Goal: Task Accomplishment & Management: Use online tool/utility

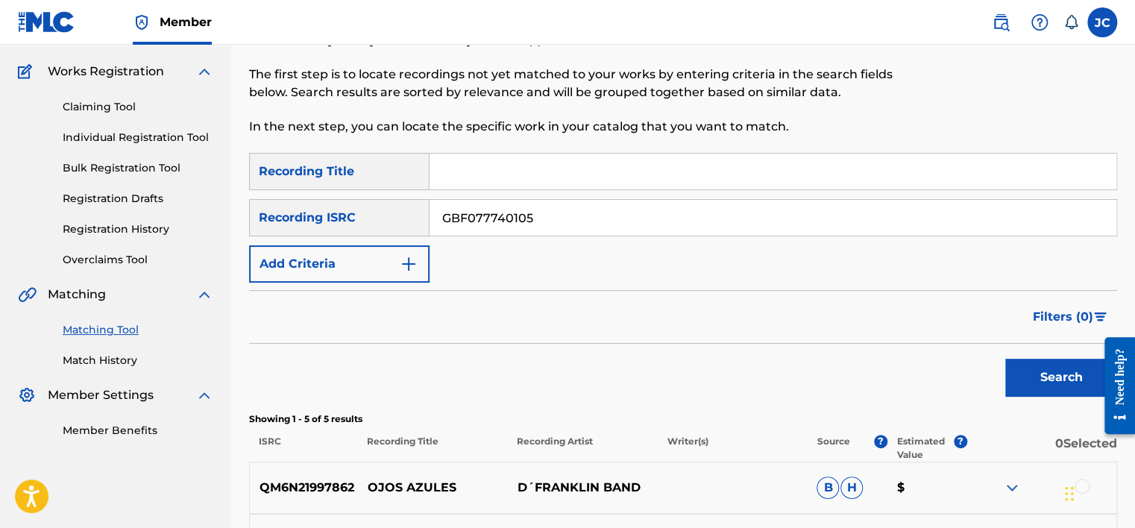
type input "GBF077740105"
click at [1005, 359] on button "Search" at bounding box center [1061, 377] width 112 height 37
click at [604, 220] on input "GBF077740105" at bounding box center [773, 218] width 687 height 36
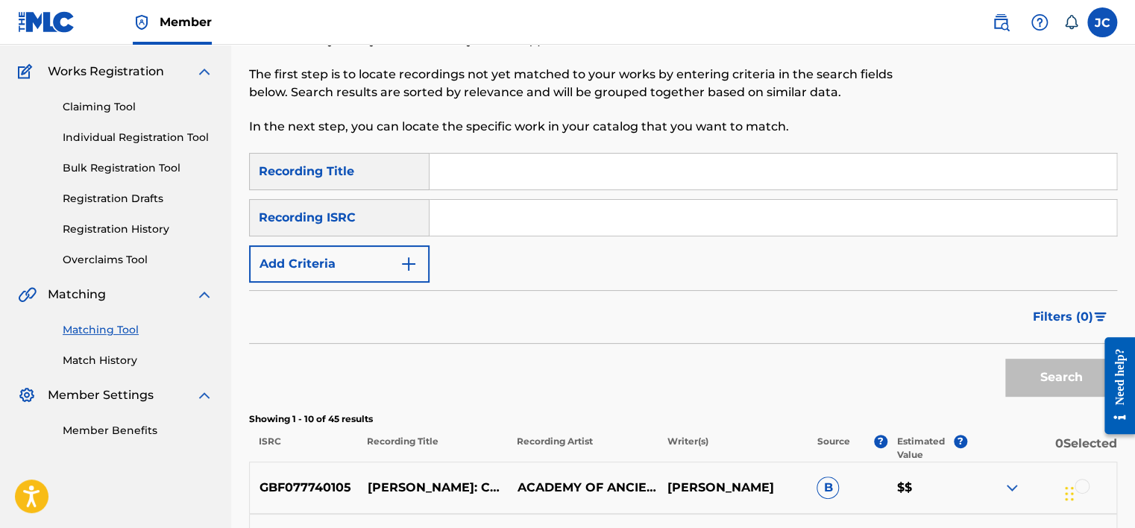
paste input "FRUM71601926"
type input "FRUM71601926"
click at [1005, 359] on button "Search" at bounding box center [1061, 377] width 112 height 37
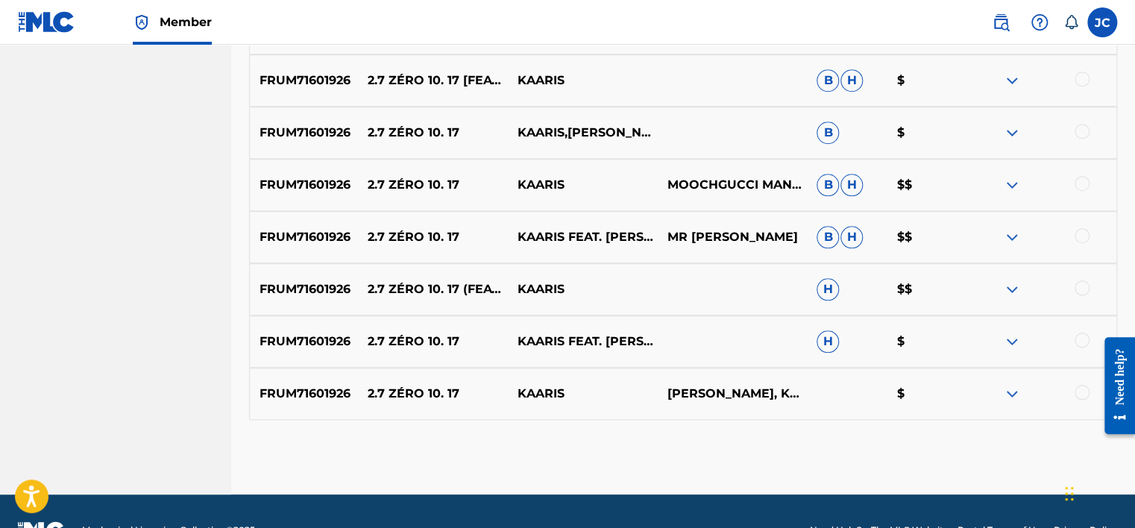
scroll to position [544, 0]
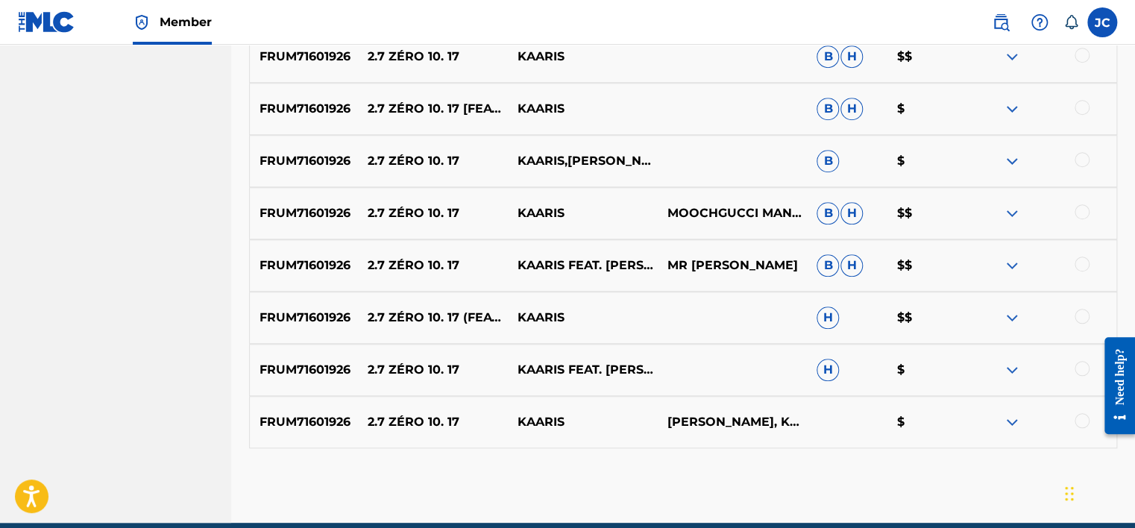
click at [1084, 421] on div at bounding box center [1082, 420] width 15 height 15
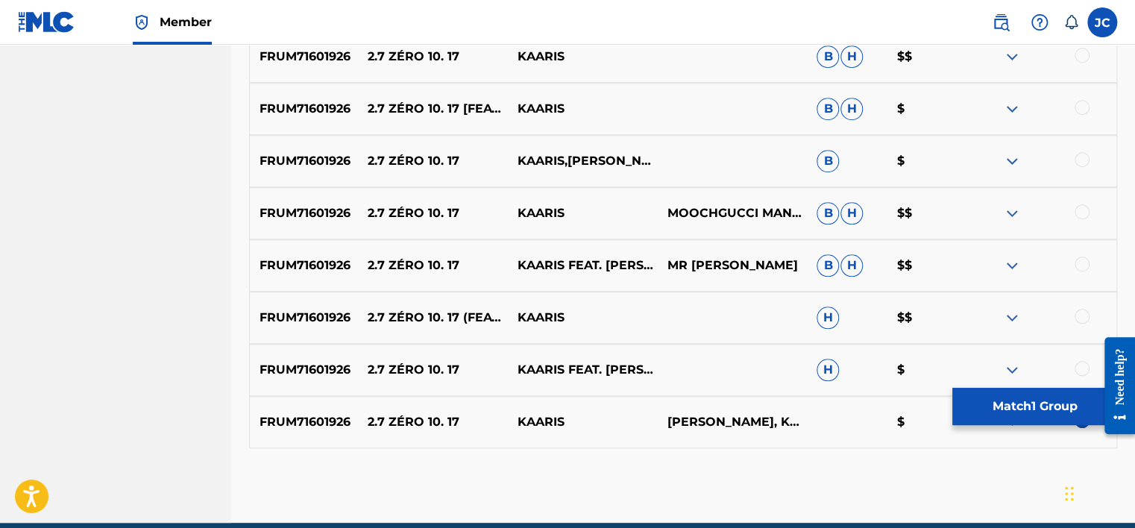
click at [1086, 364] on div at bounding box center [1082, 368] width 15 height 15
click at [1086, 319] on div at bounding box center [1082, 316] width 15 height 15
click at [1081, 266] on div at bounding box center [1082, 264] width 15 height 15
click at [1083, 206] on div at bounding box center [1082, 211] width 15 height 15
click at [1080, 160] on div at bounding box center [1082, 159] width 15 height 15
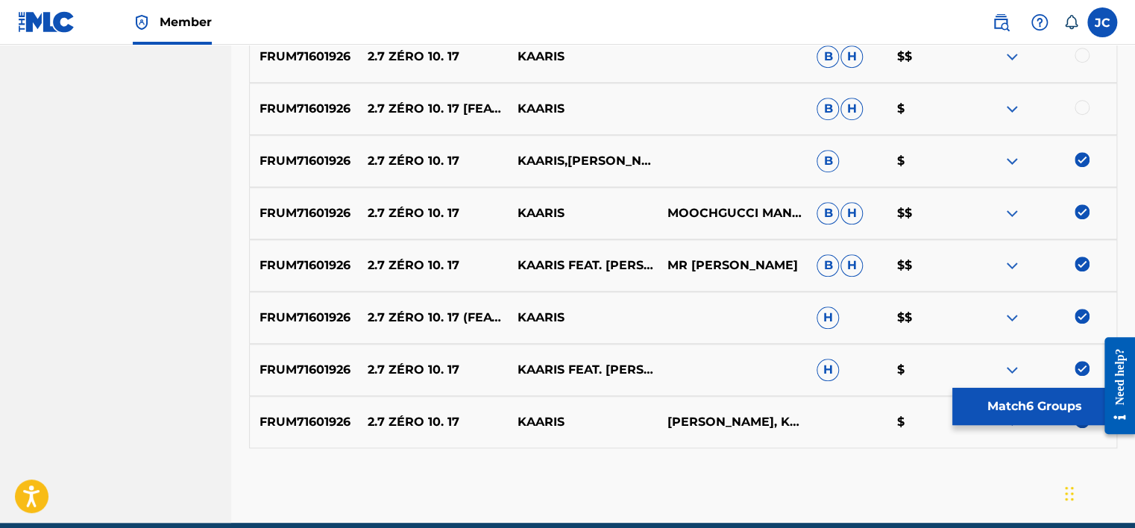
click at [1084, 107] on div at bounding box center [1082, 107] width 15 height 15
click at [1078, 58] on div at bounding box center [1082, 55] width 15 height 15
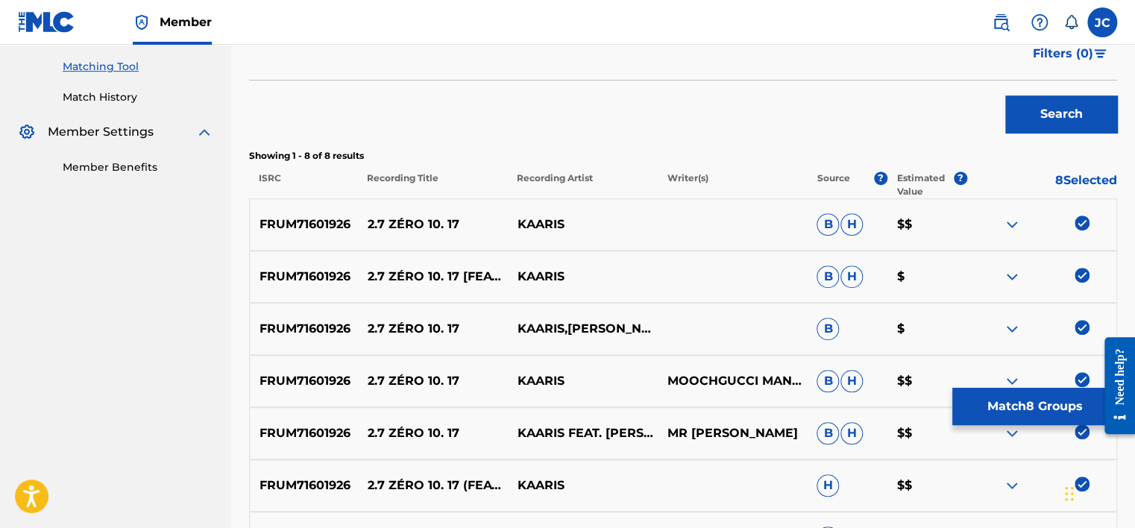
scroll to position [364, 0]
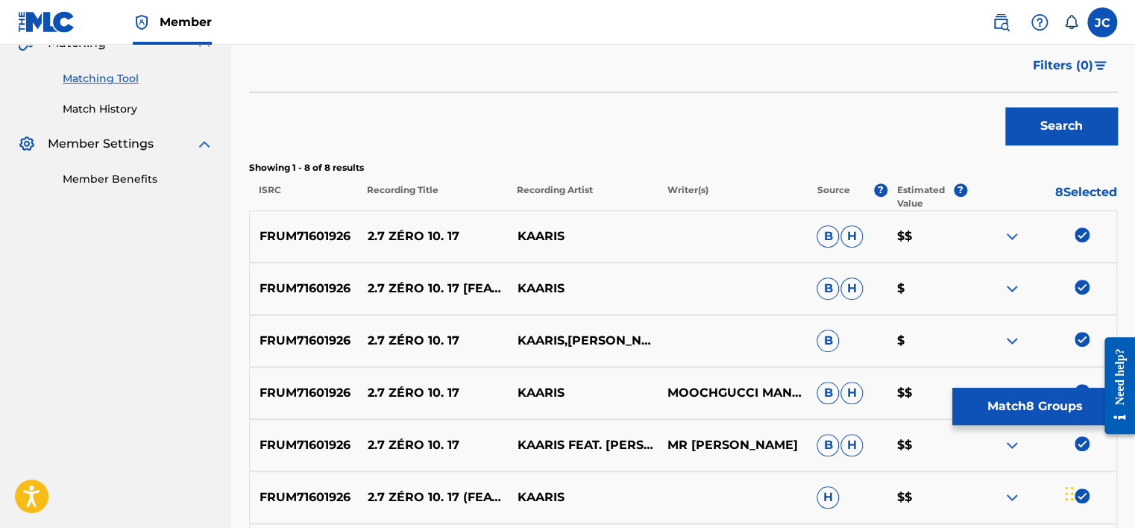
click at [1039, 412] on button "Match 8 Groups" at bounding box center [1035, 406] width 165 height 37
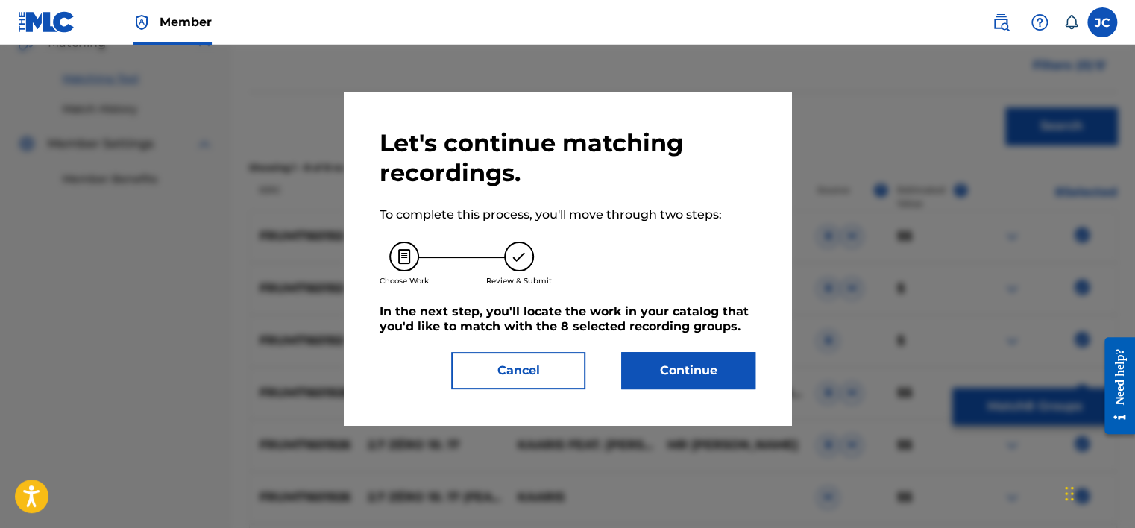
click at [737, 373] on button "Continue" at bounding box center [688, 370] width 134 height 37
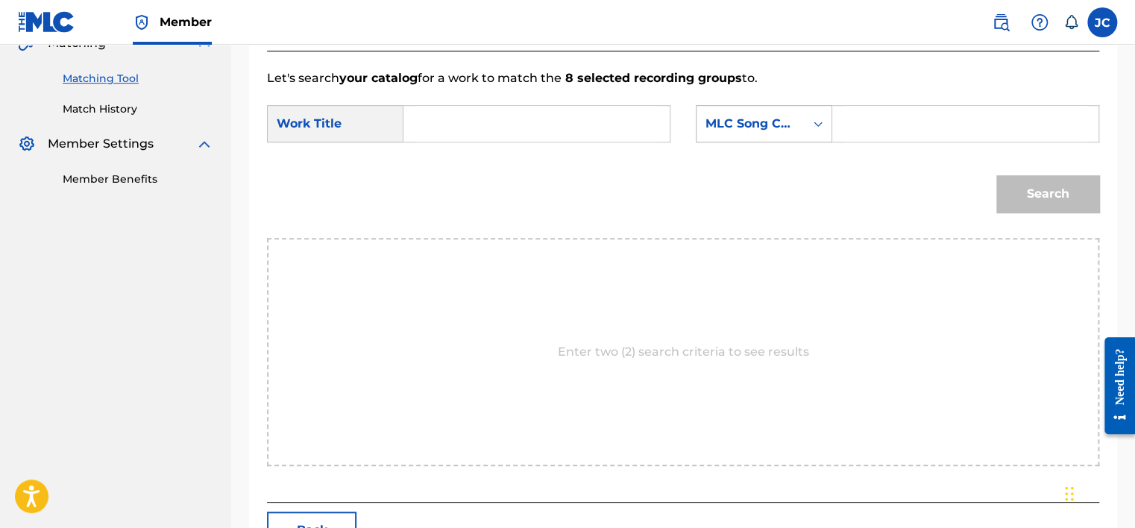
click at [790, 118] on div "MLC Song Code" at bounding box center [751, 124] width 90 height 18
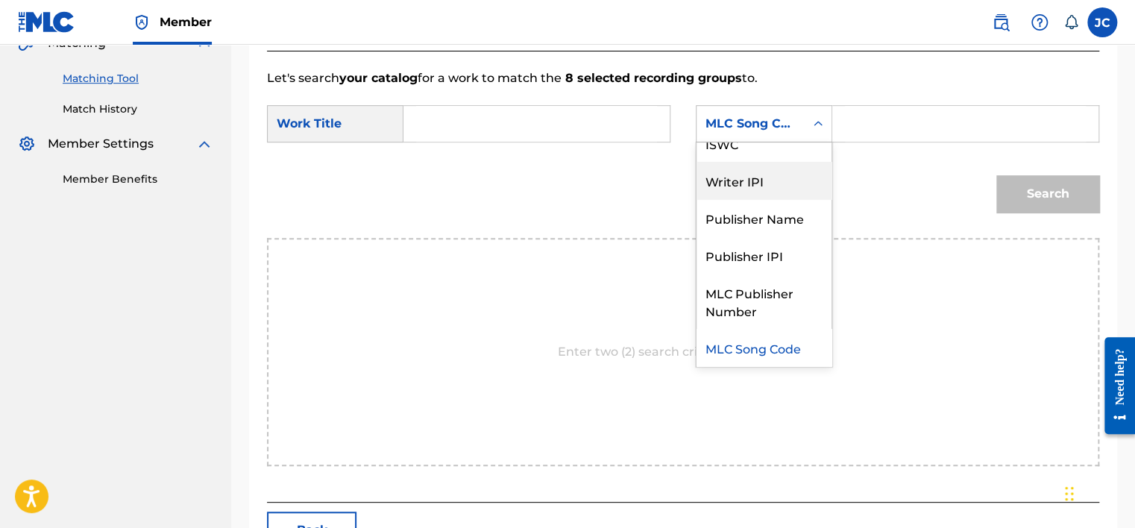
scroll to position [0, 0]
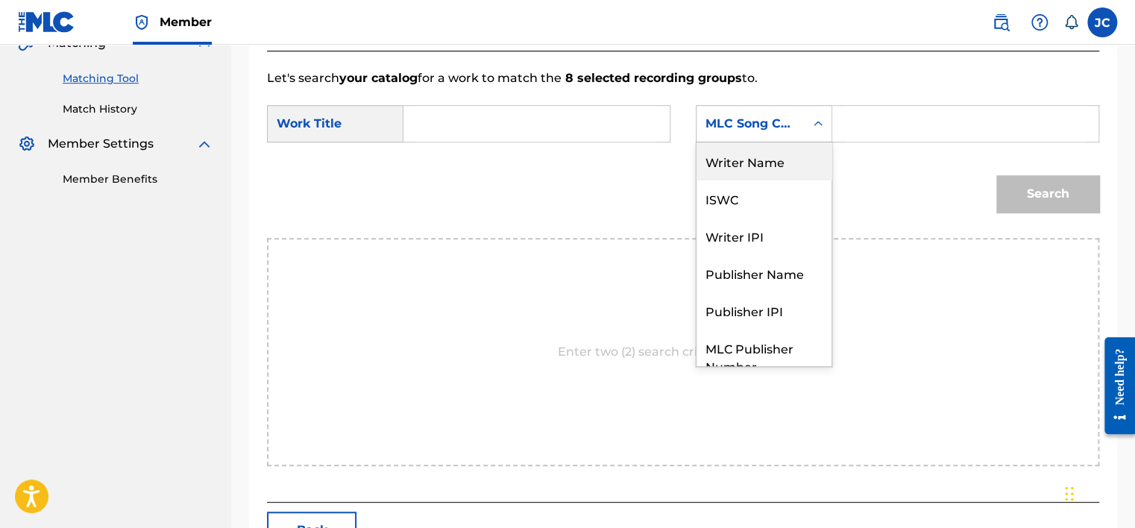
click at [753, 164] on div "Writer Name" at bounding box center [764, 160] width 135 height 37
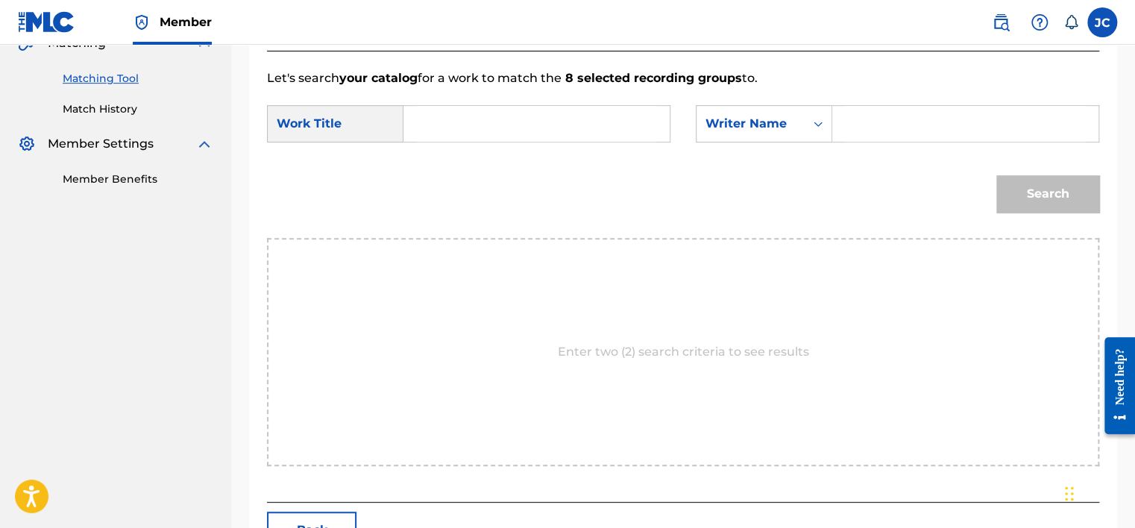
click at [581, 132] on input "Search Form" at bounding box center [536, 124] width 241 height 36
paste input "Okou"
type input "Okou"
drag, startPoint x: 477, startPoint y: 122, endPoint x: 401, endPoint y: 122, distance: 75.3
click at [401, 122] on div "SearchWithCriteria8635502d-f8db-4f66-951b-125e3ee03127 Work Title Okou" at bounding box center [469, 123] width 404 height 37
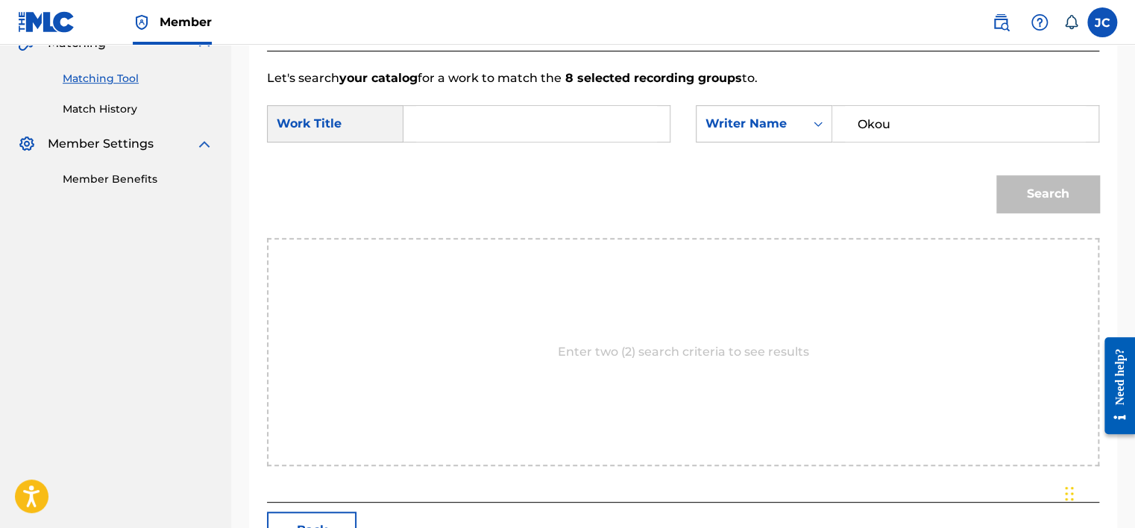
type input "Okou"
click at [459, 123] on input "Search Form" at bounding box center [536, 124] width 241 height 36
paste input "2.7 Zéro 10. 17"
type input "2.7 Zéro 10. 17"
click at [997, 175] on button "Search" at bounding box center [1048, 193] width 103 height 37
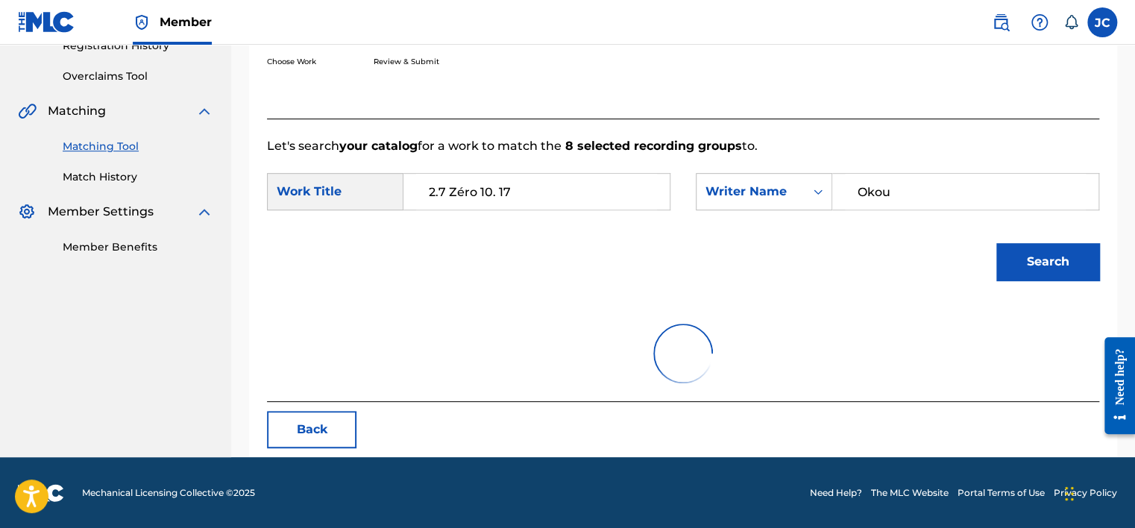
scroll to position [364, 0]
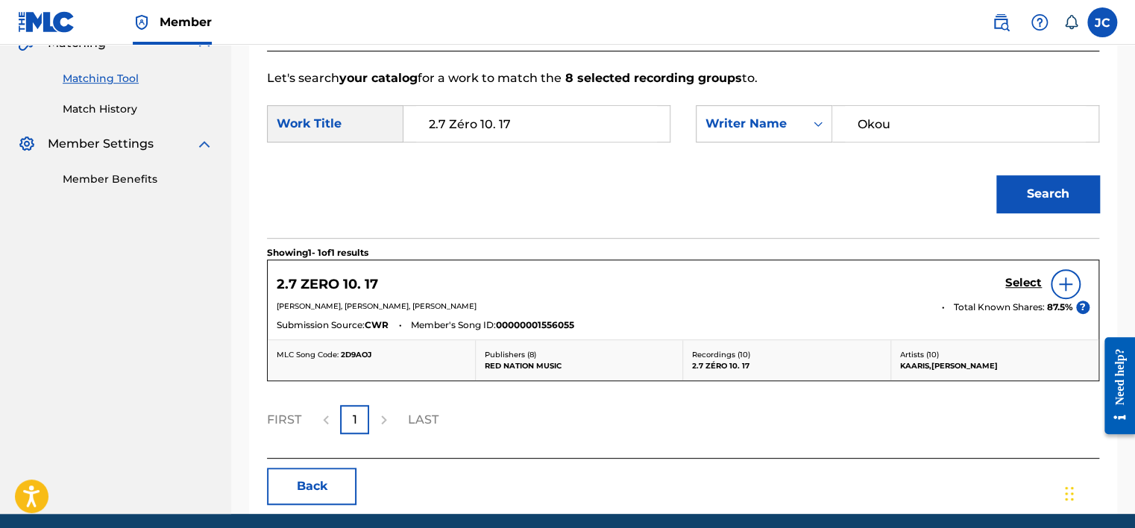
click at [1017, 286] on h5 "Select" at bounding box center [1023, 283] width 37 height 14
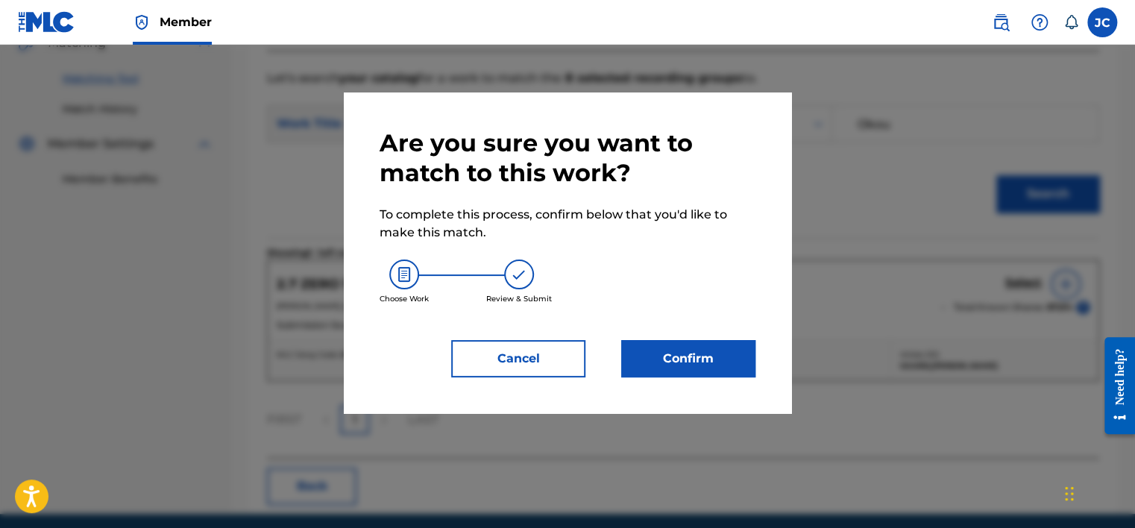
click at [683, 369] on button "Confirm" at bounding box center [688, 358] width 134 height 37
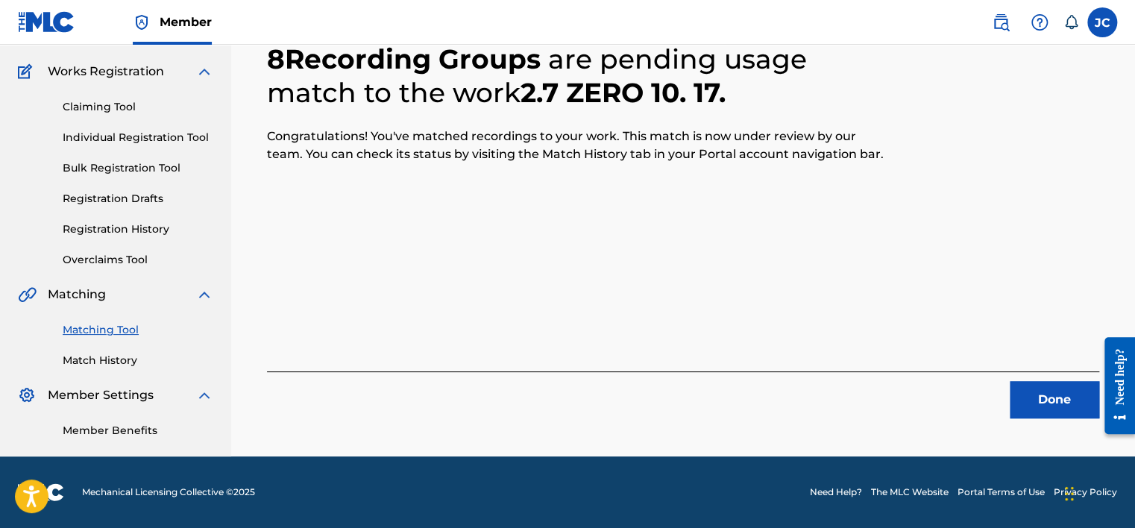
scroll to position [113, 0]
click at [1051, 388] on button "Done" at bounding box center [1055, 399] width 90 height 37
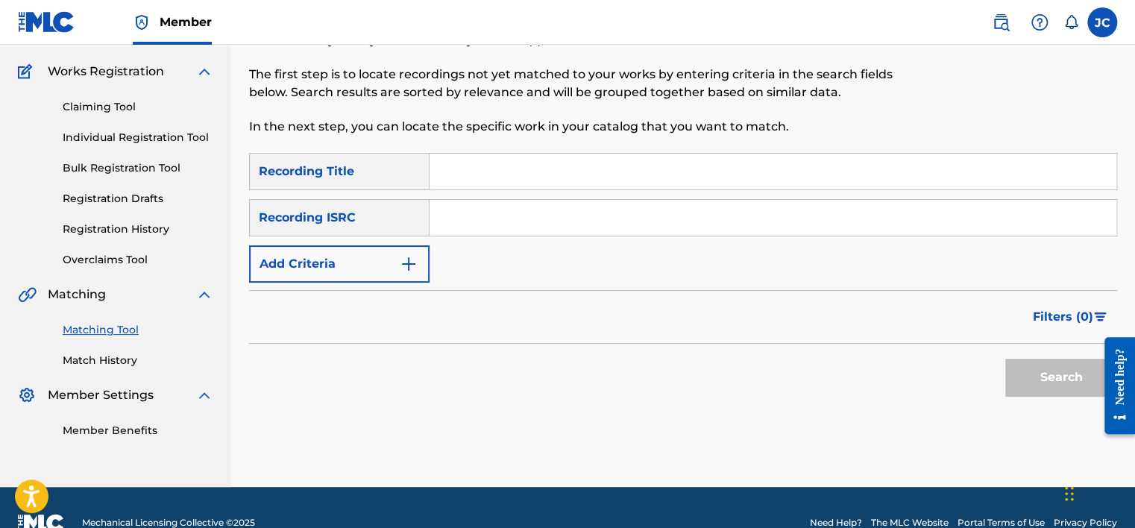
click at [543, 212] on input "Search Form" at bounding box center [773, 218] width 687 height 36
paste input "USC4R2218668"
type input "USC4R2218668"
click at [1005, 359] on button "Search" at bounding box center [1061, 377] width 112 height 37
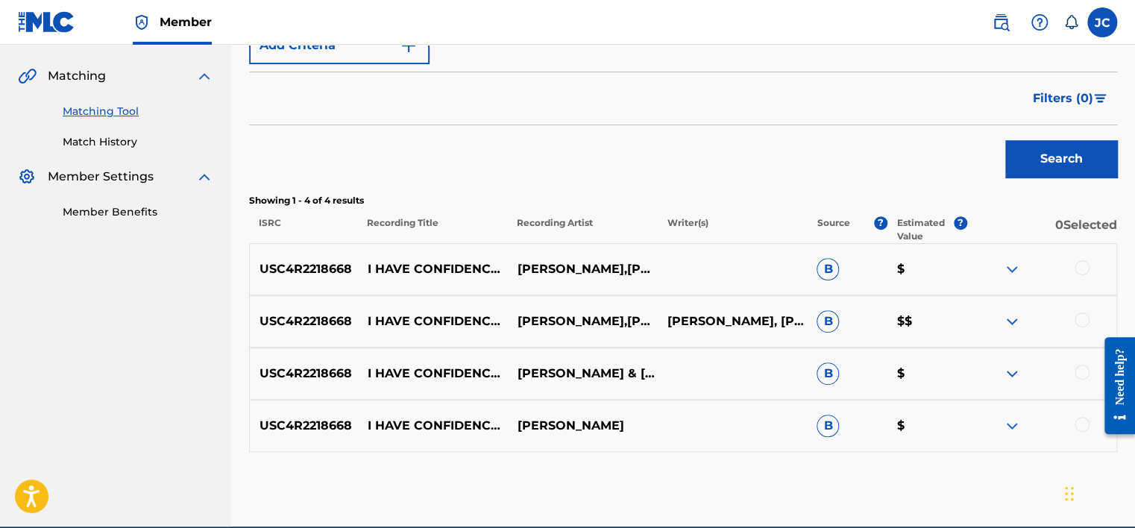
scroll to position [401, 0]
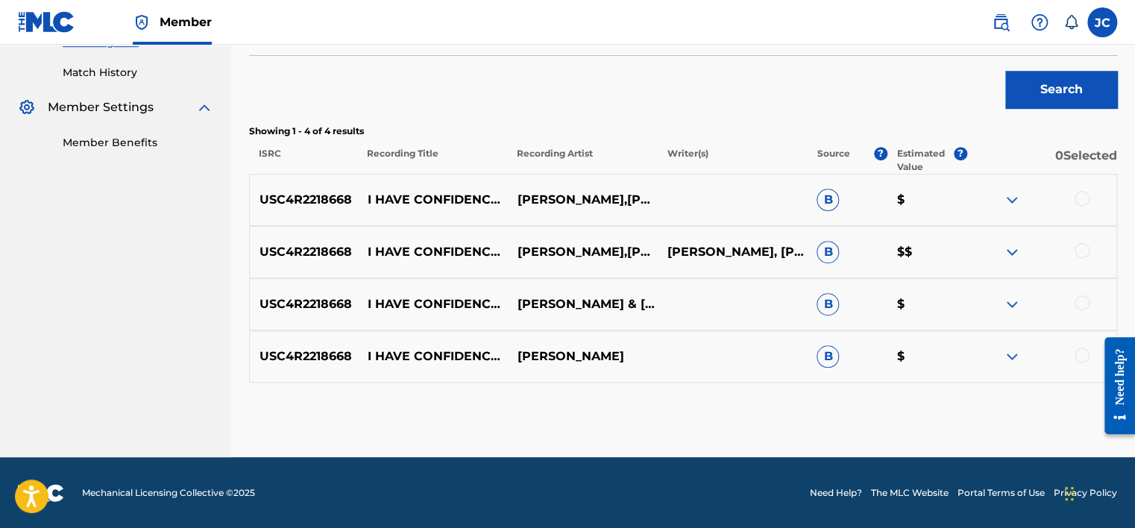
click at [1081, 353] on div at bounding box center [1082, 355] width 15 height 15
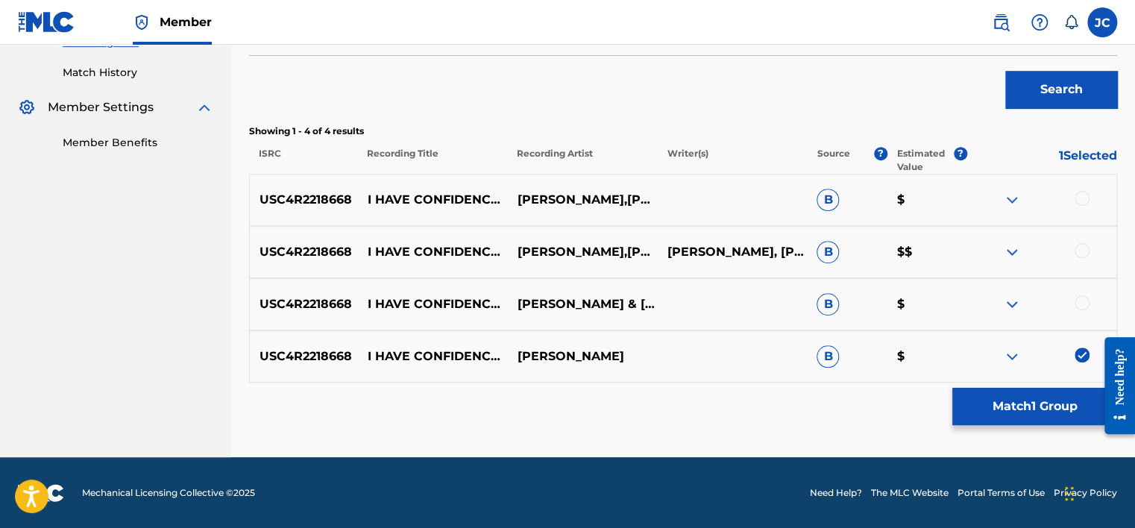
click at [1076, 302] on div at bounding box center [1082, 302] width 15 height 15
click at [1082, 250] on div at bounding box center [1082, 250] width 15 height 15
click at [1082, 197] on div at bounding box center [1082, 198] width 15 height 15
click at [1008, 397] on button "Match 4 Groups" at bounding box center [1035, 406] width 165 height 37
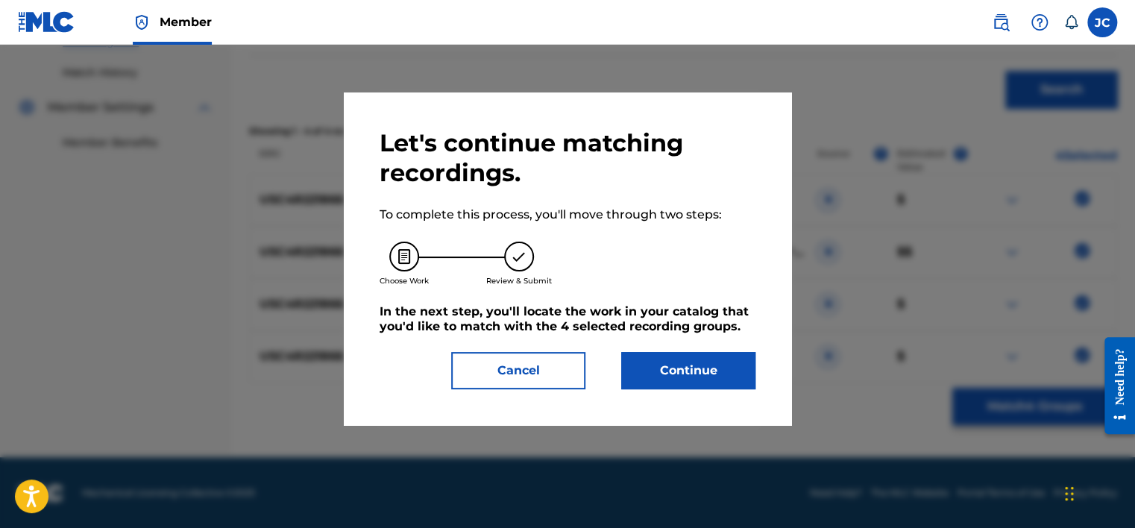
click at [696, 383] on button "Continue" at bounding box center [688, 370] width 134 height 37
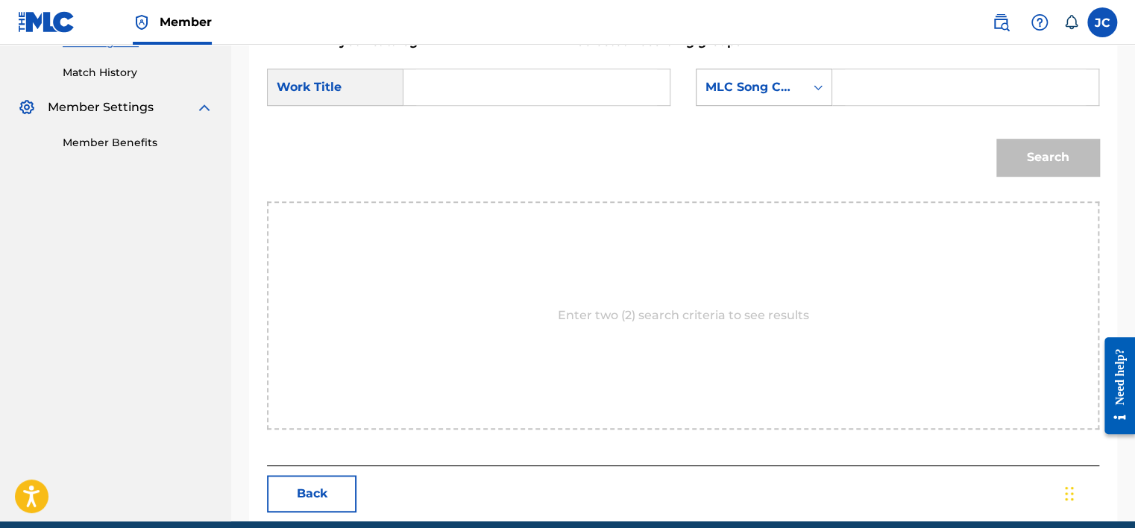
click at [758, 89] on div "MLC Song Code" at bounding box center [751, 87] width 90 height 18
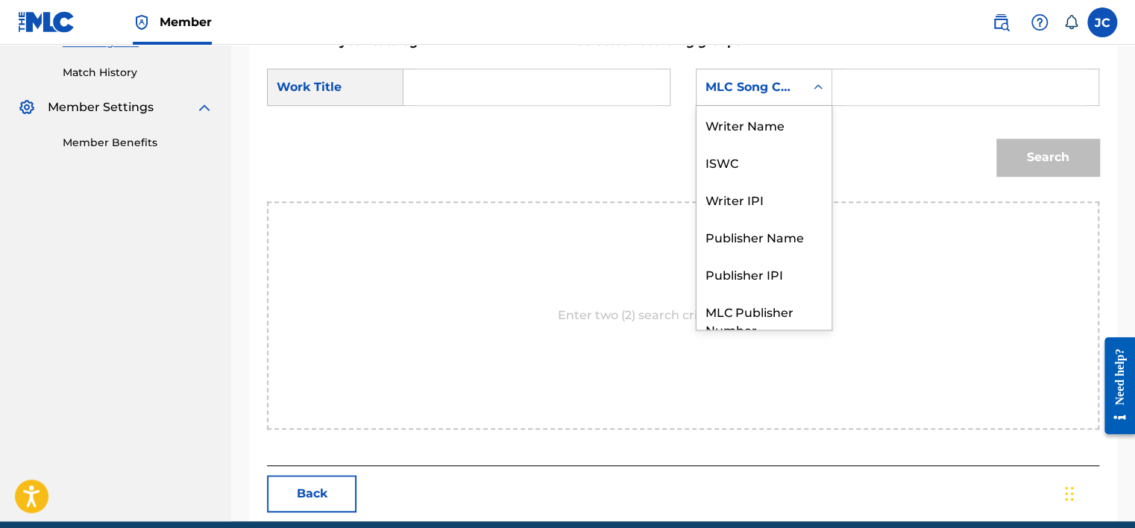
scroll to position [55, 0]
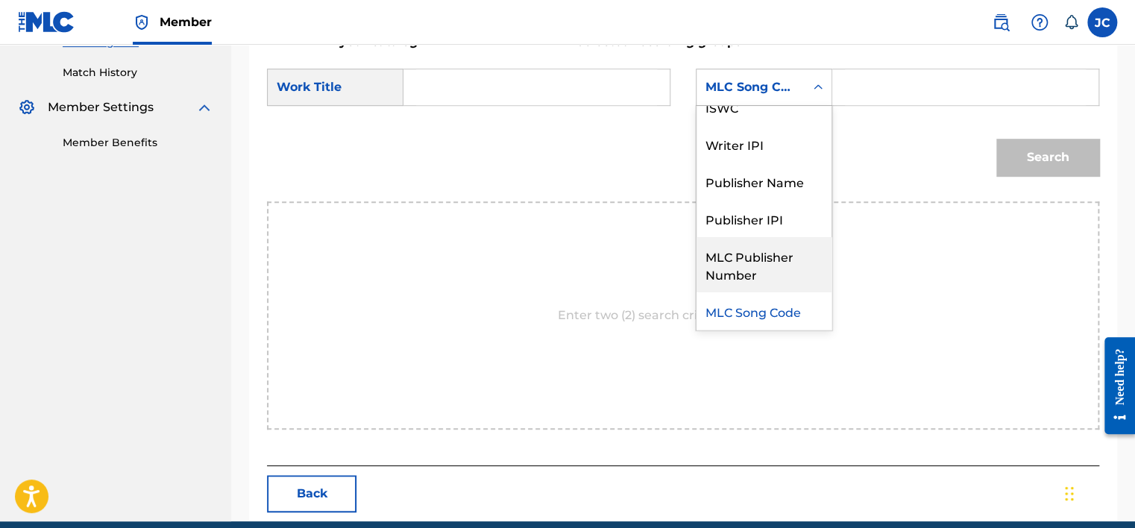
click at [770, 269] on div "MLC Publisher Number" at bounding box center [764, 264] width 135 height 55
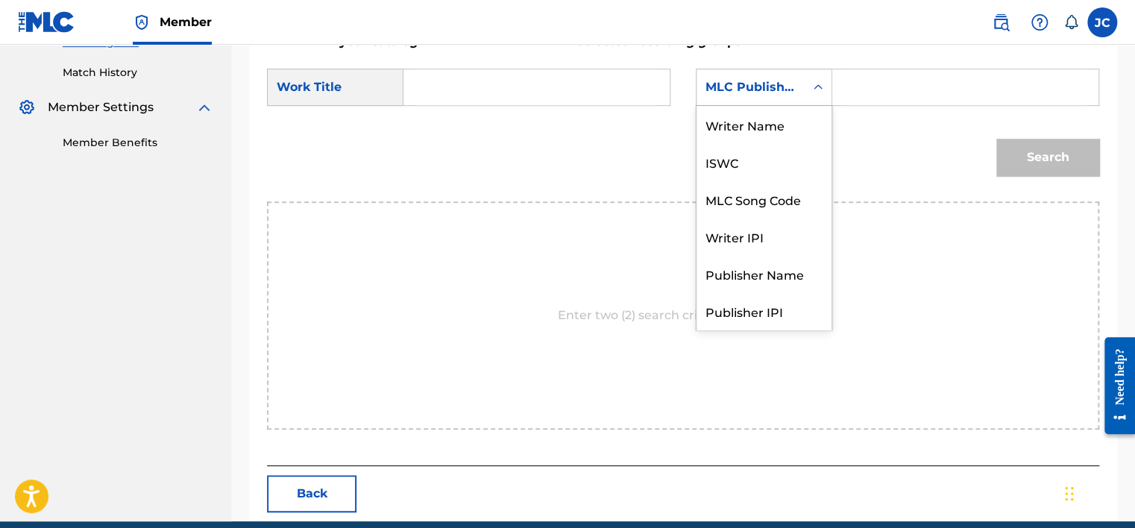
click at [788, 78] on div "MLC Publisher Number" at bounding box center [751, 87] width 90 height 18
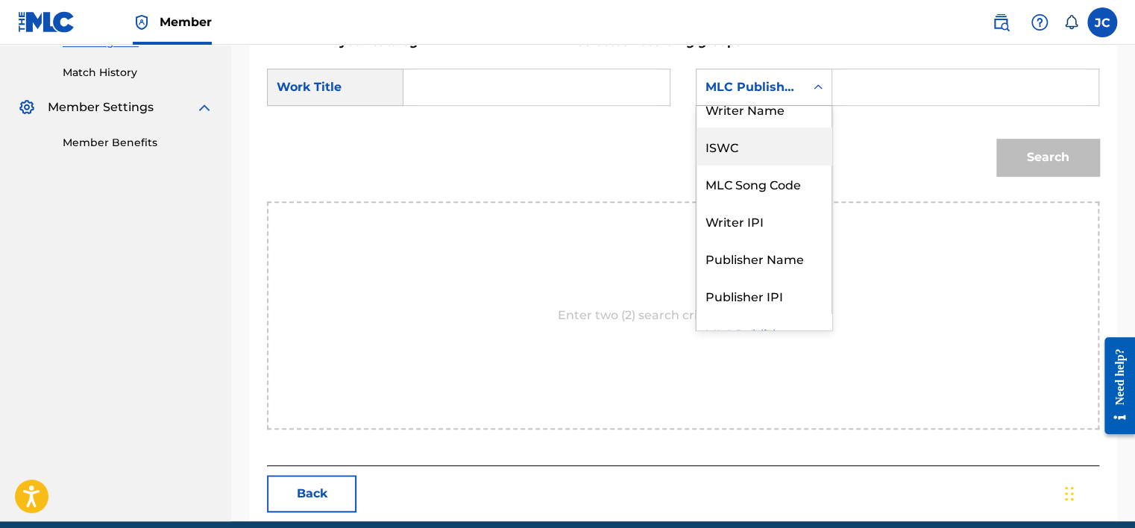
scroll to position [0, 0]
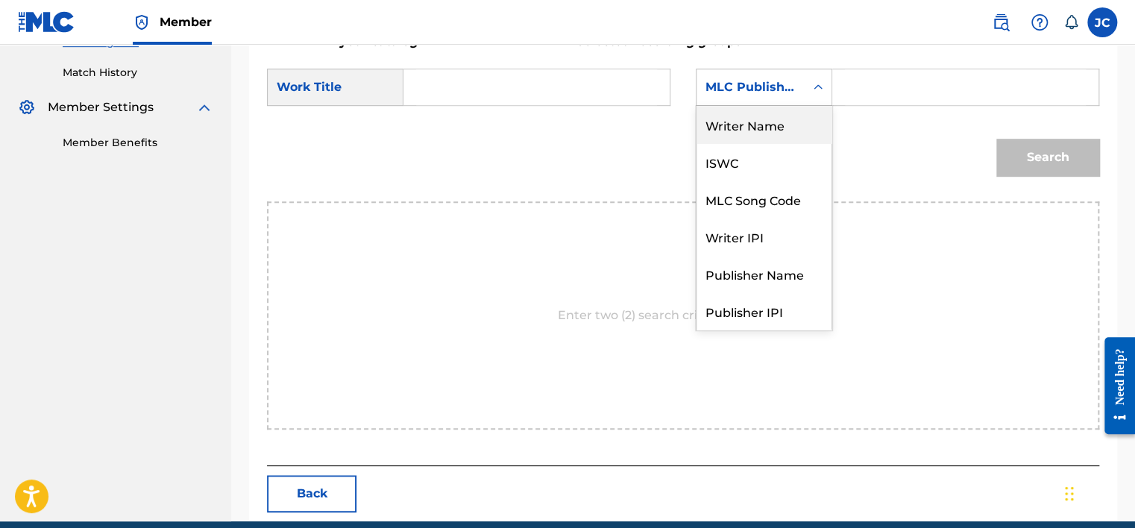
click at [757, 125] on div "Writer Name" at bounding box center [764, 124] width 135 height 37
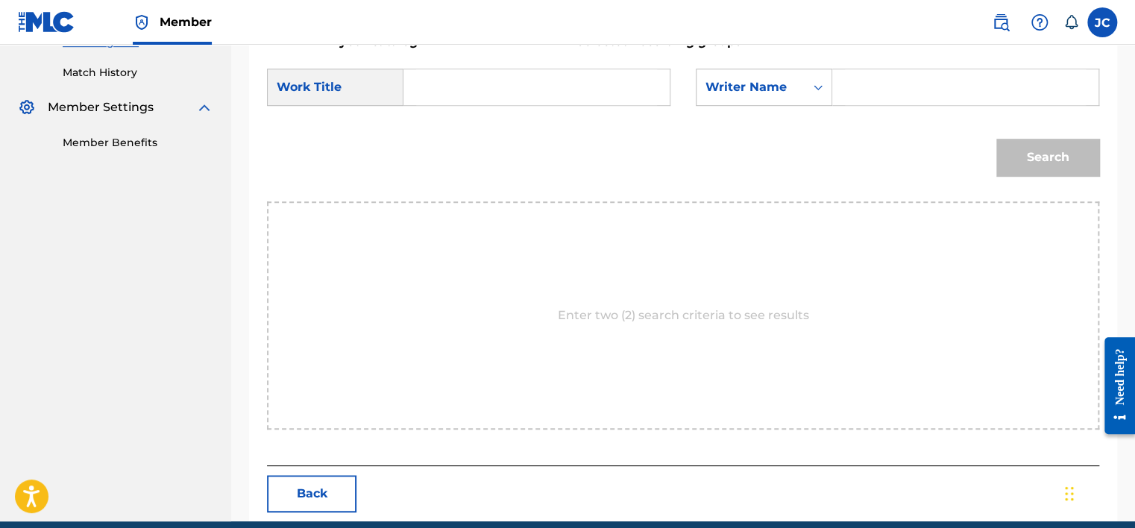
click at [561, 80] on input "Search Form" at bounding box center [536, 87] width 241 height 36
paste input "I Have Confidence"
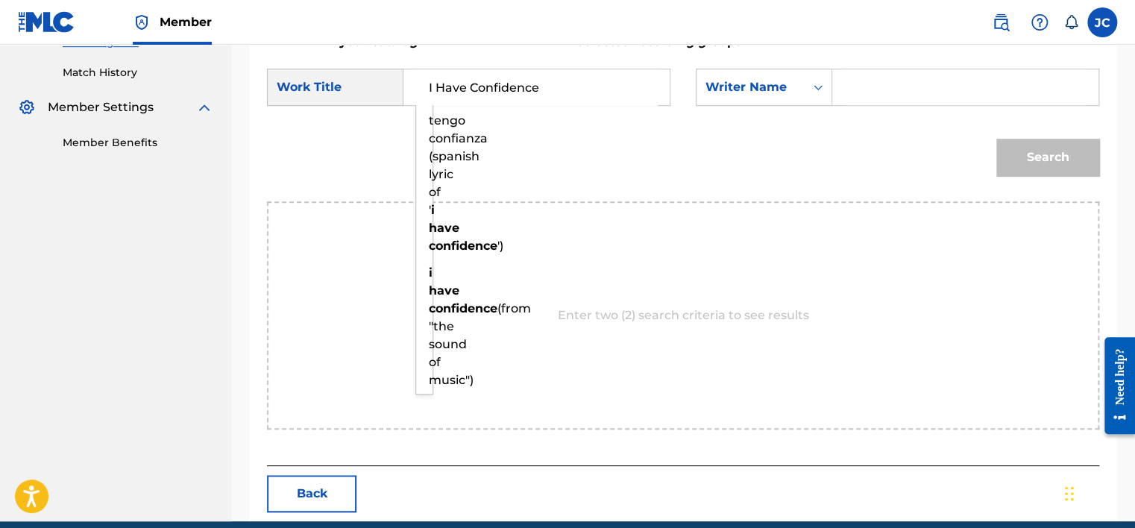
type input "I Have Confidence"
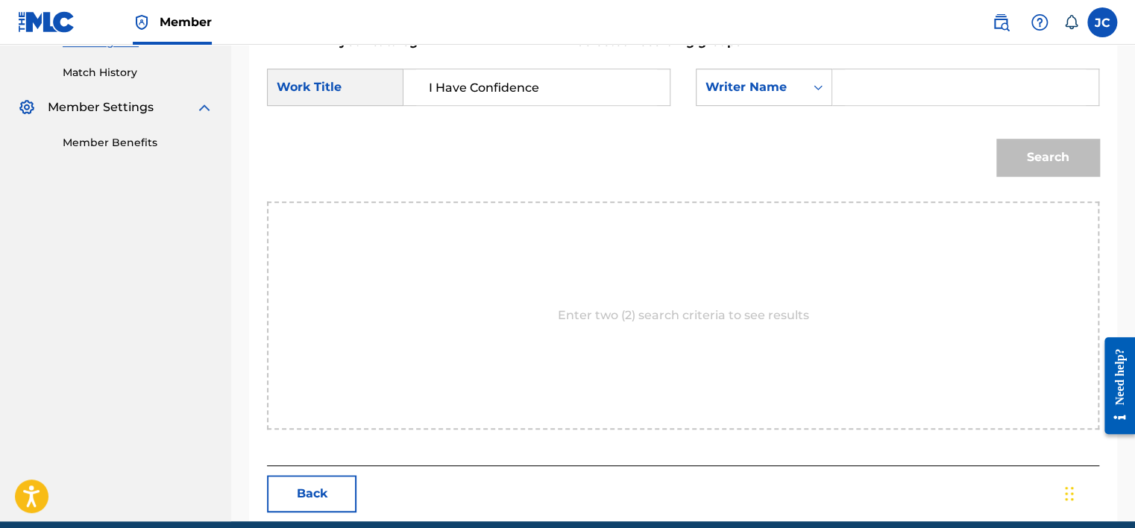
click at [856, 82] on input "Search Form" at bounding box center [965, 87] width 241 height 36
paste input "Hammerstein"
click at [997, 139] on button "Search" at bounding box center [1048, 157] width 103 height 37
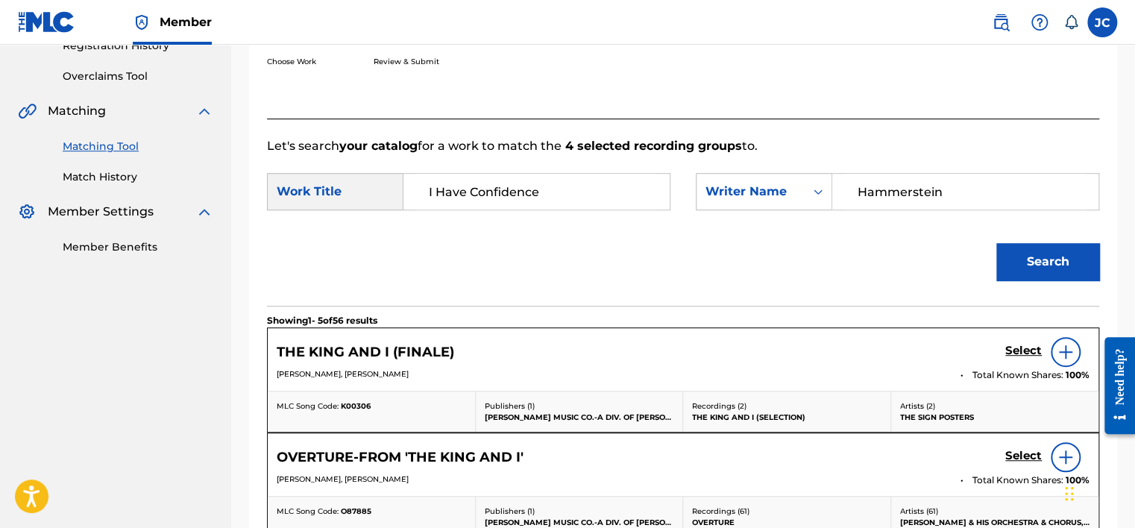
scroll to position [401, 0]
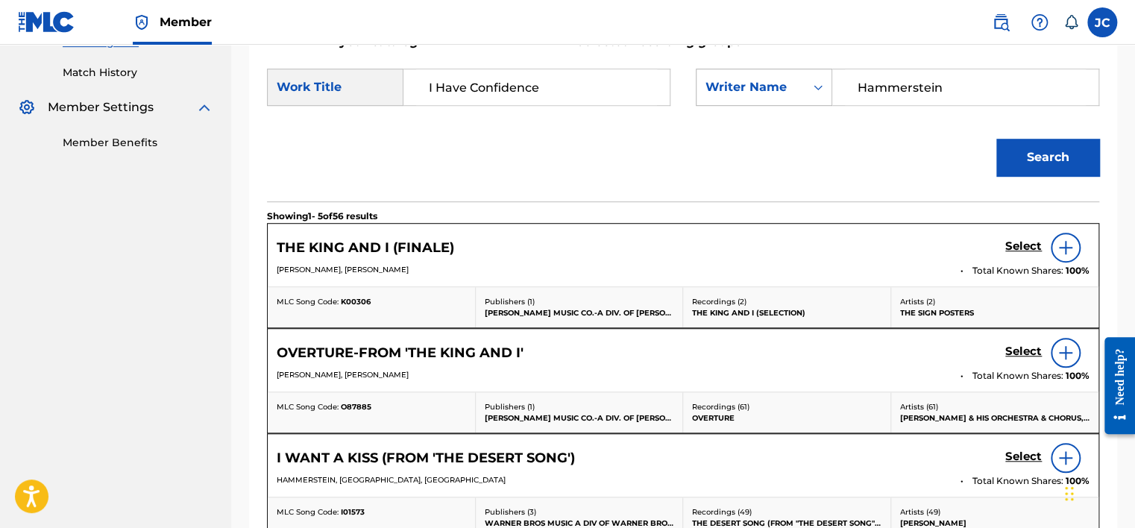
drag, startPoint x: 949, startPoint y: 92, endPoint x: 752, endPoint y: 87, distance: 197.0
click at [752, 87] on div "SearchWithCriteria7152dcbc-128b-405e-8b51-1274528ff76d Writer Name [PERSON_NAME]" at bounding box center [898, 87] width 404 height 37
type input "[PERSON_NAME]"
click at [997, 139] on button "Search" at bounding box center [1048, 157] width 103 height 37
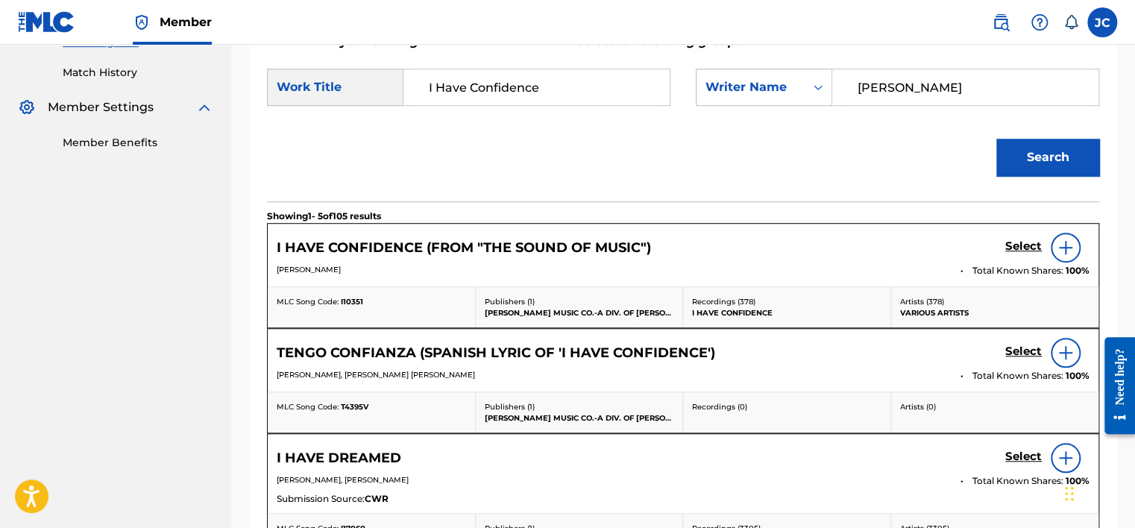
click at [1029, 245] on h5 "Select" at bounding box center [1023, 246] width 37 height 14
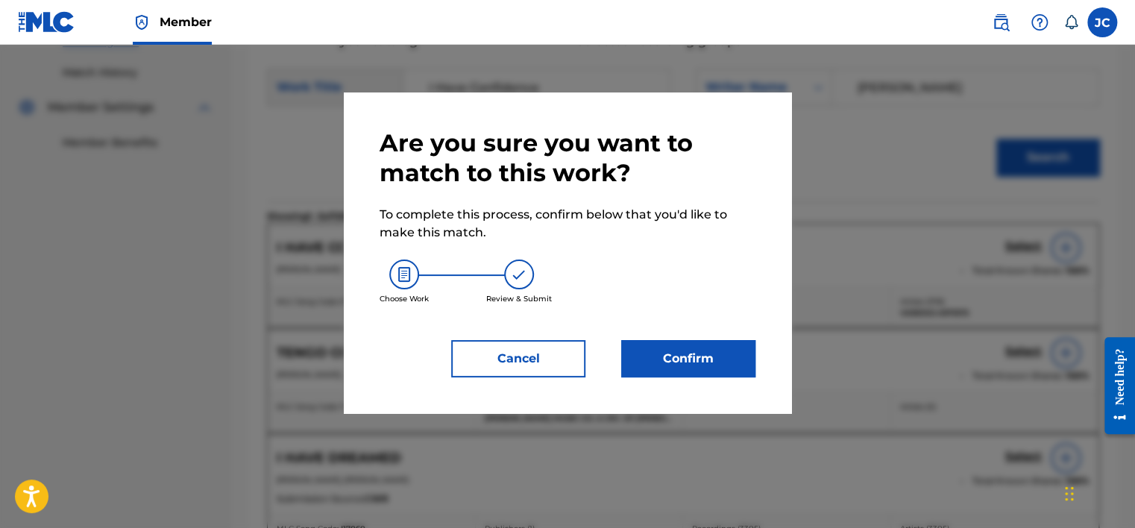
click at [709, 353] on button "Confirm" at bounding box center [688, 358] width 134 height 37
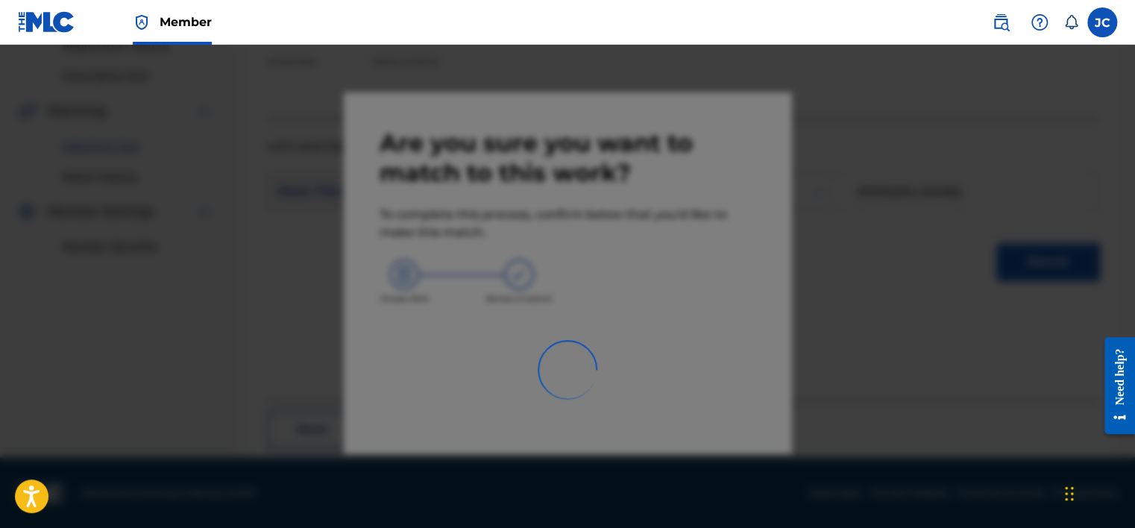
scroll to position [113, 0]
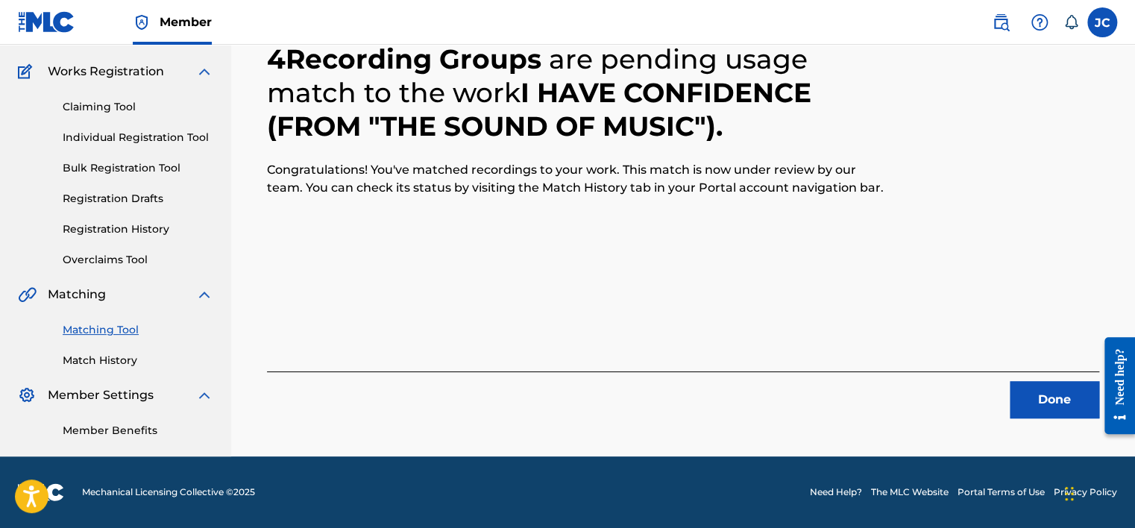
click at [1041, 389] on button "Done" at bounding box center [1055, 399] width 90 height 37
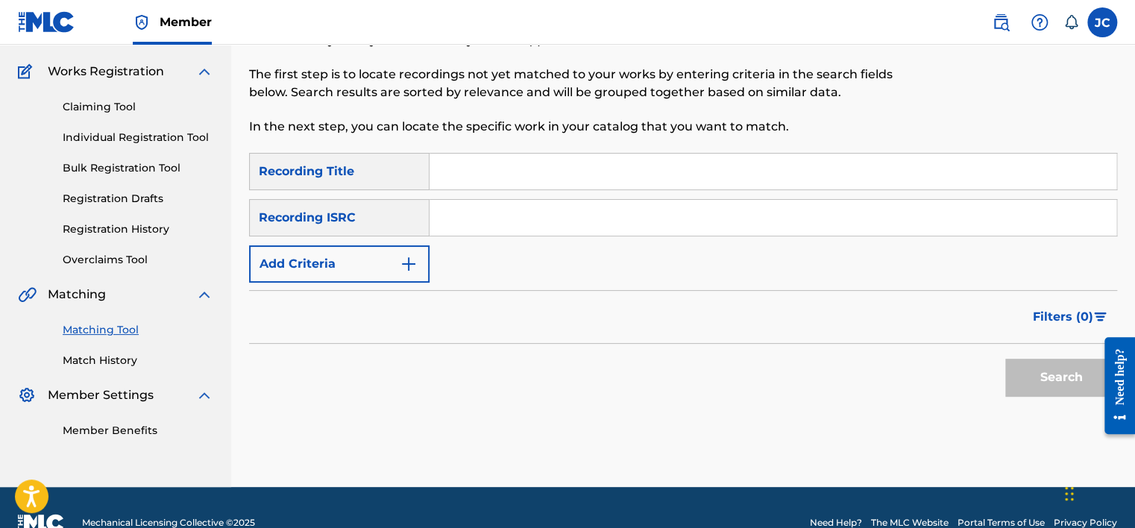
click at [504, 230] on input "Search Form" at bounding box center [773, 218] width 687 height 36
paste input "AUDCB1701125"
type input "AUDCB1701125"
click at [1005, 359] on button "Search" at bounding box center [1061, 377] width 112 height 37
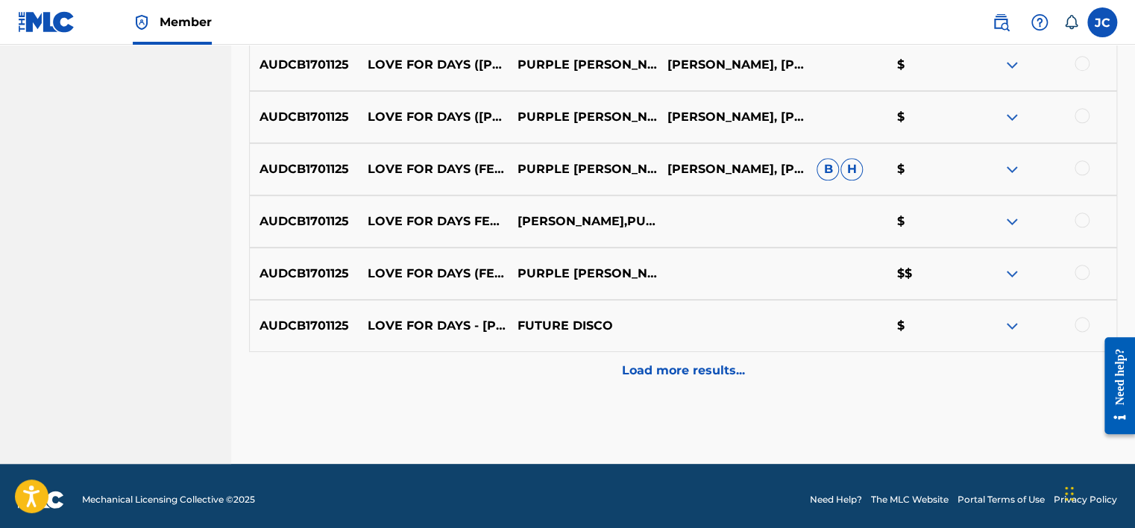
scroll to position [752, 0]
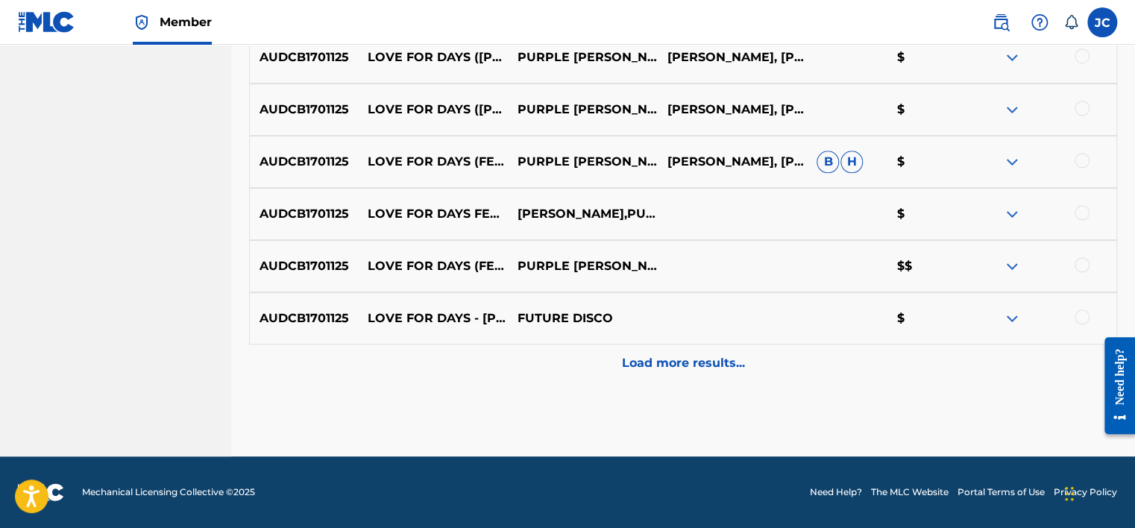
click at [758, 376] on div "Load more results..." at bounding box center [683, 363] width 868 height 37
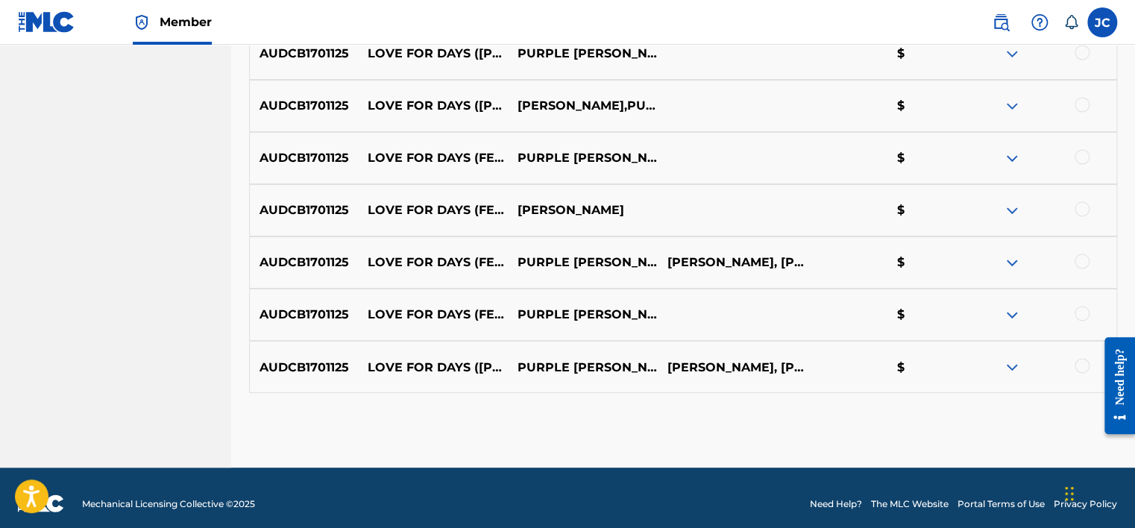
scroll to position [1080, 0]
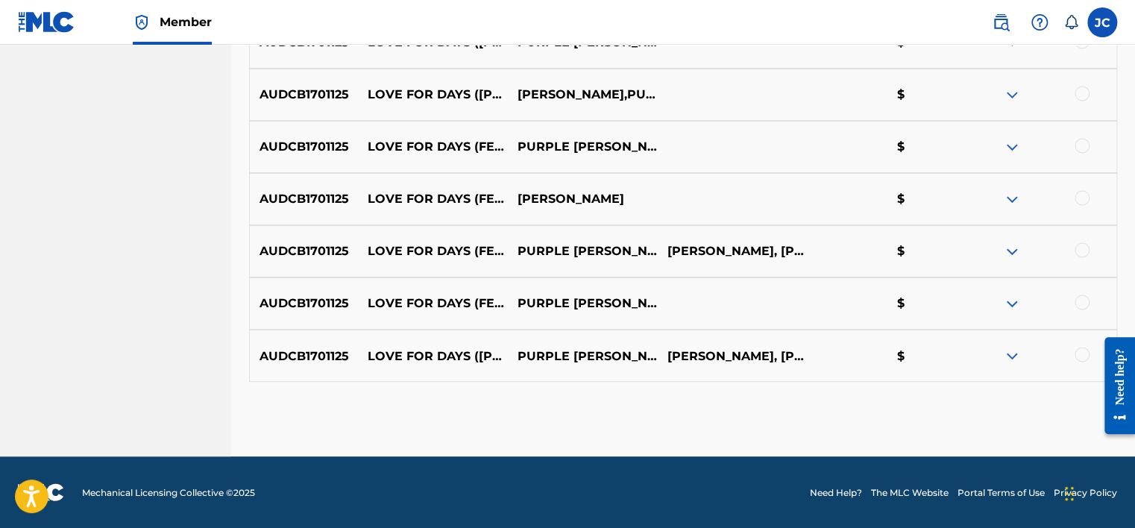
click at [1083, 355] on div at bounding box center [1082, 354] width 15 height 15
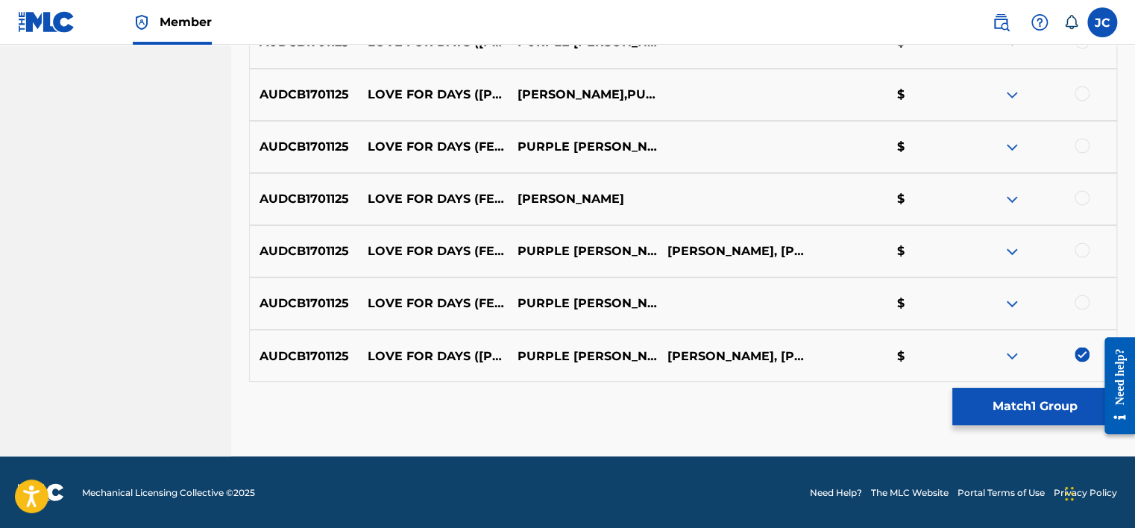
click at [1082, 304] on div at bounding box center [1082, 302] width 15 height 15
click at [1080, 251] on div at bounding box center [1082, 249] width 15 height 15
click at [1082, 201] on div at bounding box center [1082, 197] width 15 height 15
click at [1081, 154] on div at bounding box center [1042, 147] width 150 height 18
click at [1081, 149] on div at bounding box center [1082, 145] width 15 height 15
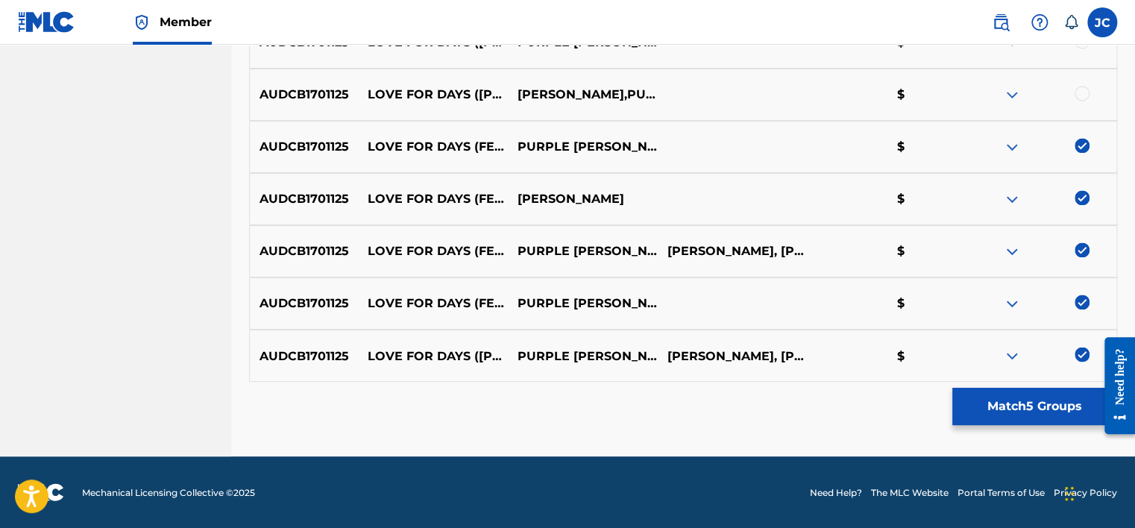
click at [1082, 100] on div at bounding box center [1042, 95] width 150 height 18
click at [1080, 92] on div at bounding box center [1082, 93] width 15 height 15
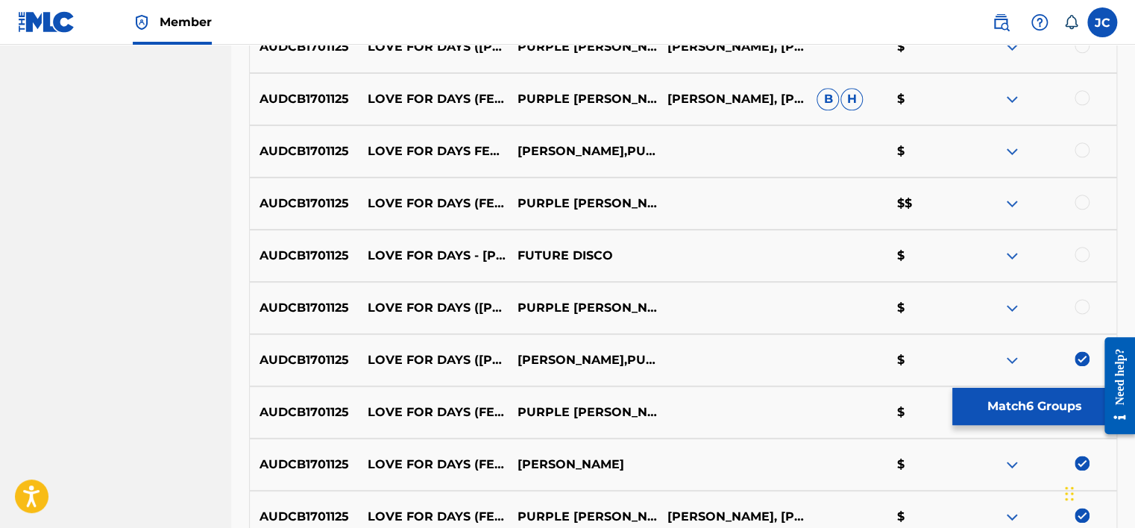
scroll to position [789, 0]
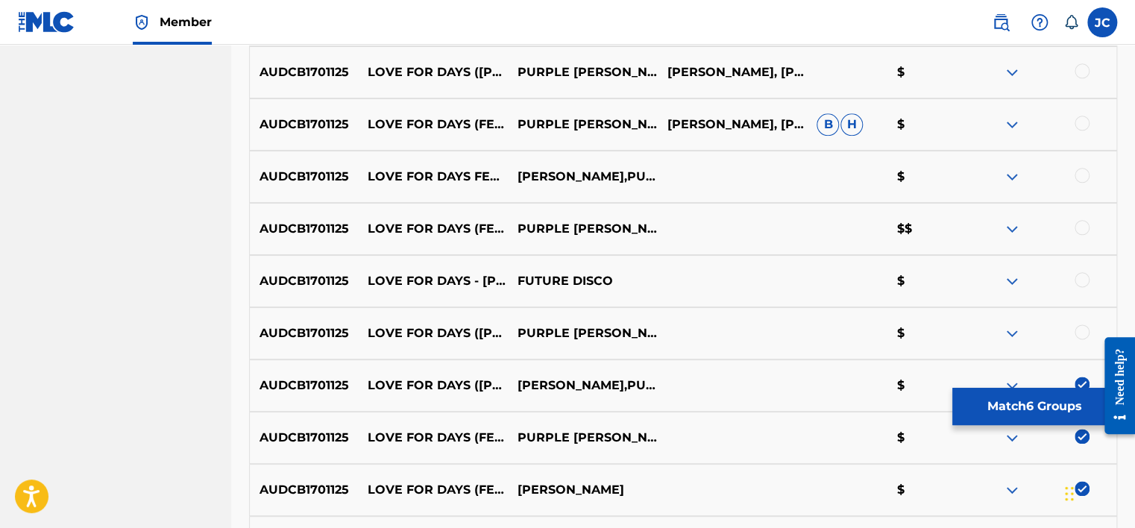
click at [1079, 333] on div at bounding box center [1082, 331] width 15 height 15
click at [1081, 284] on div at bounding box center [1082, 279] width 15 height 15
click at [1082, 237] on div "AUDCB1701125 LOVE FOR DAYS (FEATURING [PERSON_NAME]) [[PERSON_NAME] MIX] PURPLE…" at bounding box center [683, 229] width 868 height 52
click at [1082, 228] on div at bounding box center [1082, 227] width 15 height 15
click at [1083, 180] on div at bounding box center [1082, 175] width 15 height 15
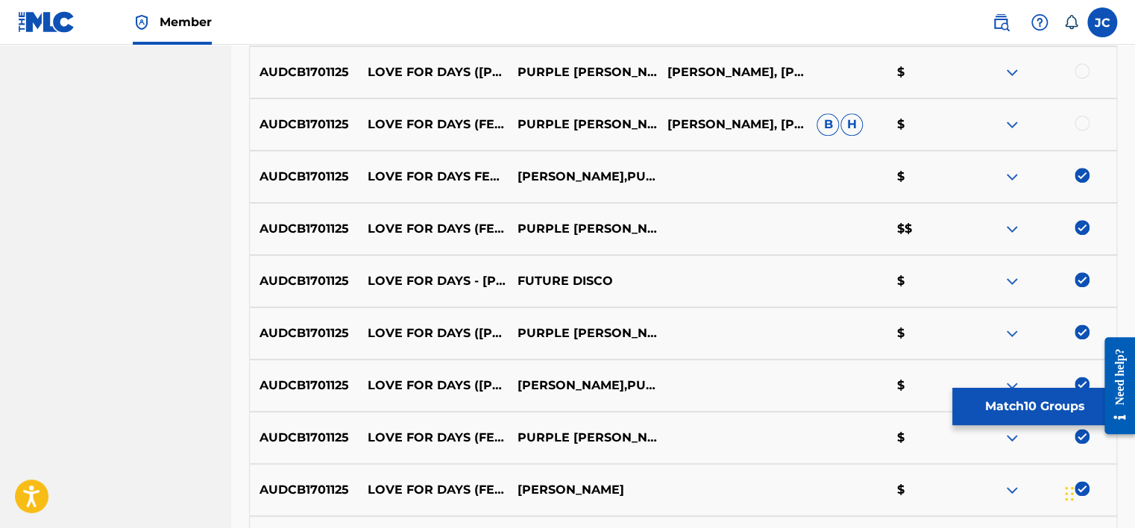
click at [1080, 126] on div at bounding box center [1082, 123] width 15 height 15
click at [1081, 73] on div at bounding box center [1082, 70] width 15 height 15
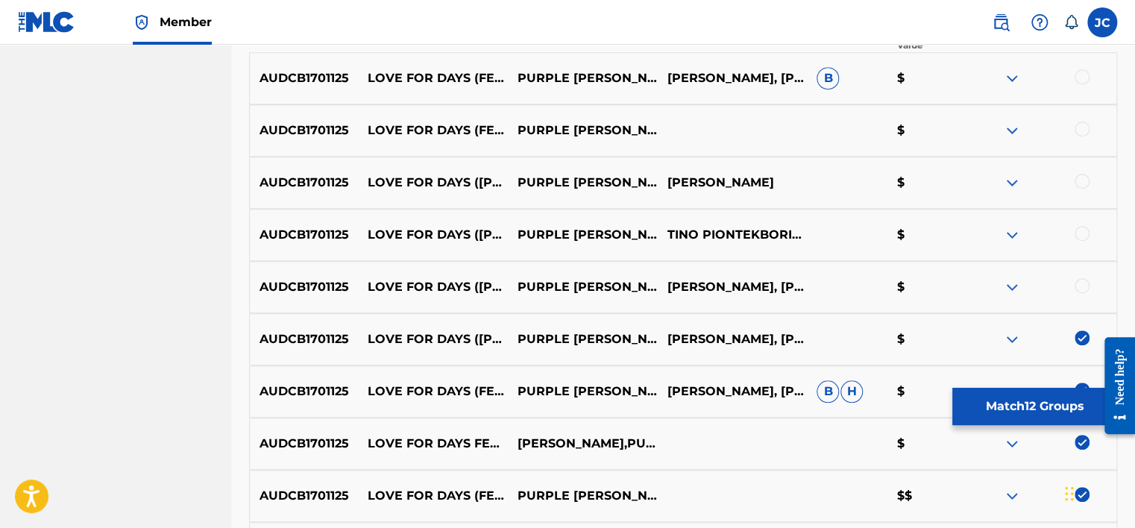
scroll to position [518, 0]
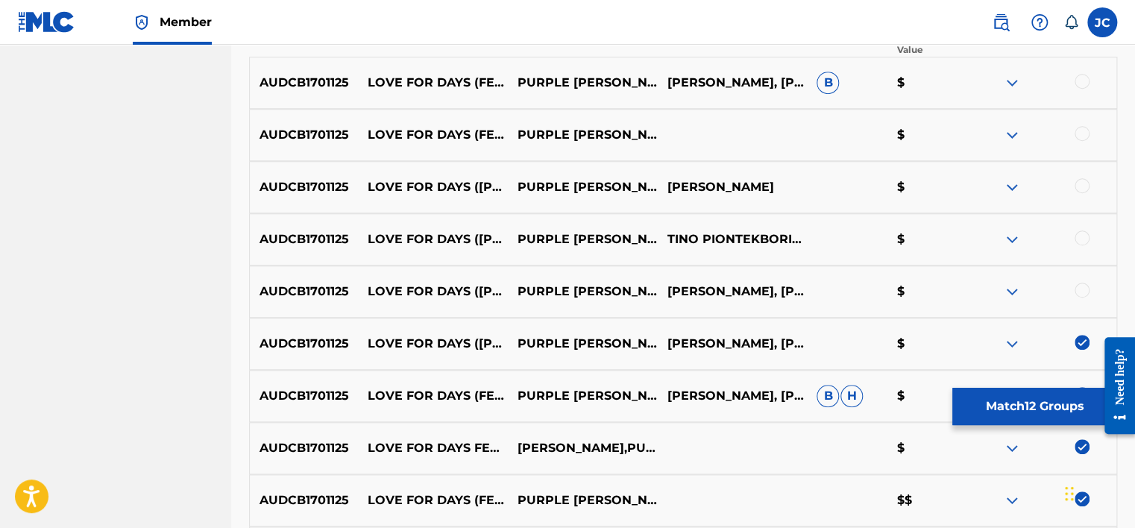
click at [1080, 290] on div at bounding box center [1082, 290] width 15 height 15
click at [1079, 236] on div at bounding box center [1082, 237] width 15 height 15
click at [1084, 188] on div at bounding box center [1082, 185] width 15 height 15
click at [1080, 137] on div at bounding box center [1082, 133] width 15 height 15
click at [1083, 89] on div at bounding box center [1042, 83] width 150 height 18
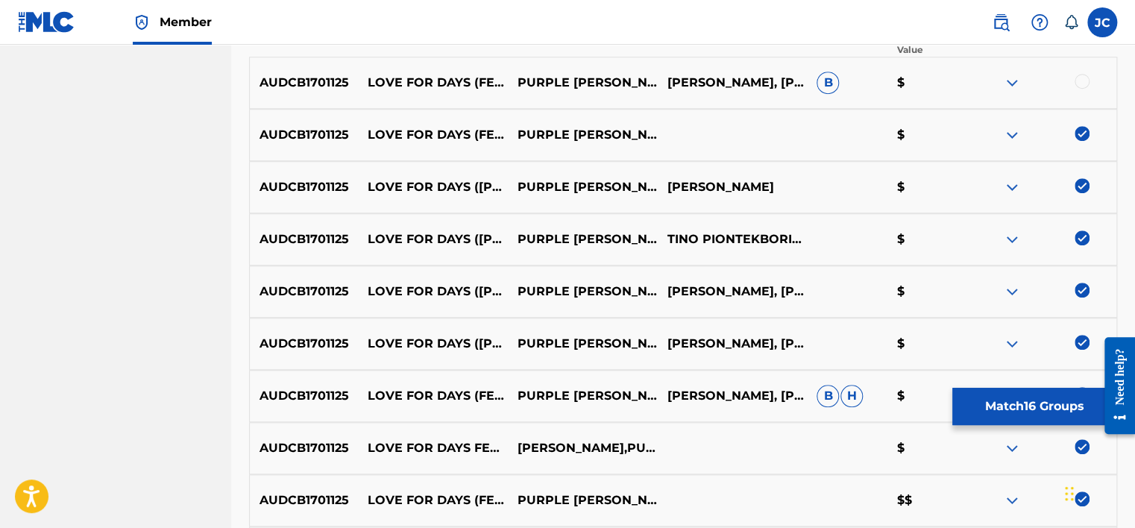
click at [1082, 74] on div at bounding box center [1082, 81] width 15 height 15
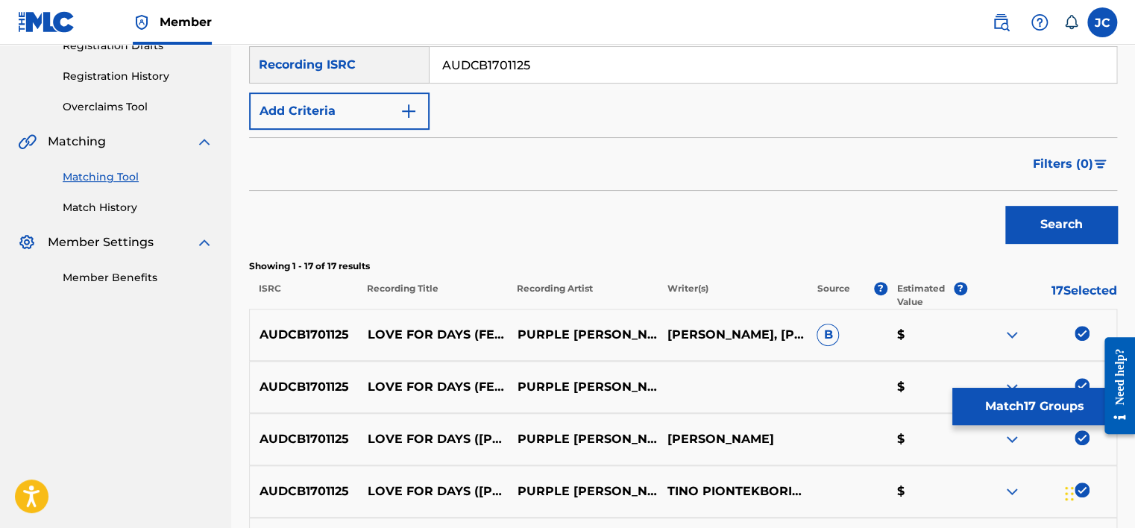
scroll to position [236, 0]
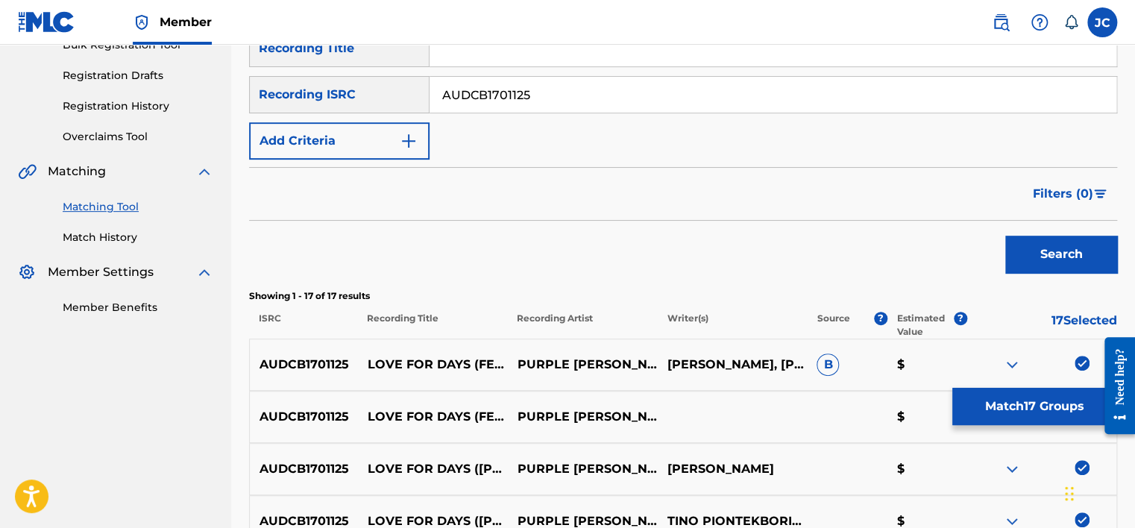
click at [1015, 412] on button "Match 17 Groups" at bounding box center [1035, 406] width 165 height 37
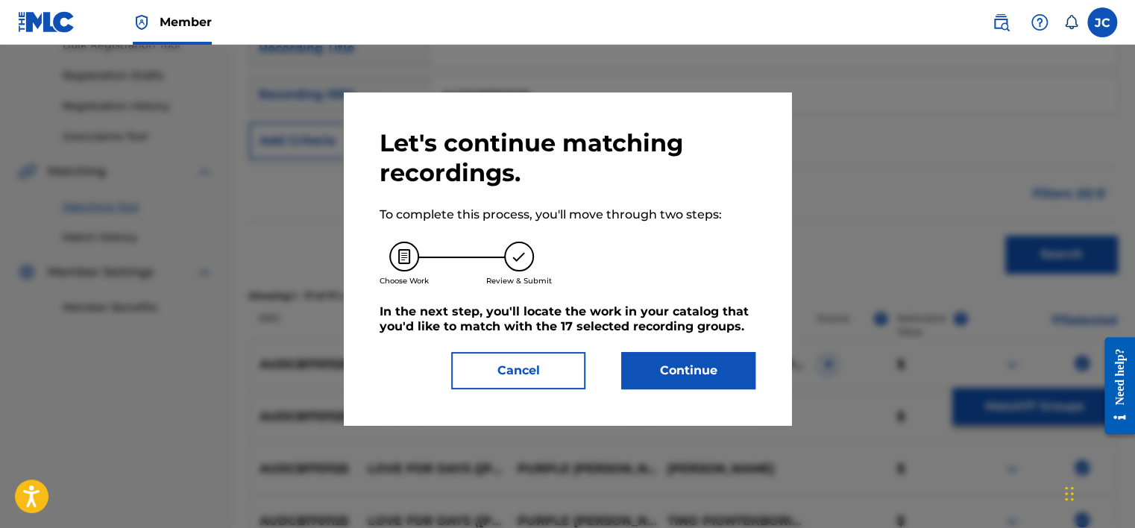
click at [702, 386] on button "Continue" at bounding box center [688, 370] width 134 height 37
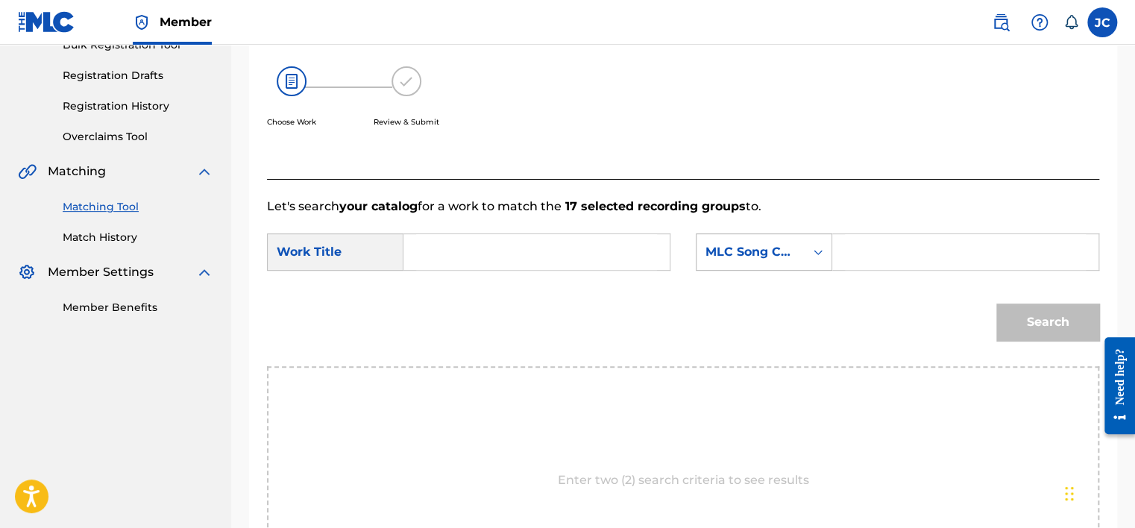
click at [750, 236] on div "MLC Song Code" at bounding box center [764, 251] width 137 height 37
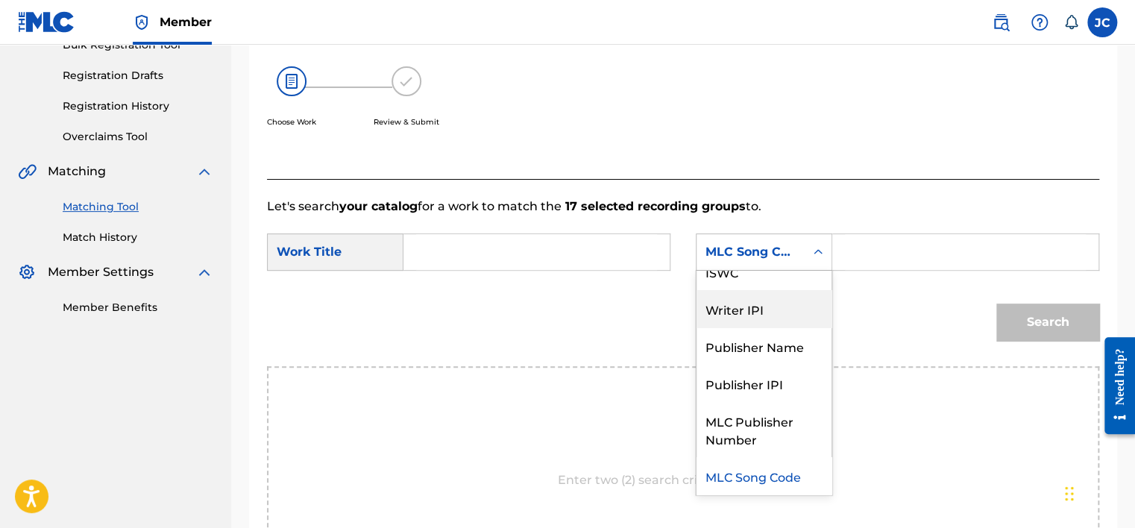
scroll to position [0, 0]
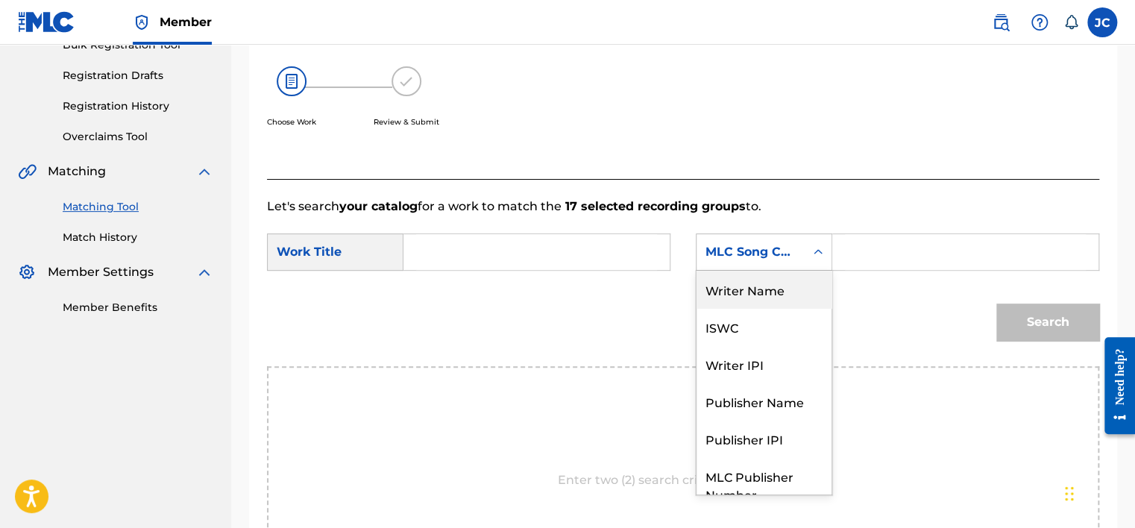
click at [785, 292] on div "Writer Name" at bounding box center [764, 289] width 135 height 37
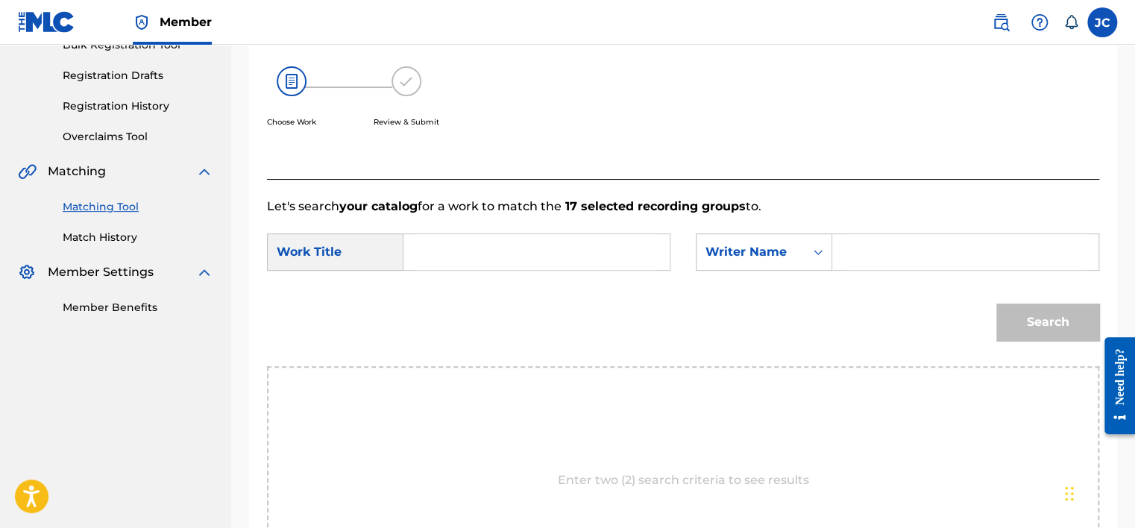
click at [433, 242] on input "Search Form" at bounding box center [536, 252] width 241 height 36
paste input "Love for Days - [PERSON_NAME] Remix"
type input "Love for Days - [PERSON_NAME] Remix"
click at [861, 251] on input "Search Form" at bounding box center [965, 252] width 241 height 36
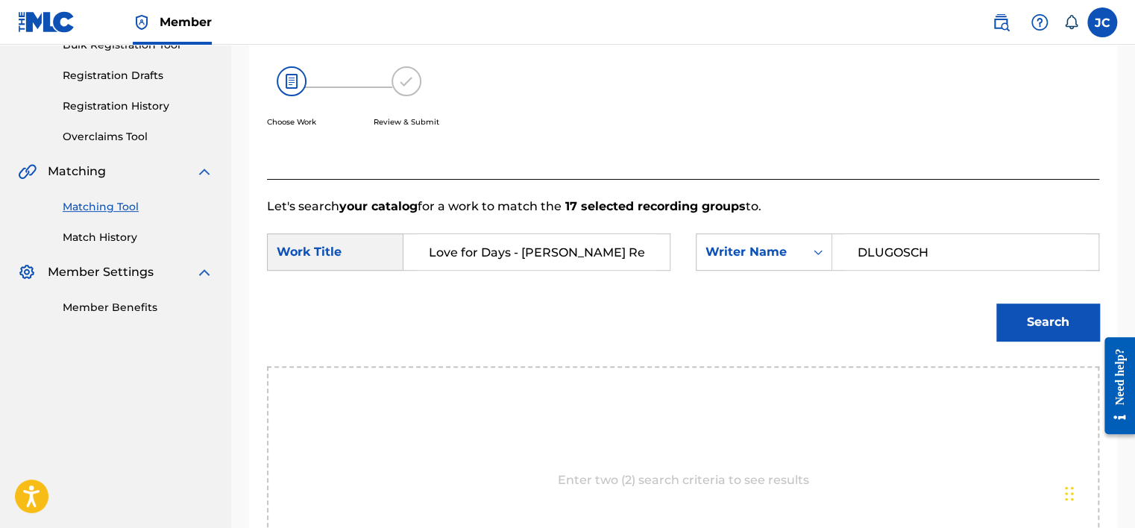
type input "DLUGOSCH"
click at [997, 304] on button "Search" at bounding box center [1048, 322] width 103 height 37
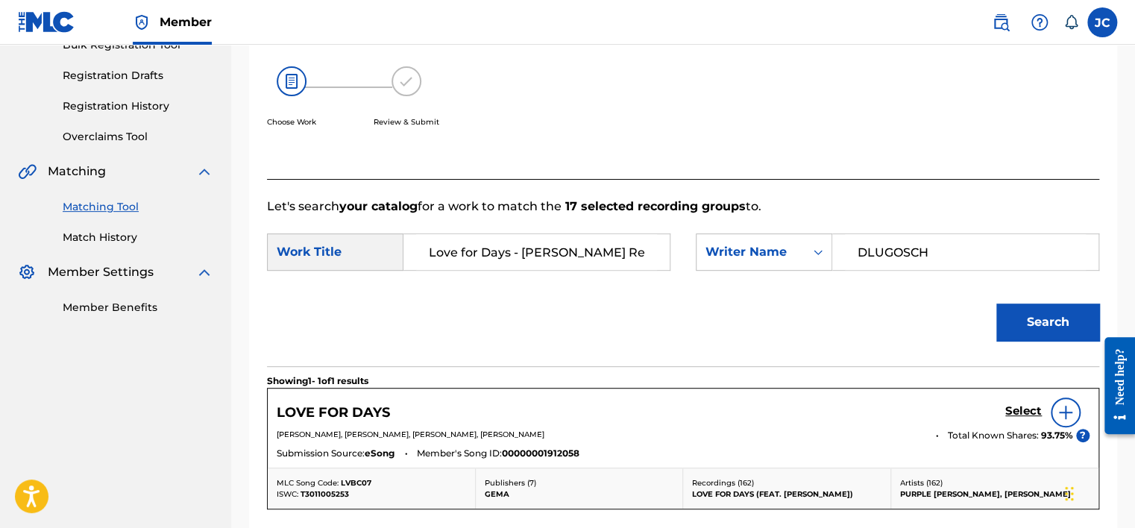
click at [1058, 411] on img at bounding box center [1066, 413] width 18 height 18
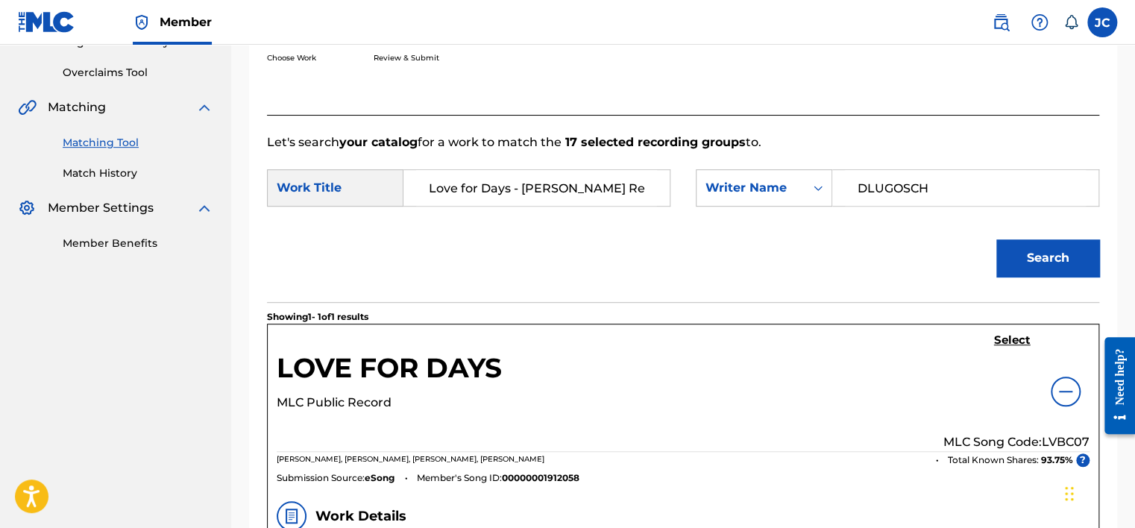
scroll to position [310, 0]
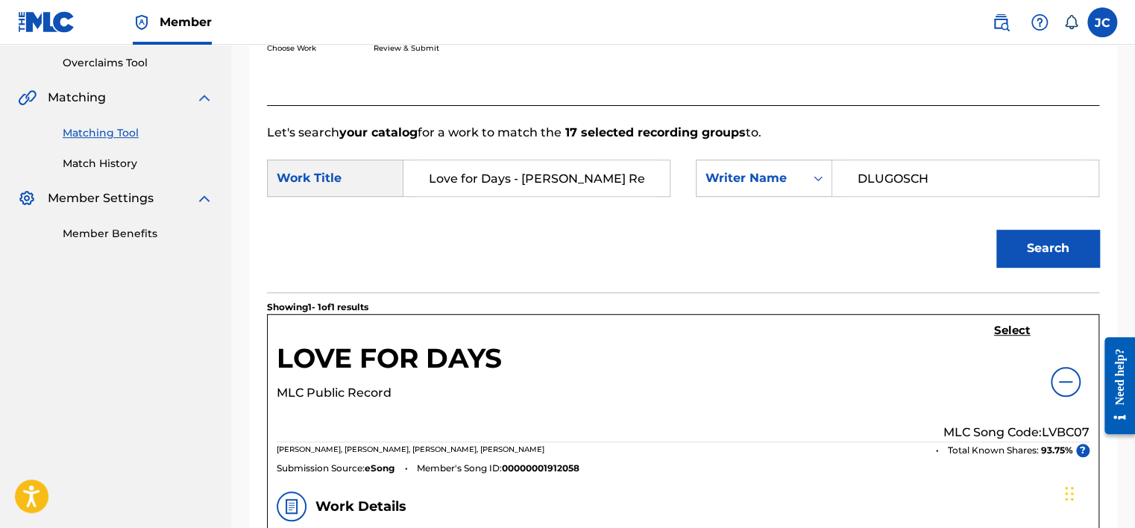
click at [1012, 333] on h5 "Select" at bounding box center [1012, 331] width 37 height 14
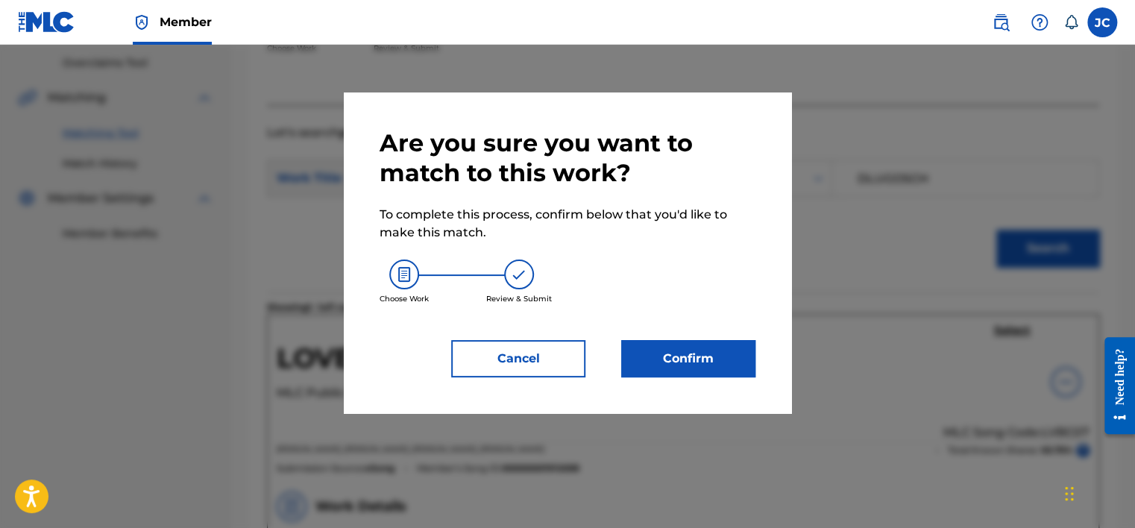
click at [648, 364] on button "Confirm" at bounding box center [688, 358] width 134 height 37
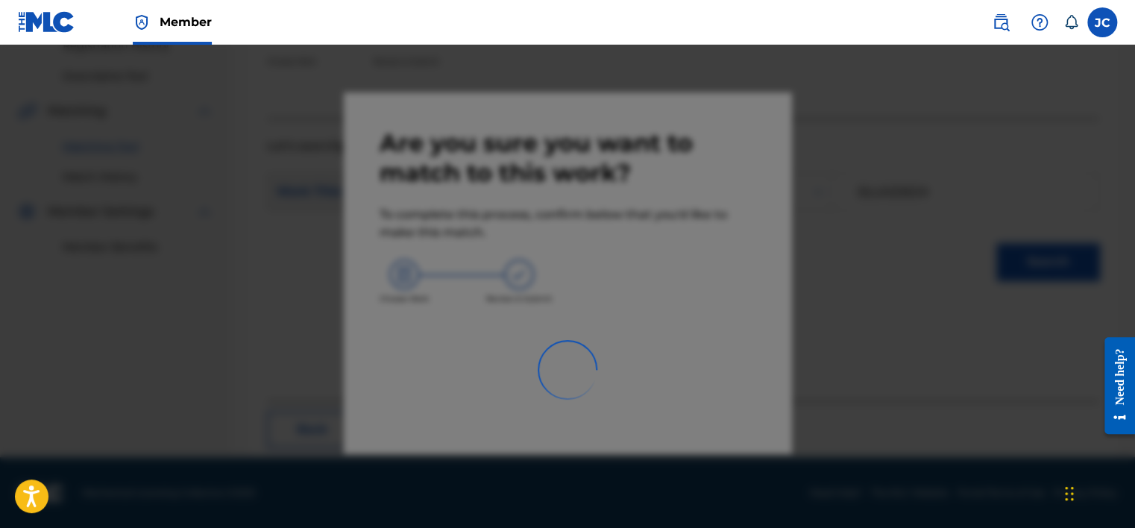
scroll to position [113, 0]
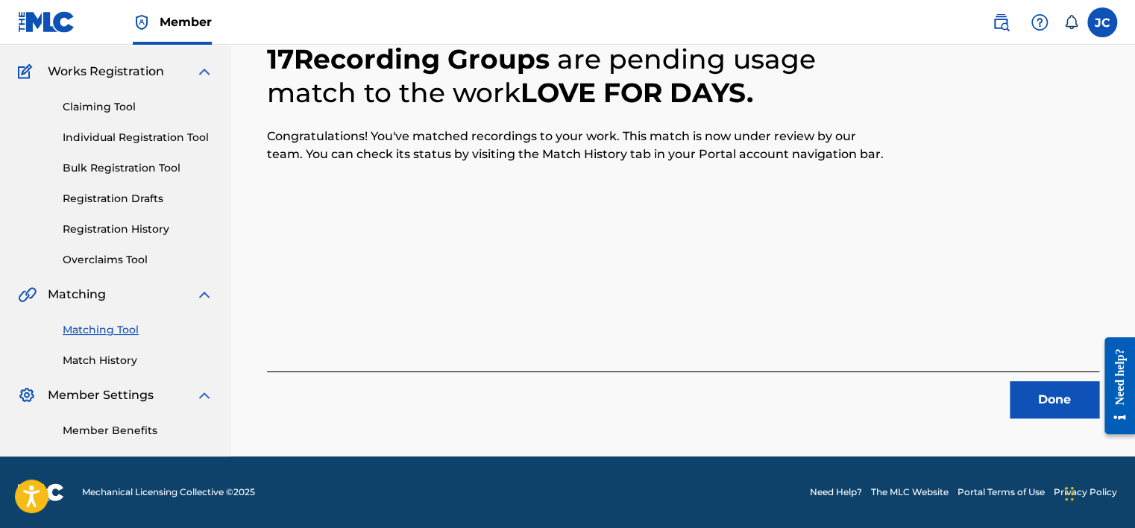
click at [1059, 413] on button "Done" at bounding box center [1055, 399] width 90 height 37
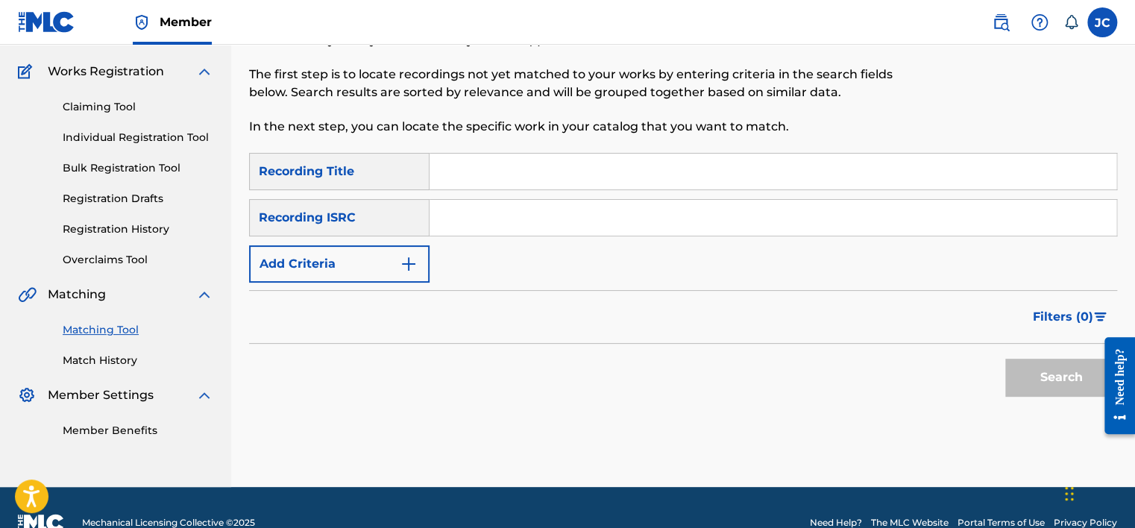
click at [535, 224] on input "Search Form" at bounding box center [773, 218] width 687 height 36
paste input "NLT2H2401715"
type input "NLT2H2401715"
click at [1005, 359] on button "Search" at bounding box center [1061, 377] width 112 height 37
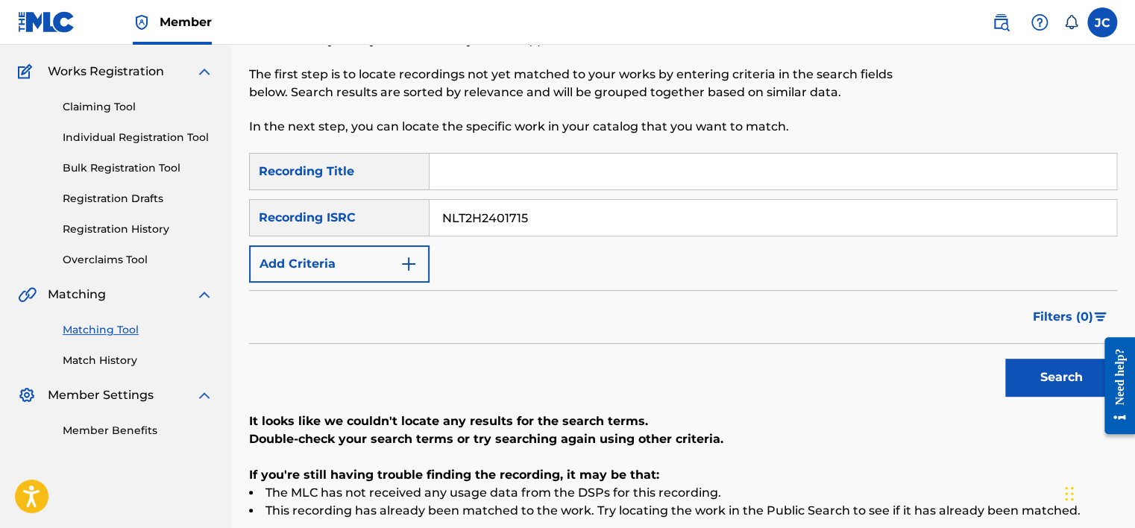
click at [407, 272] on img "Search Form" at bounding box center [409, 264] width 18 height 18
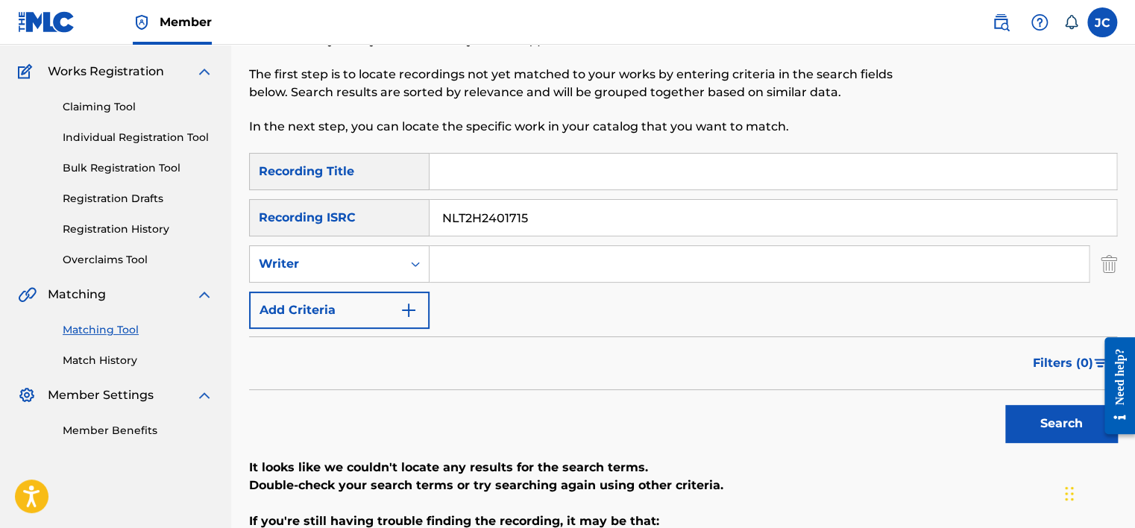
click at [395, 295] on button "Add Criteria" at bounding box center [339, 310] width 181 height 37
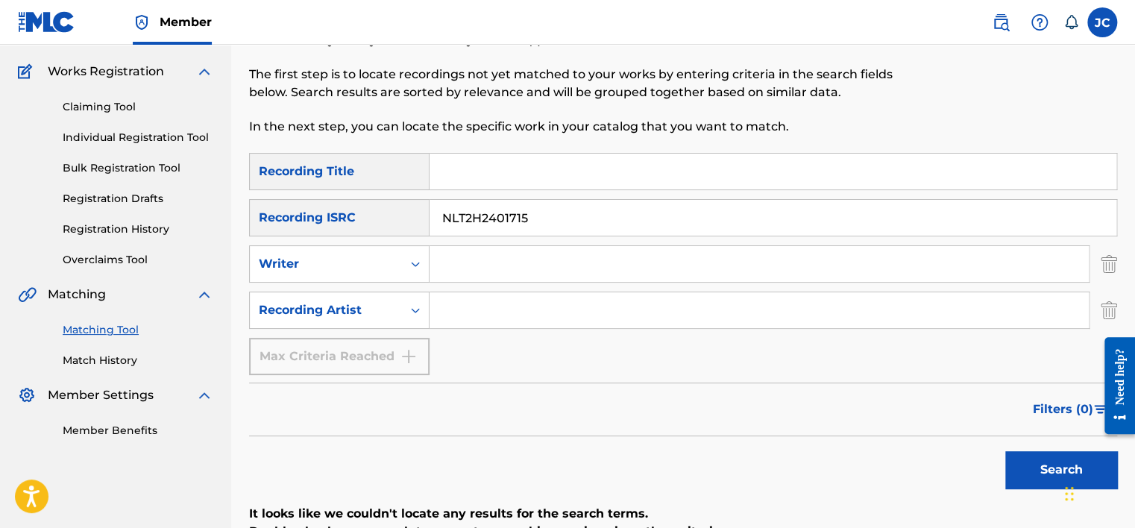
click at [1116, 269] on img "Search Form" at bounding box center [1109, 263] width 16 height 37
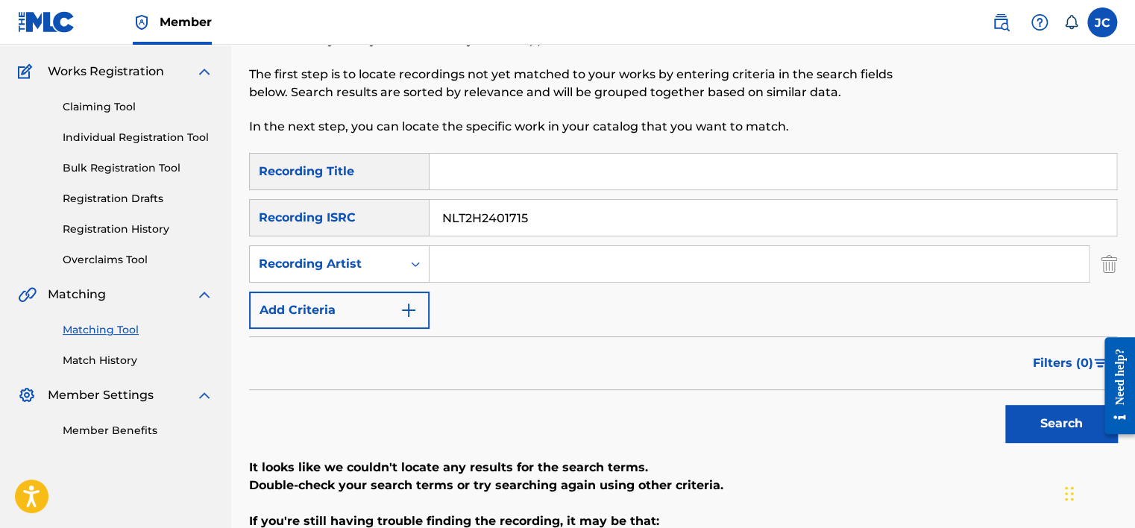
click at [494, 172] on input "Search Form" at bounding box center [773, 172] width 687 height 36
paste input "[PERSON_NAME] Bleeding Love"
type input "[PERSON_NAME] Bleeding Love"
drag, startPoint x: 531, startPoint y: 210, endPoint x: 404, endPoint y: 224, distance: 128.3
click at [404, 224] on div "SearchWithCriteriac4fe9cc8-6087-4d17-b41f-0bb43efdef7c Recording ISRC NLT2H2401…" at bounding box center [683, 217] width 868 height 37
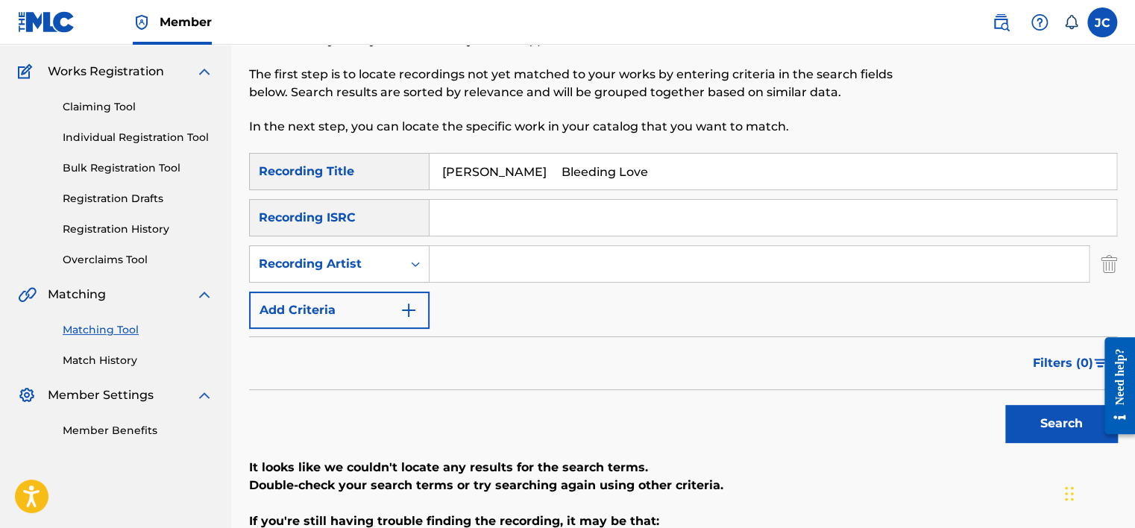
drag, startPoint x: 547, startPoint y: 172, endPoint x: 407, endPoint y: 173, distance: 139.5
click at [407, 173] on div "SearchWithCriteriac19dbf66-0d21-4600-a963-b696877ddadc Recording Title [PERSON_…" at bounding box center [683, 171] width 868 height 37
type input "Bleeding Love"
click at [549, 260] on input "[PERSON_NAME]" at bounding box center [759, 264] width 659 height 36
click at [1041, 436] on button "Search" at bounding box center [1061, 423] width 112 height 37
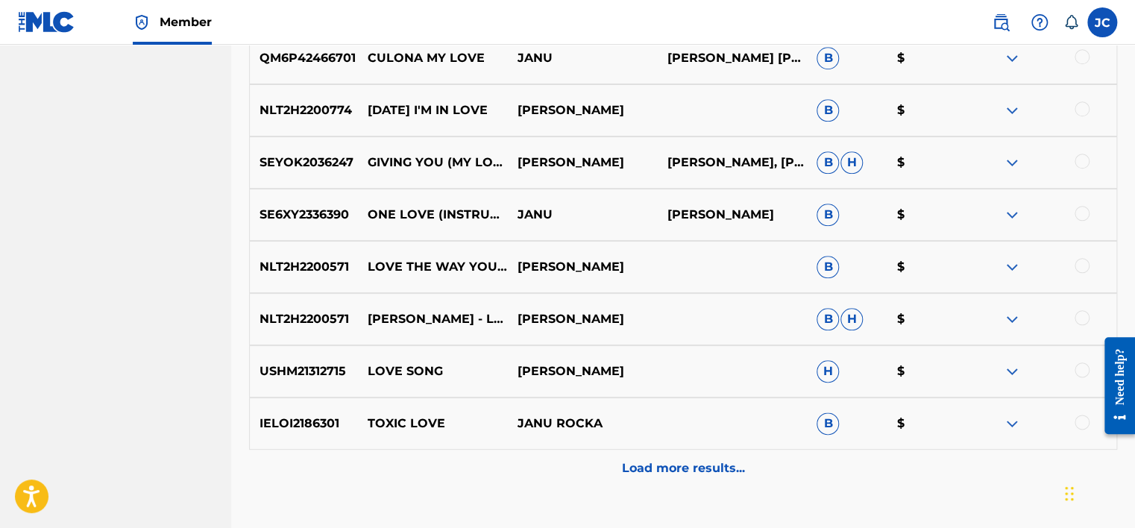
scroll to position [730, 0]
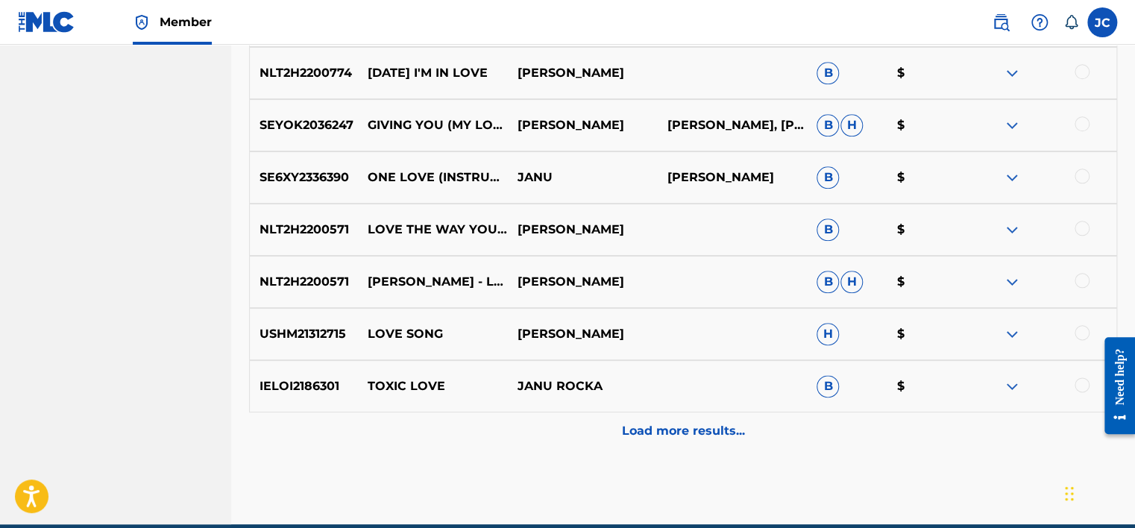
click at [690, 427] on p "Load more results..." at bounding box center [683, 431] width 123 height 18
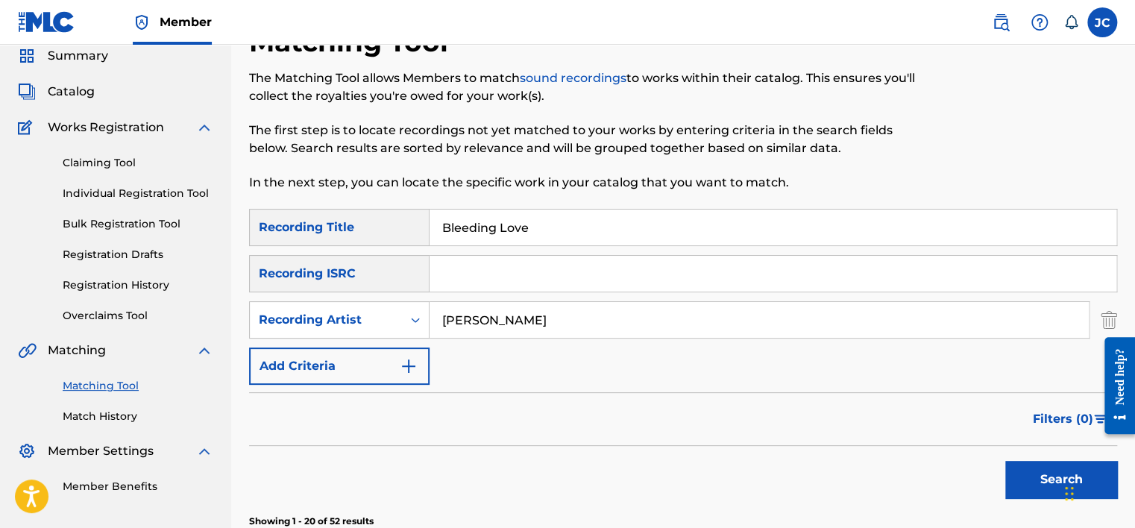
scroll to position [0, 0]
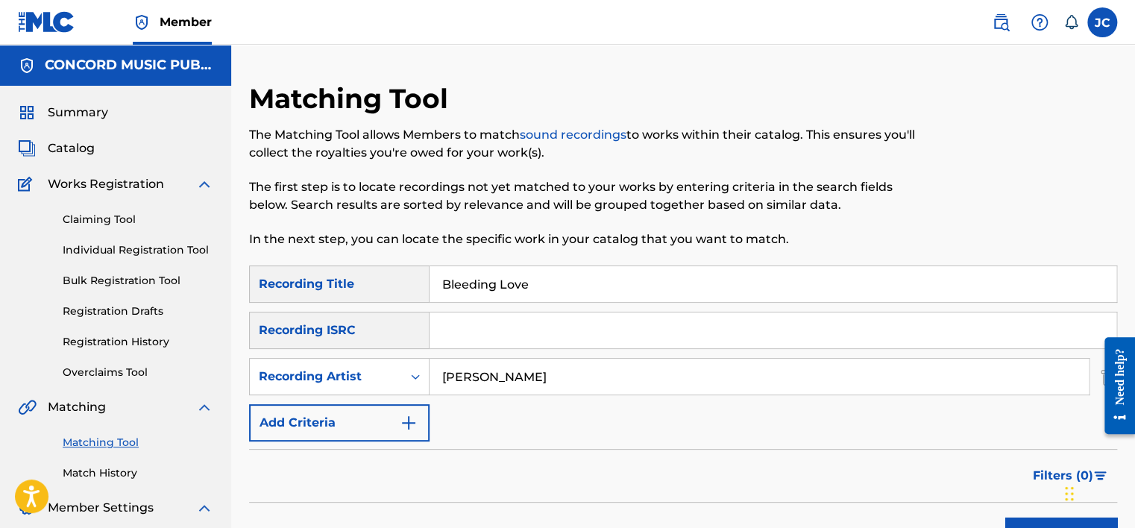
click at [533, 358] on div "[PERSON_NAME]" at bounding box center [760, 376] width 660 height 37
drag, startPoint x: 533, startPoint y: 358, endPoint x: 546, endPoint y: 364, distance: 14.7
click at [546, 364] on input "[PERSON_NAME]" at bounding box center [759, 377] width 659 height 36
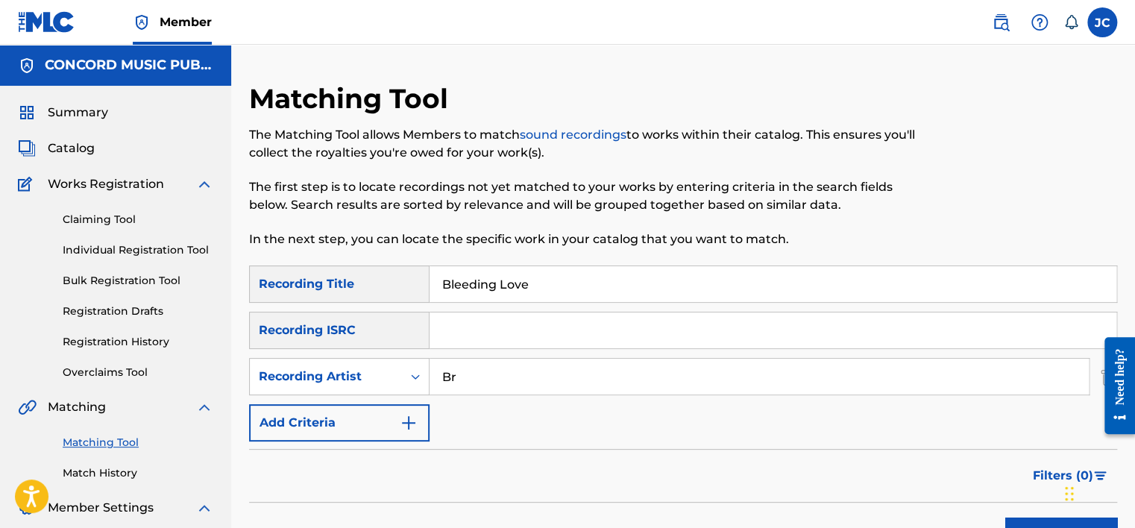
type input "B"
drag, startPoint x: 1134, startPoint y: 69, endPoint x: 1139, endPoint y: 110, distance: 42.1
click at [1135, 110] on html "Accessibility Screen-Reader Guide, Feedback, and Issue Reporting | New window M…" at bounding box center [567, 264] width 1135 height 528
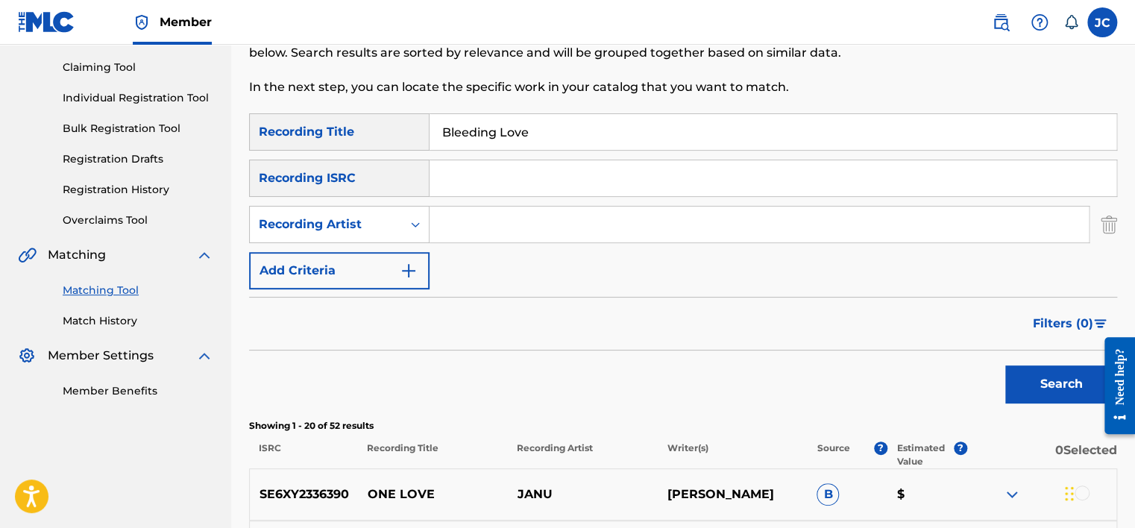
scroll to position [169, 0]
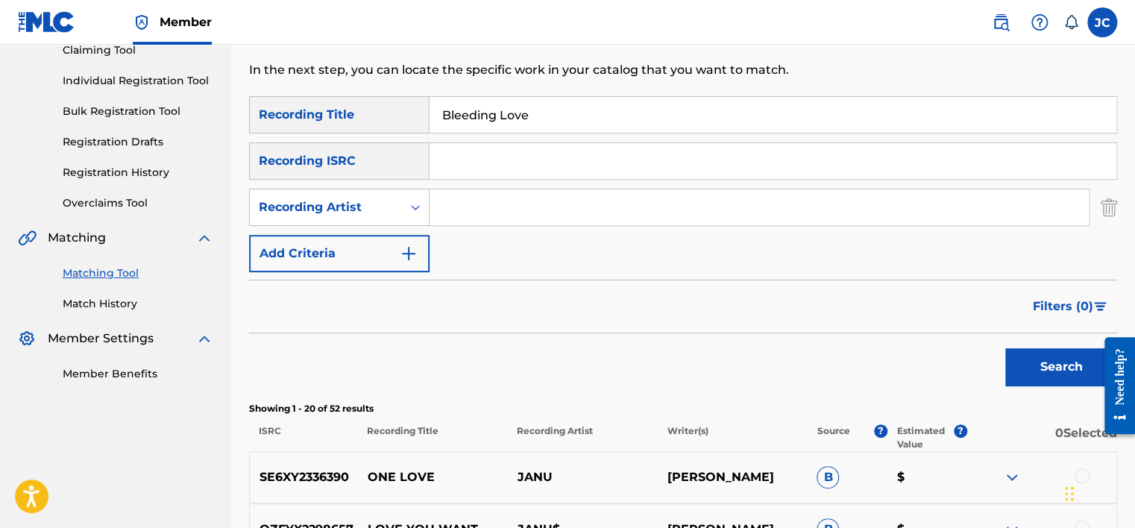
click at [1105, 212] on img "Search Form" at bounding box center [1109, 207] width 16 height 37
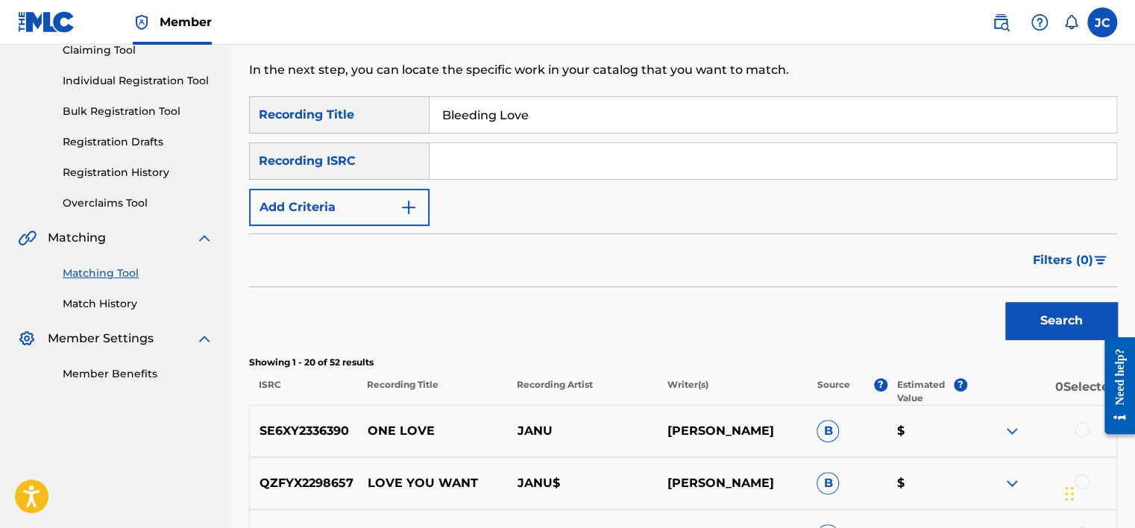
click at [712, 112] on input "Bleeding Love" at bounding box center [773, 115] width 687 height 36
type input "B"
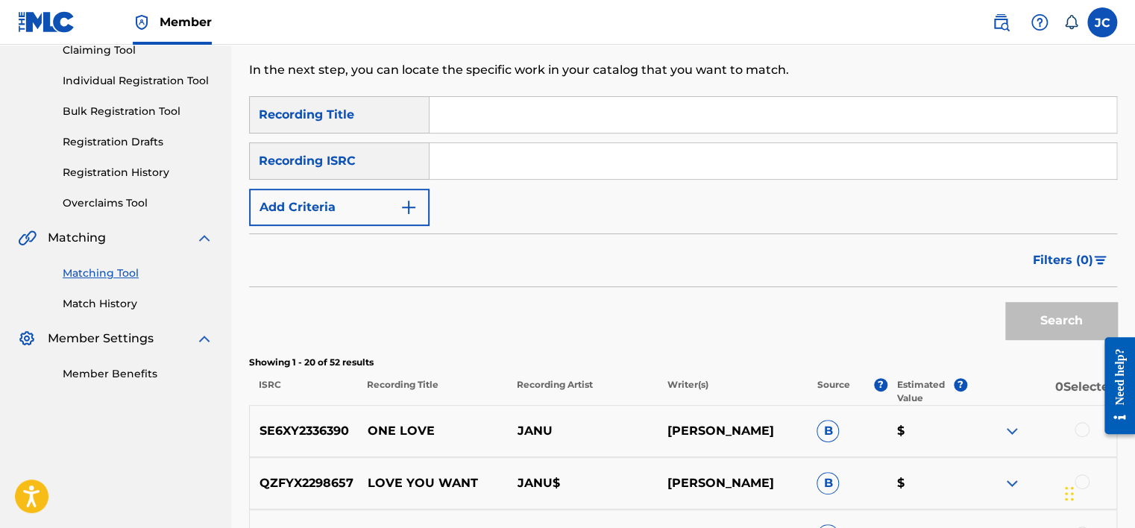
click at [532, 163] on input "Search Form" at bounding box center [773, 161] width 687 height 36
paste input "GBAYC9600642"
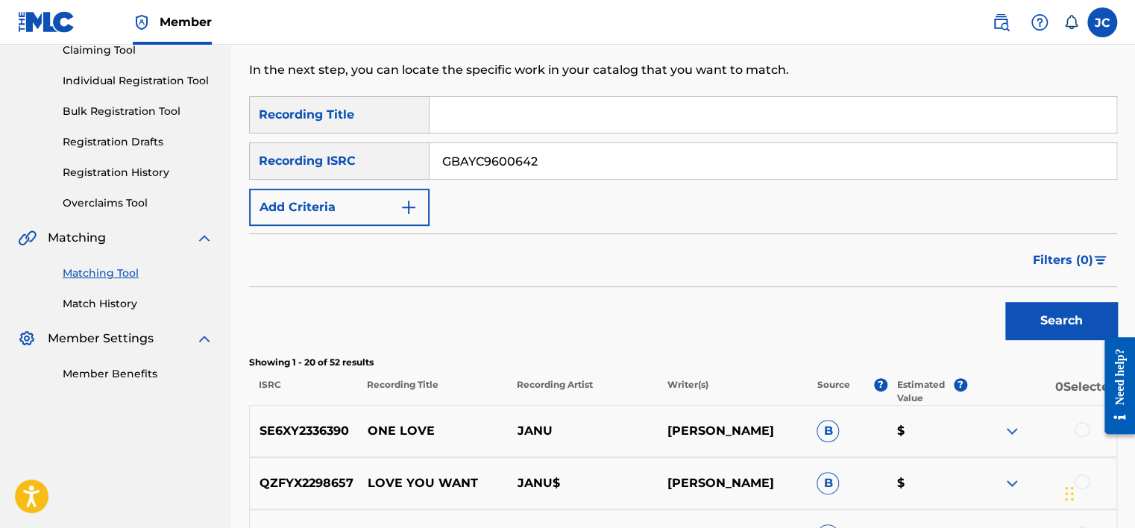
type input "GBAYC9600642"
drag, startPoint x: 1132, startPoint y: 156, endPoint x: 1139, endPoint y: 191, distance: 35.7
click at [1135, 191] on html "Accessibility Screen-Reader Guide, Feedback, and Issue Reporting | New window M…" at bounding box center [567, 95] width 1135 height 528
drag, startPoint x: 1139, startPoint y: 191, endPoint x: 1076, endPoint y: 202, distance: 64.4
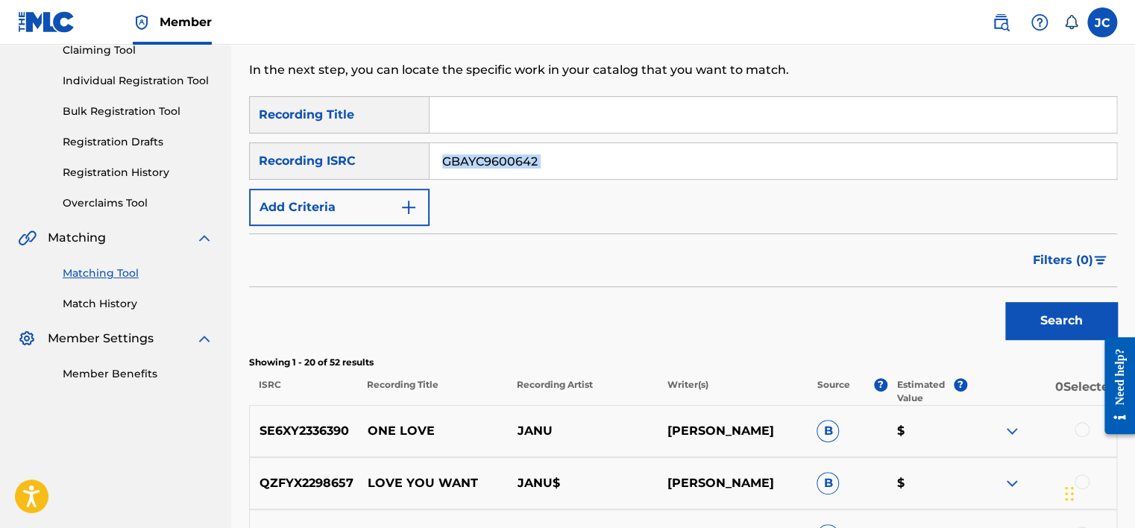
click at [1076, 202] on div "SearchWithCriteriac19dbf66-0d21-4600-a963-b696877ddadc Recording Title SearchWi…" at bounding box center [683, 161] width 868 height 130
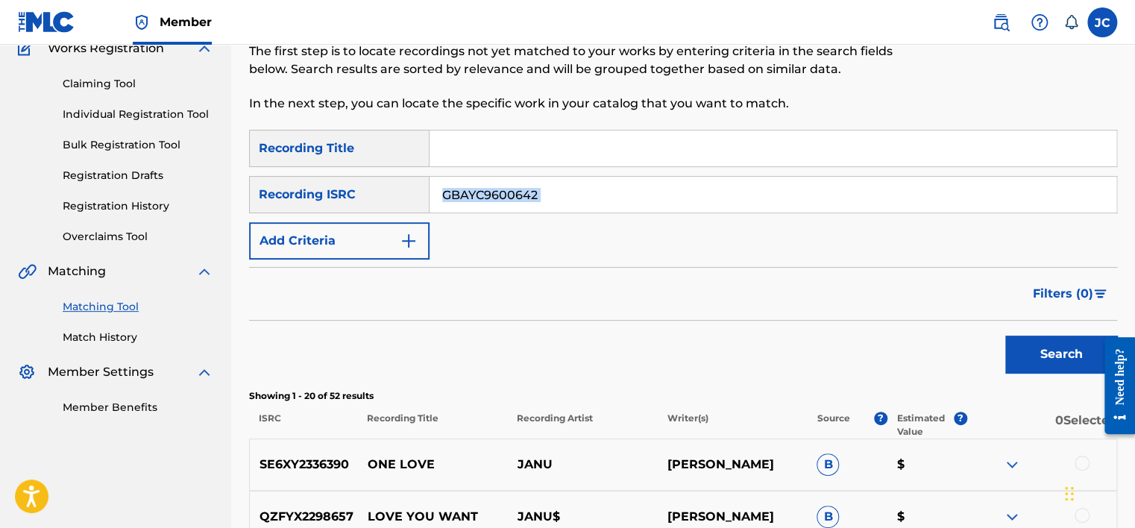
scroll to position [110, 0]
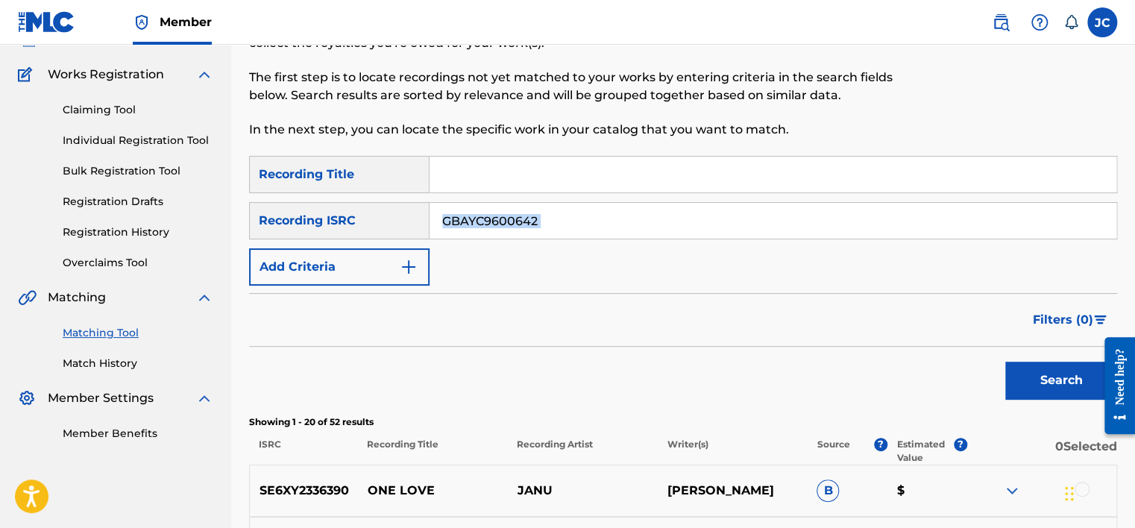
click at [627, 220] on input "GBAYC9600642" at bounding box center [773, 221] width 687 height 36
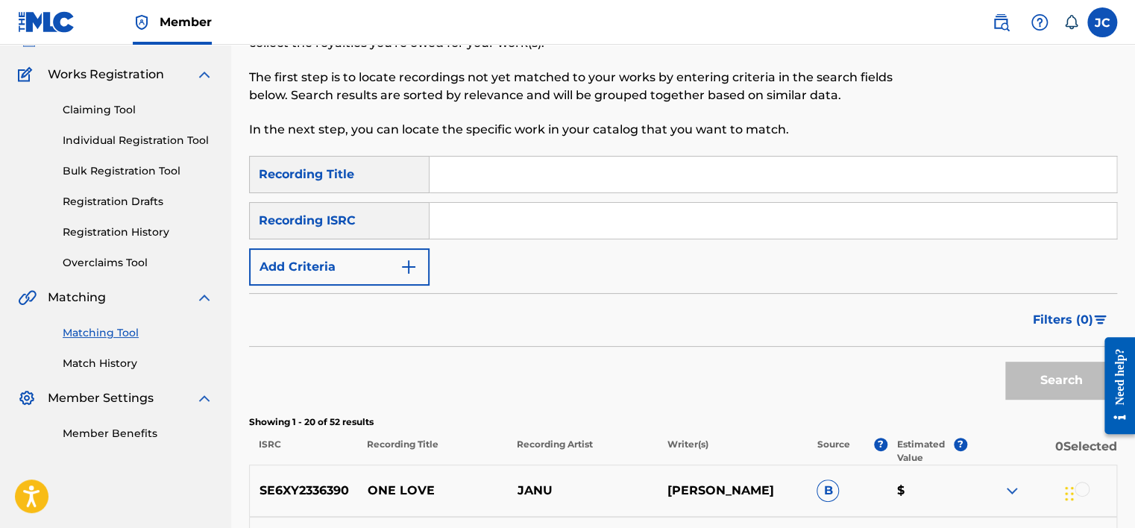
click at [481, 221] on input "Search Form" at bounding box center [773, 221] width 687 height 36
paste input "DEF059502321"
click at [1005, 362] on button "Search" at bounding box center [1061, 380] width 112 height 37
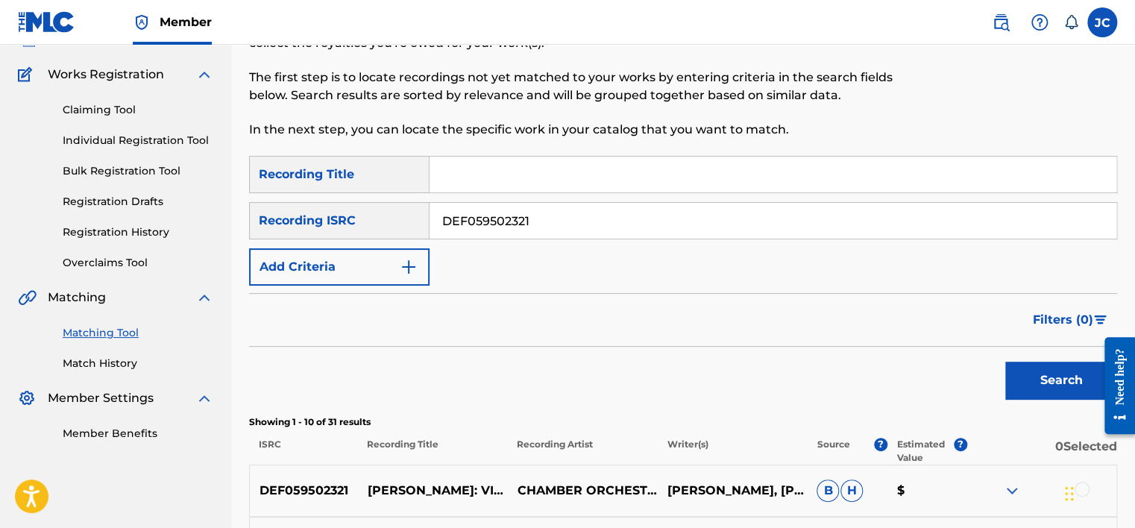
click at [586, 215] on input "DEF059502321" at bounding box center [773, 221] width 687 height 36
paste input "TCABS1368117"
type input "TCABS1368117"
click at [1005, 362] on button "Search" at bounding box center [1061, 380] width 112 height 37
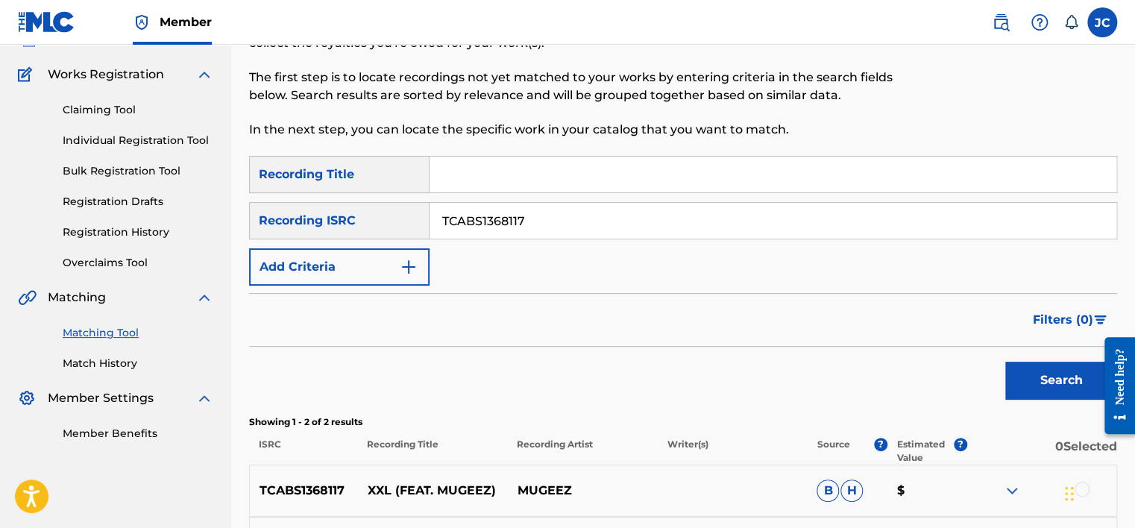
click at [563, 216] on input "TCABS1368117" at bounding box center [773, 221] width 687 height 36
click at [536, 225] on input "Search Form" at bounding box center [773, 221] width 687 height 36
paste input "DEF057501852"
type input "DEF057501852"
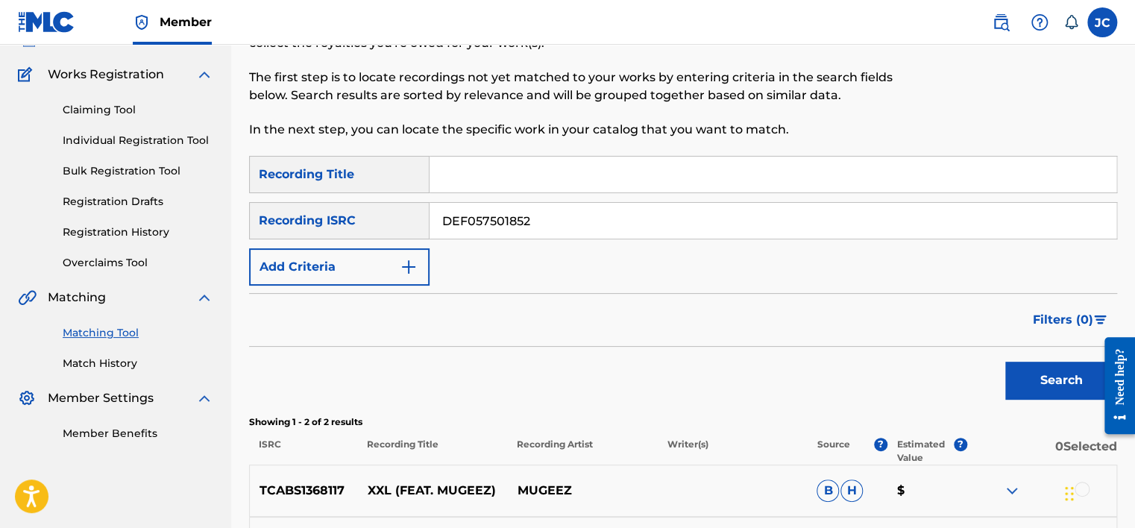
click at [1005, 362] on button "Search" at bounding box center [1061, 380] width 112 height 37
click at [549, 226] on input "DEF057501852" at bounding box center [773, 221] width 687 height 36
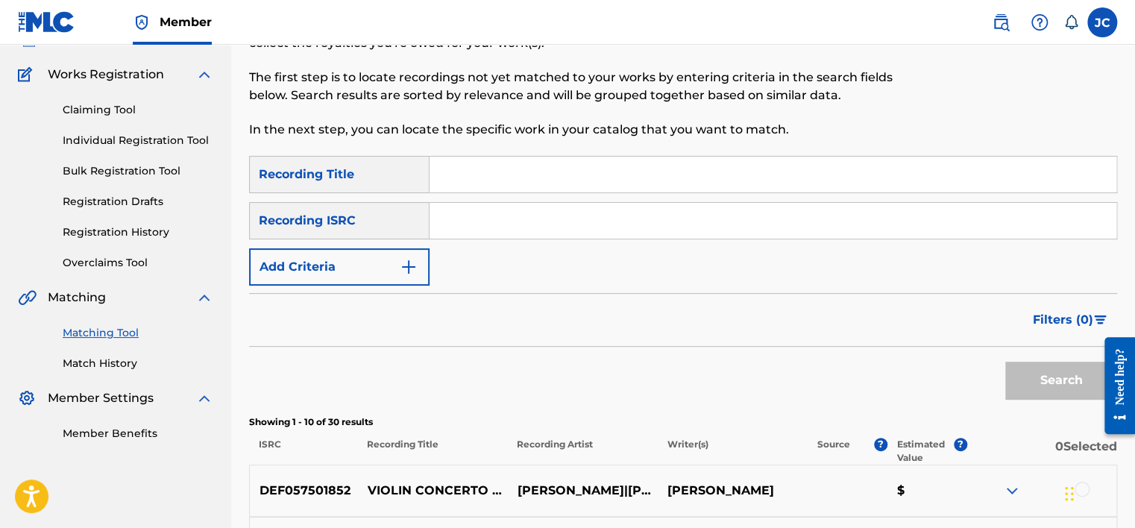
paste input "IEAAR1500040"
type input "IEAAR1500040"
click at [1005, 362] on button "Search" at bounding box center [1061, 380] width 112 height 37
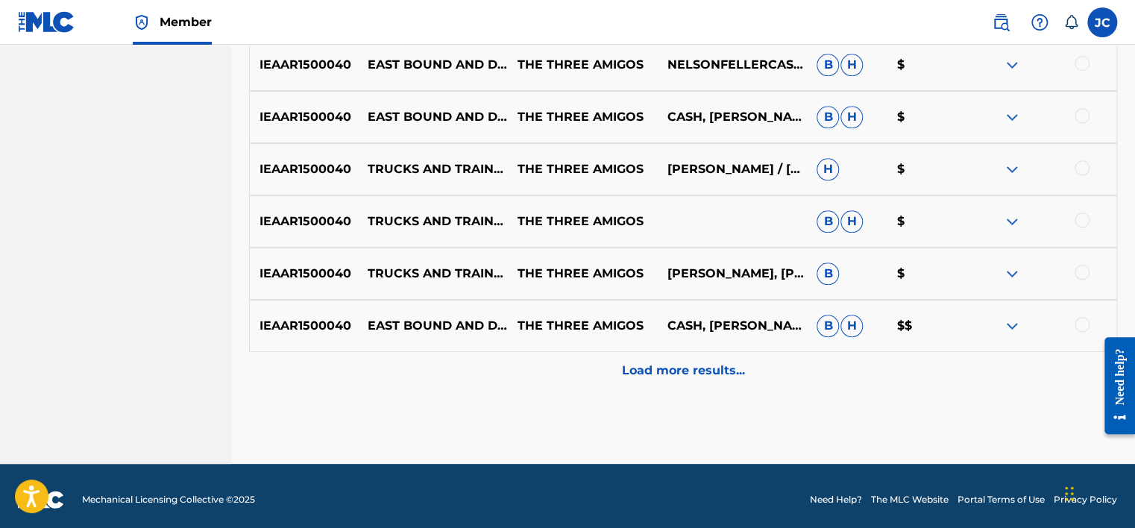
scroll to position [752, 0]
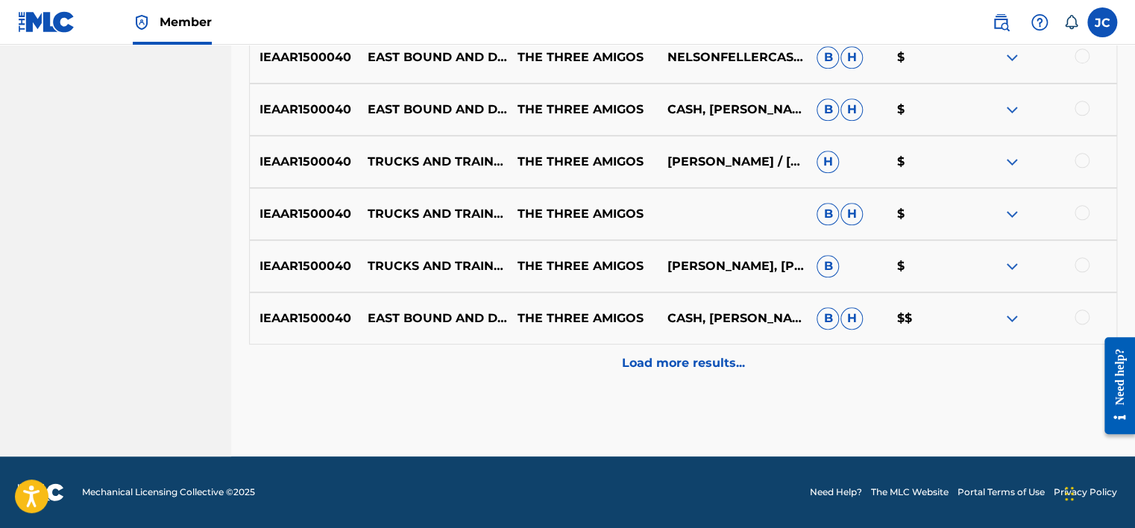
click at [653, 355] on p "Load more results..." at bounding box center [683, 363] width 123 height 18
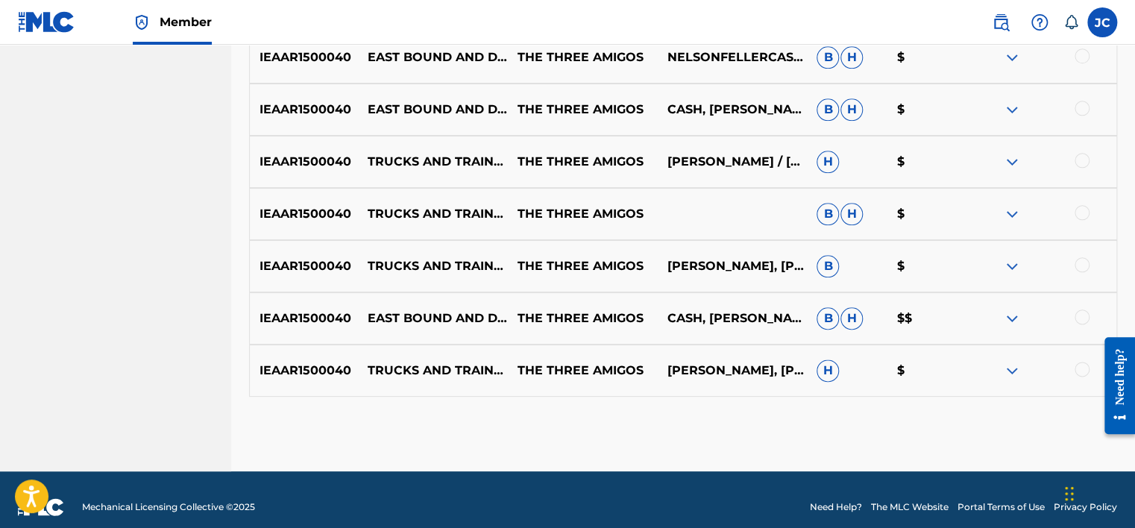
click at [1080, 365] on div at bounding box center [1082, 369] width 15 height 15
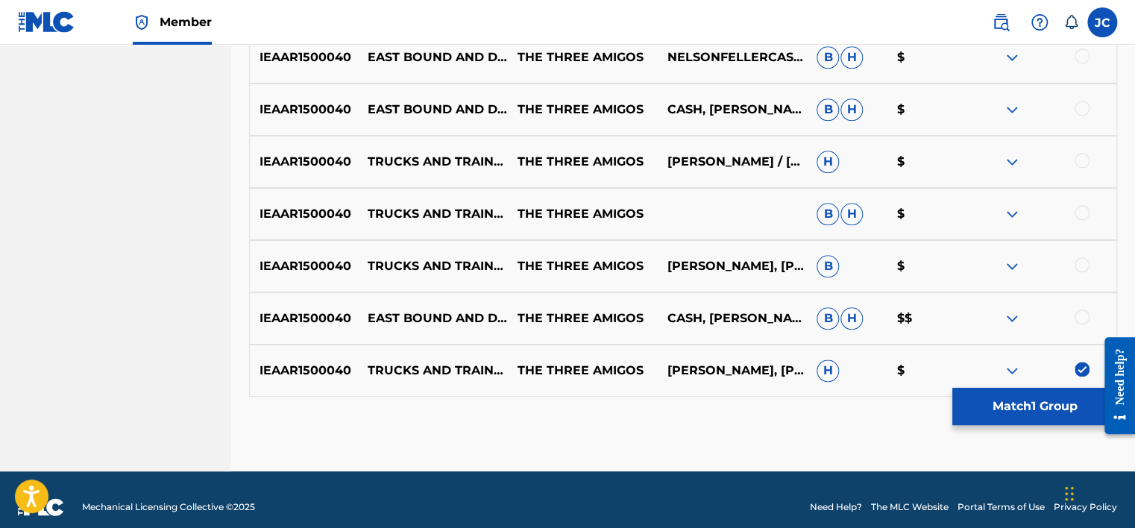
click at [1083, 313] on div at bounding box center [1082, 317] width 15 height 15
click at [1082, 269] on div at bounding box center [1082, 264] width 15 height 15
click at [1080, 212] on div at bounding box center [1082, 212] width 15 height 15
click at [1079, 162] on div at bounding box center [1082, 160] width 15 height 15
click at [1080, 110] on div at bounding box center [1082, 108] width 15 height 15
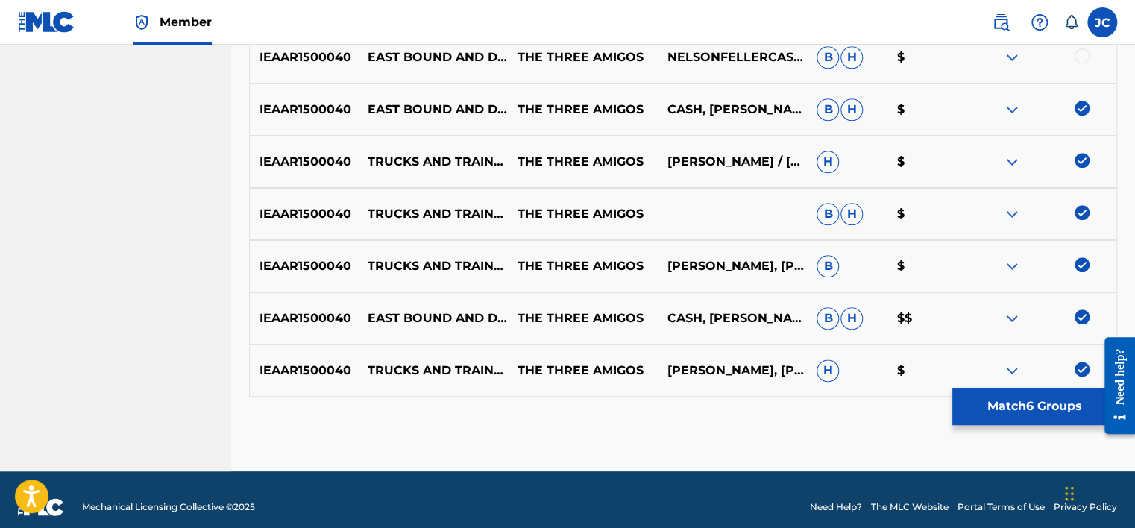
click at [1083, 58] on div at bounding box center [1082, 55] width 15 height 15
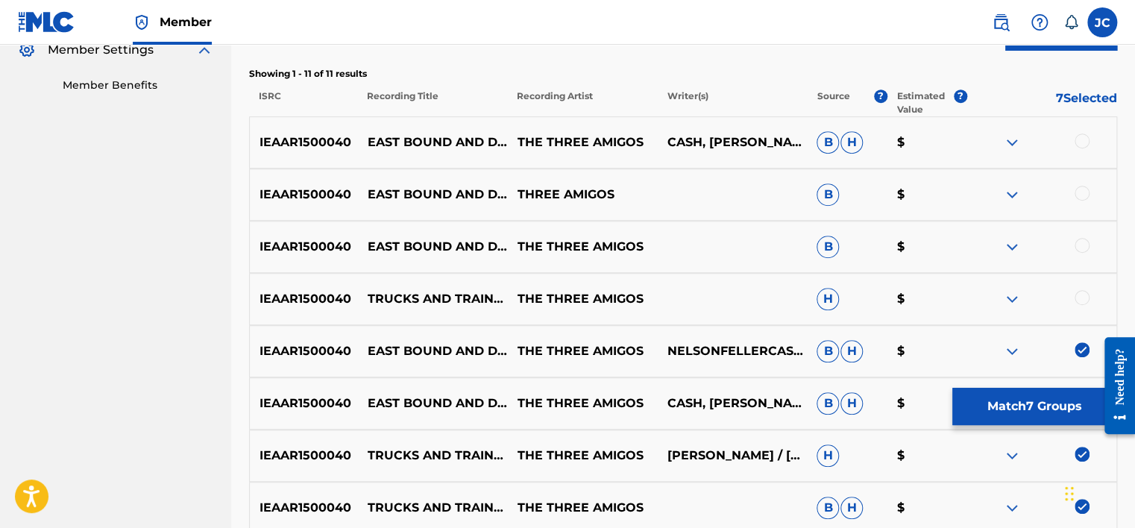
scroll to position [454, 0]
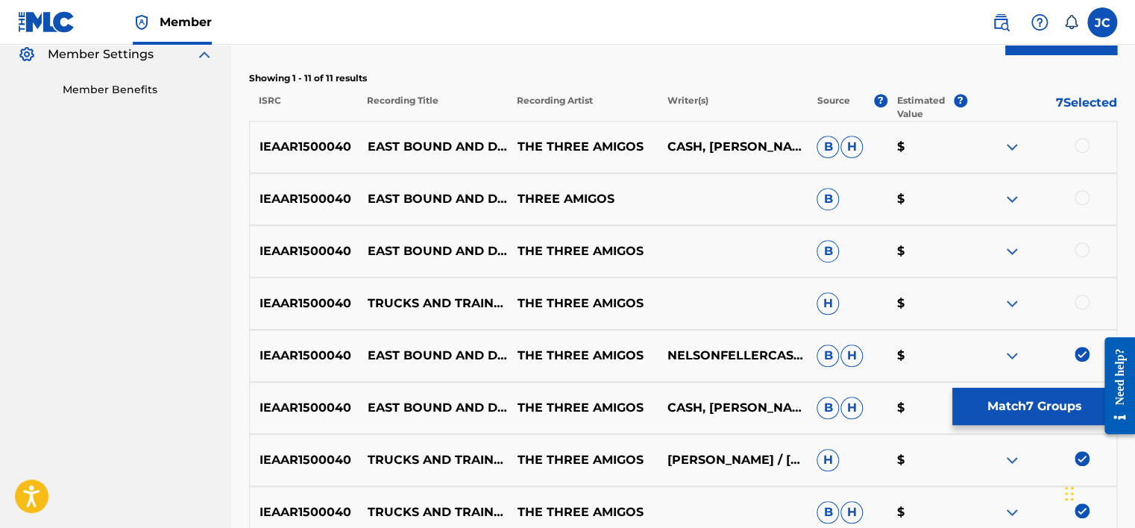
click at [1082, 306] on div at bounding box center [1082, 302] width 15 height 15
click at [1084, 254] on div at bounding box center [1082, 249] width 15 height 15
click at [1077, 200] on div at bounding box center [1082, 197] width 15 height 15
click at [1084, 143] on div at bounding box center [1082, 145] width 15 height 15
click at [1026, 401] on button "Match 11 Groups" at bounding box center [1035, 406] width 165 height 37
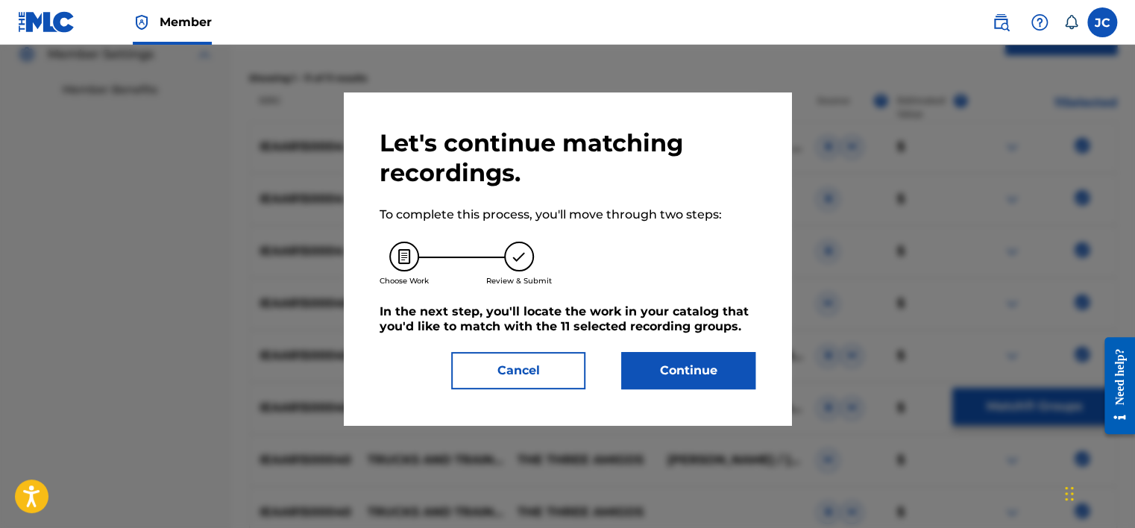
click at [694, 357] on button "Continue" at bounding box center [688, 370] width 134 height 37
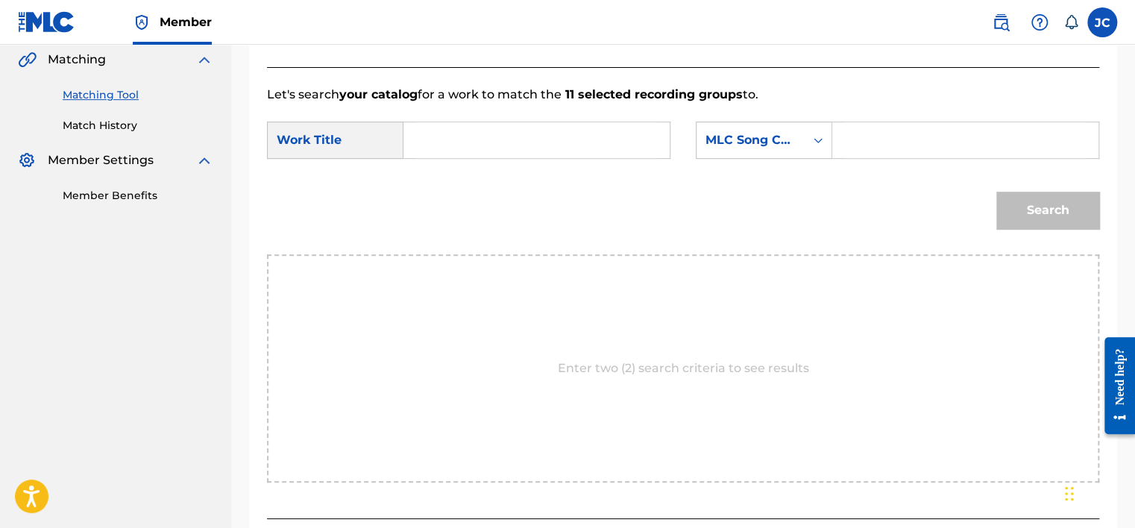
scroll to position [316, 0]
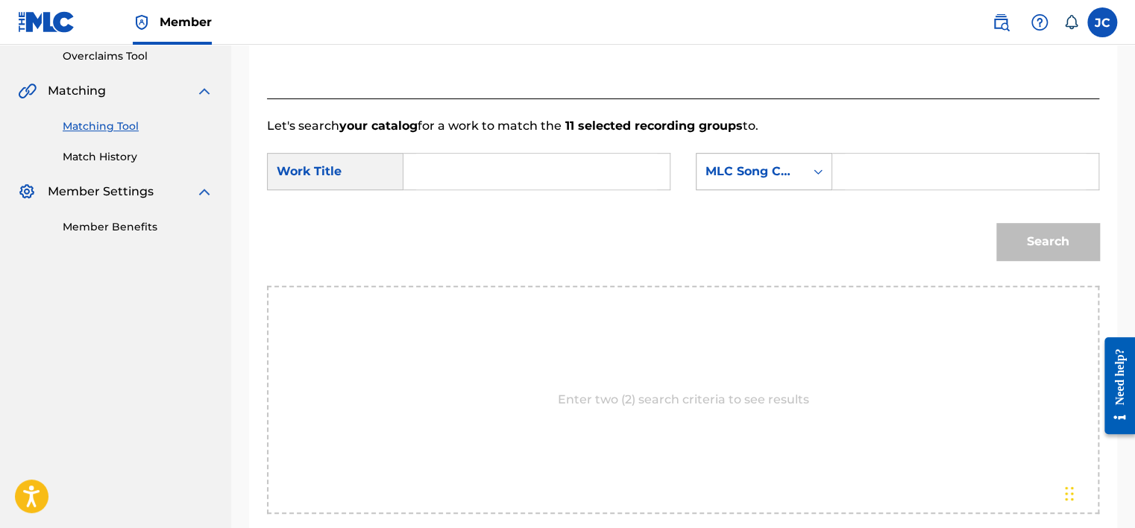
click at [779, 180] on div "MLC Song Code" at bounding box center [751, 172] width 90 height 18
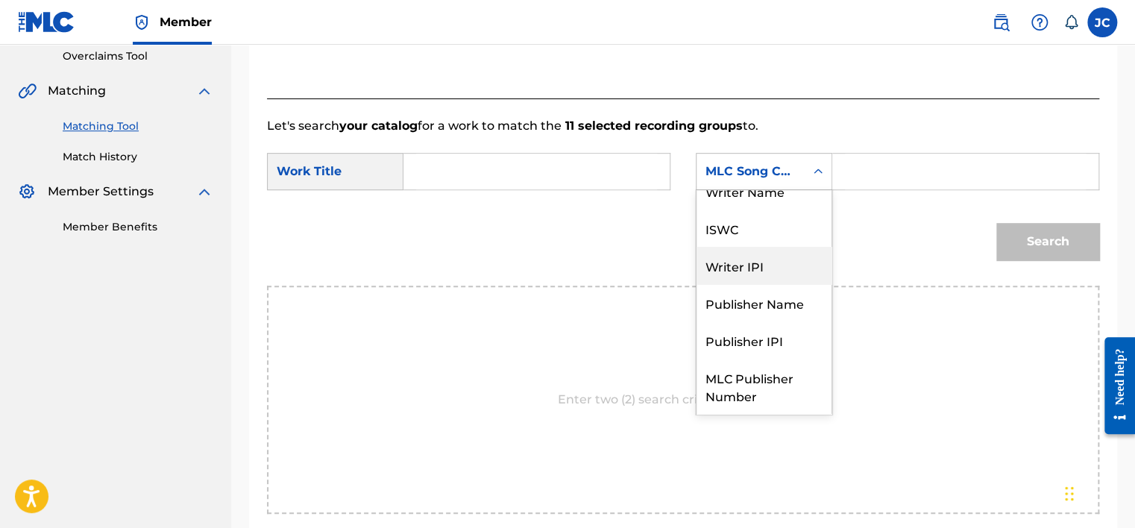
scroll to position [0, 0]
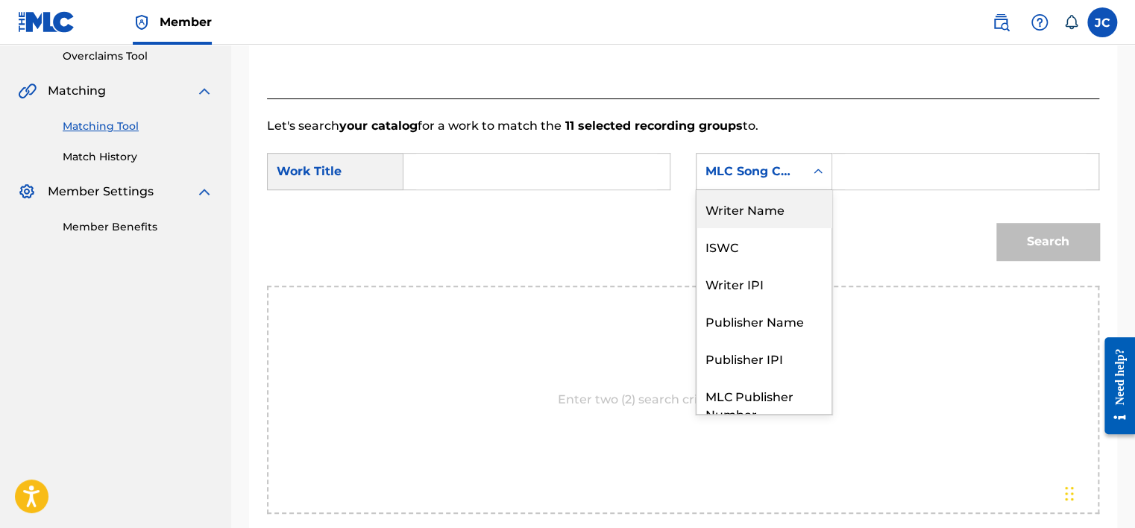
click at [791, 218] on div "Writer Name" at bounding box center [764, 208] width 135 height 37
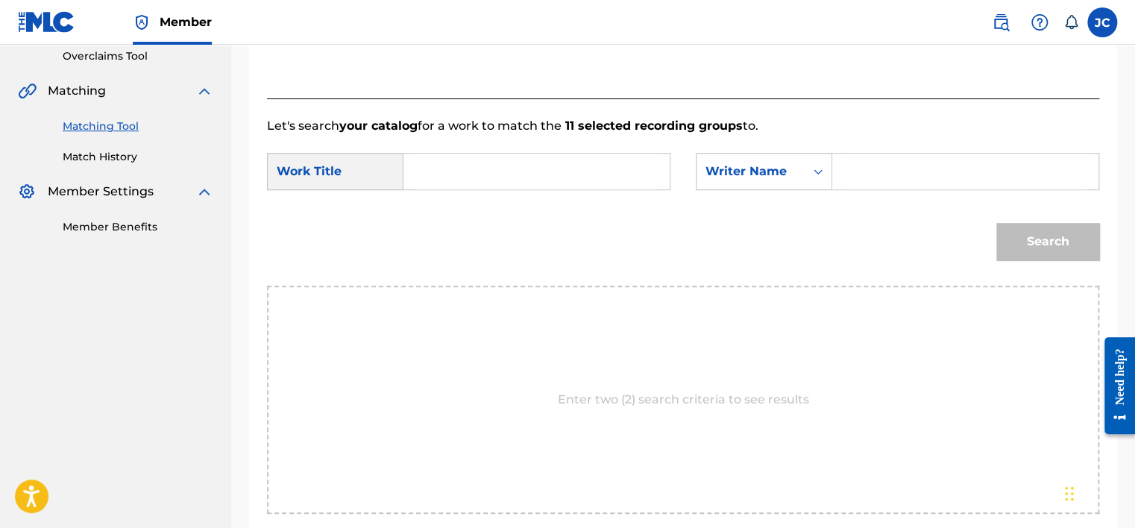
click at [560, 166] on input "Search Form" at bounding box center [536, 172] width 241 height 36
paste input "East Bound and Down / Folsom Prison Blues / On the Road Again - Trucks and Trai…"
type input "East Bound and Down / Folsom Prison Blues / On the Road Again - Trucks and Trai…"
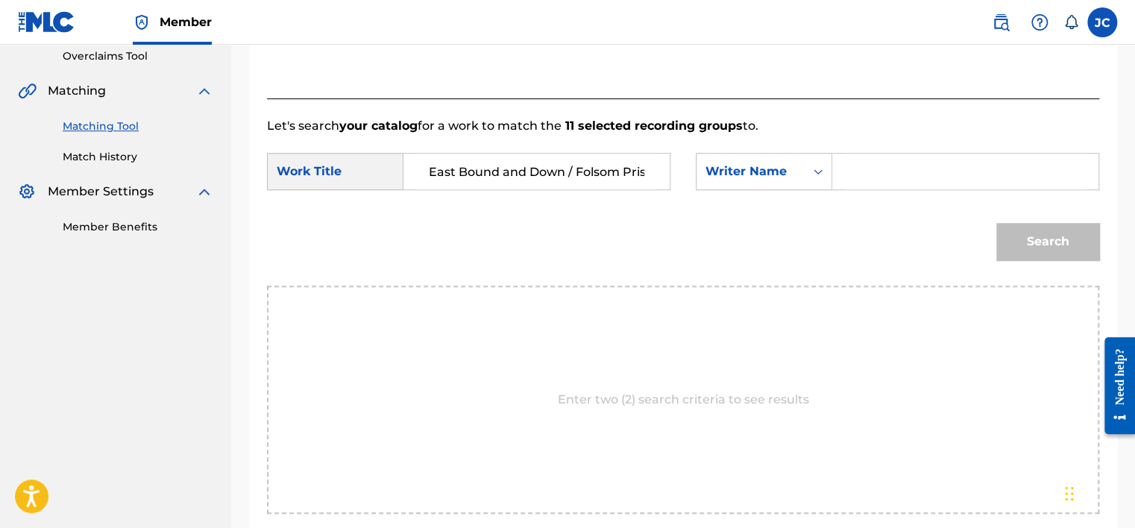
click at [870, 168] on input "Search Form" at bounding box center [965, 172] width 241 height 36
paste input "Cash"
click at [997, 223] on button "Search" at bounding box center [1048, 241] width 103 height 37
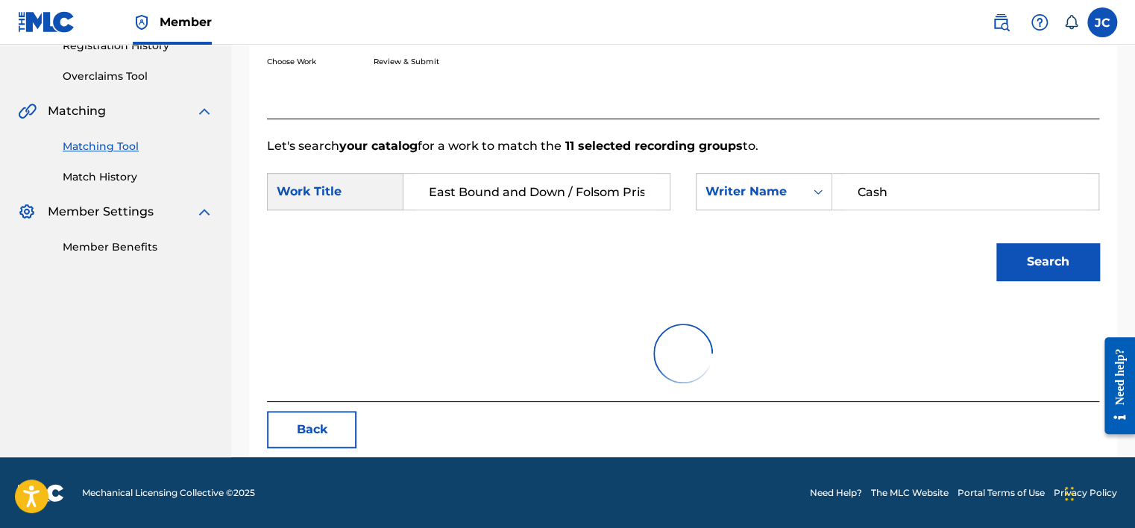
scroll to position [316, 0]
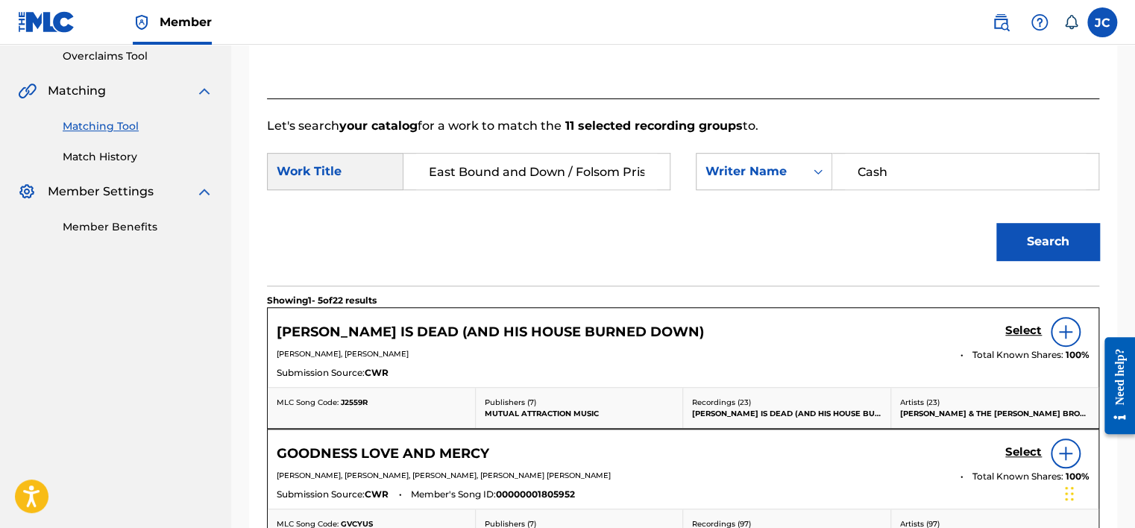
click at [906, 164] on input "Cash" at bounding box center [965, 172] width 241 height 36
paste input "[PERSON_NAME]"
click at [997, 223] on button "Search" at bounding box center [1048, 241] width 103 height 37
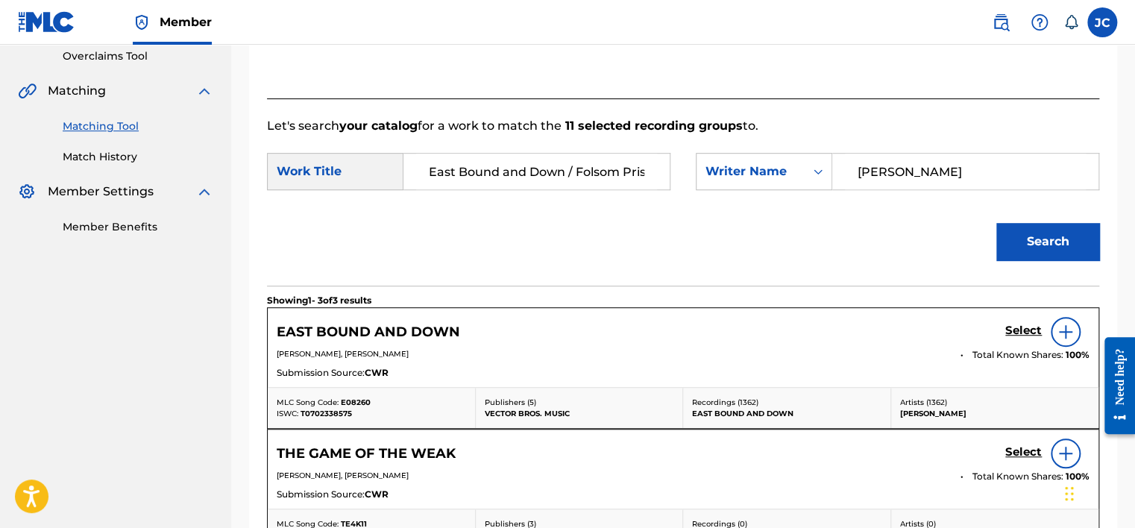
click at [892, 164] on input "[PERSON_NAME]" at bounding box center [965, 172] width 241 height 36
paste input "[PERSON_NAME]"
type input "[PERSON_NAME]"
click at [997, 223] on button "Search" at bounding box center [1048, 241] width 103 height 37
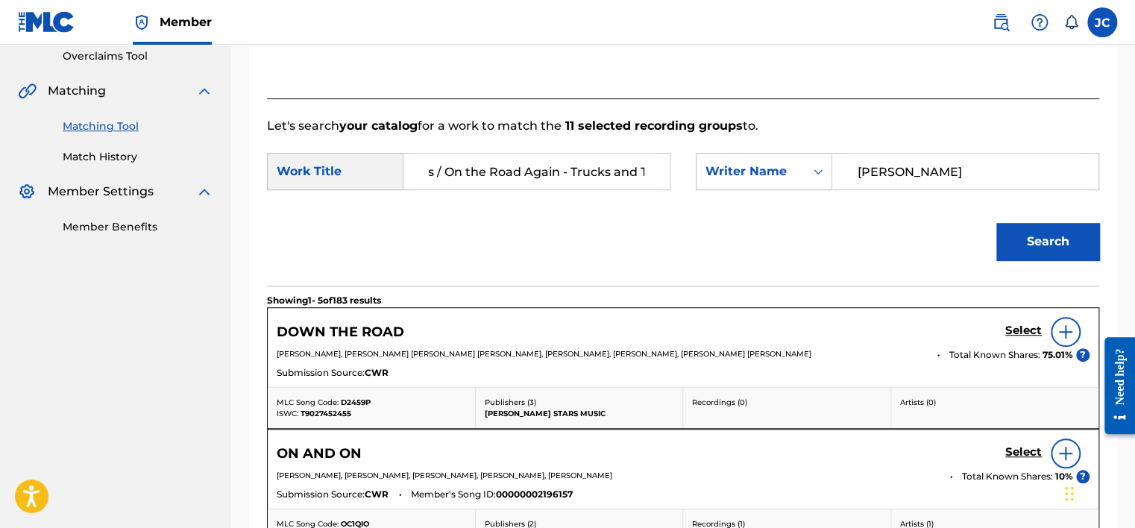
scroll to position [0, 295]
drag, startPoint x: 526, startPoint y: 157, endPoint x: 638, endPoint y: 185, distance: 115.4
click at [638, 185] on input "East Bound and Down / Folsom Prison Blues / On the Road Again - Trucks and Trai…" at bounding box center [536, 172] width 241 height 36
click at [617, 227] on div "Search" at bounding box center [683, 247] width 832 height 78
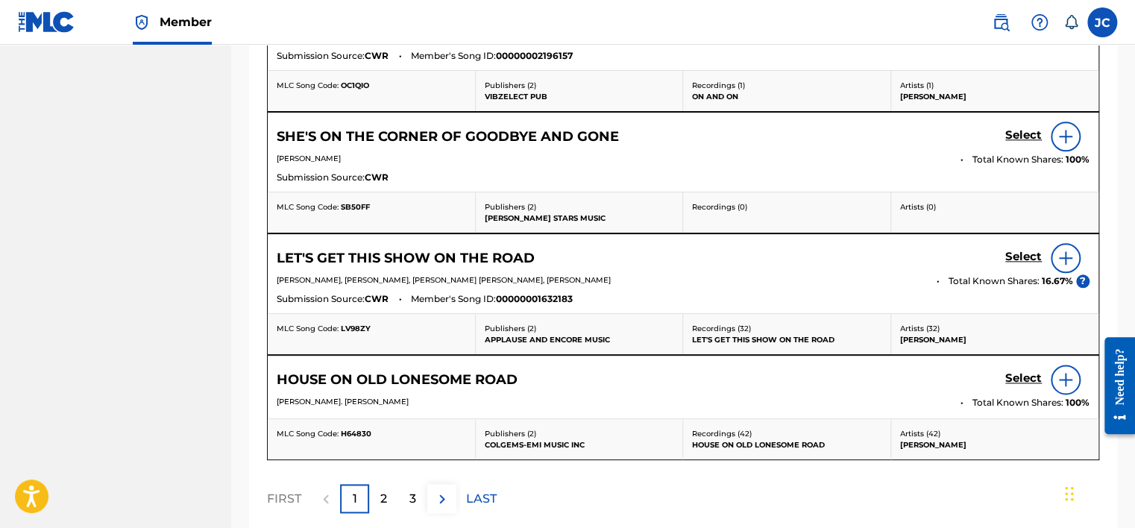
scroll to position [888, 0]
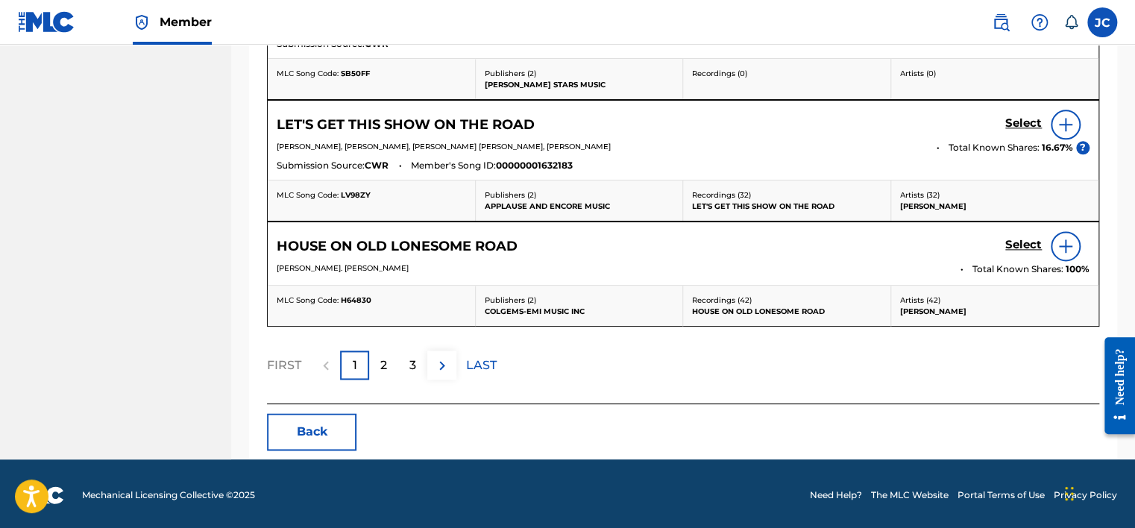
click at [341, 422] on button "Back" at bounding box center [312, 431] width 90 height 37
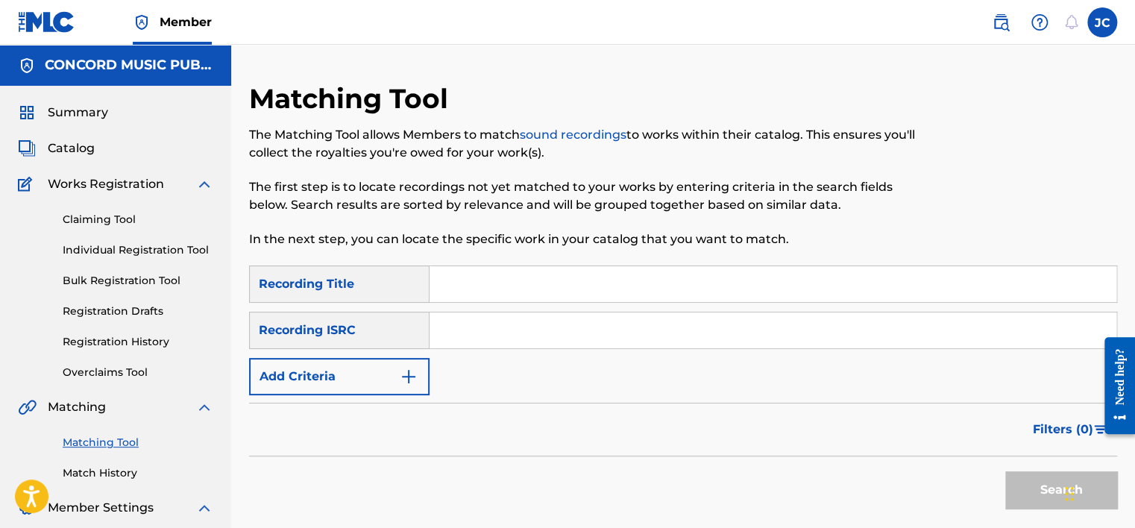
click at [474, 339] on input "Search Form" at bounding box center [773, 331] width 687 height 36
paste input "USCGJ1528394"
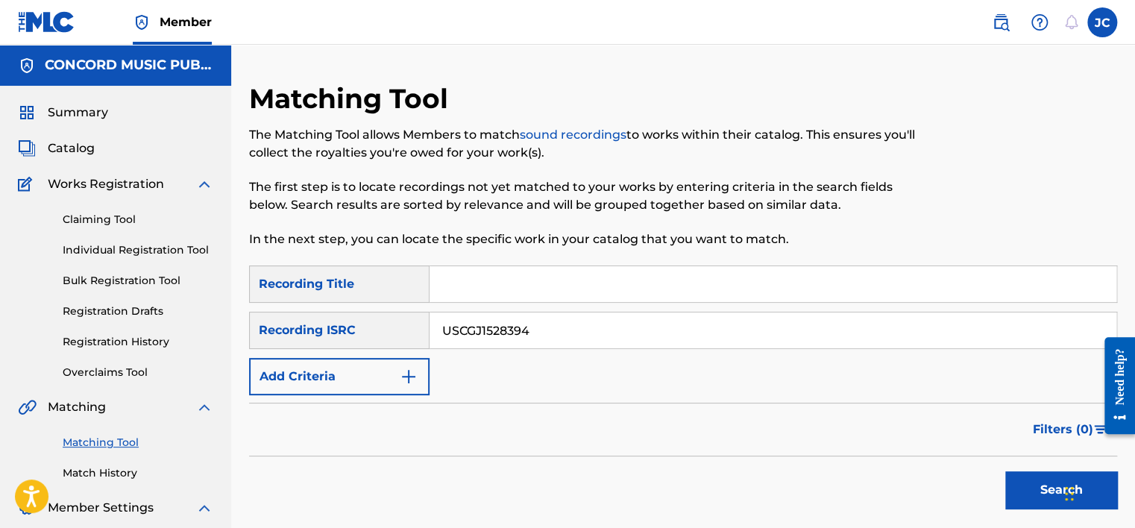
type input "USCGJ1528394"
click at [1005, 471] on button "Search" at bounding box center [1061, 489] width 112 height 37
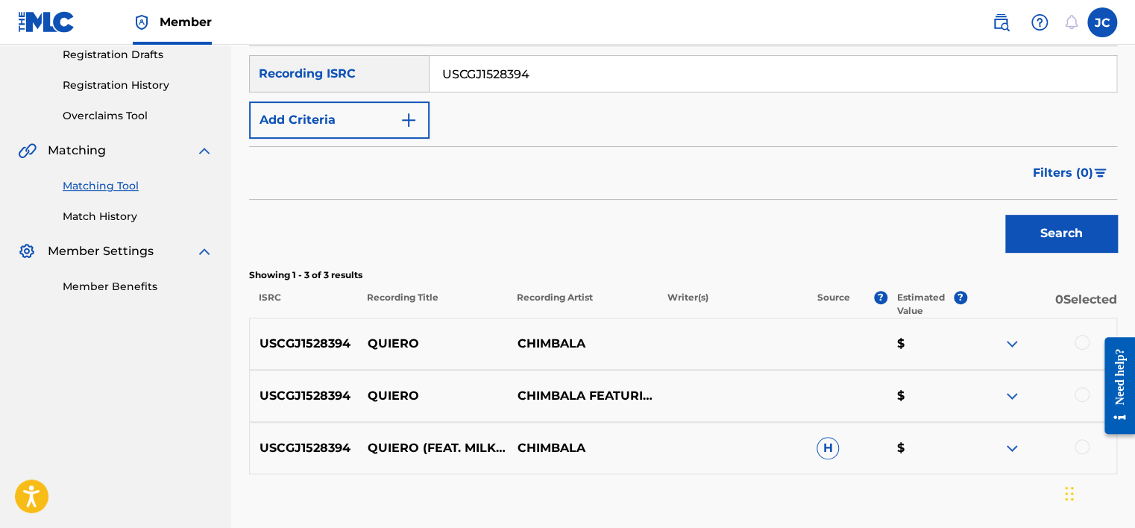
scroll to position [349, 0]
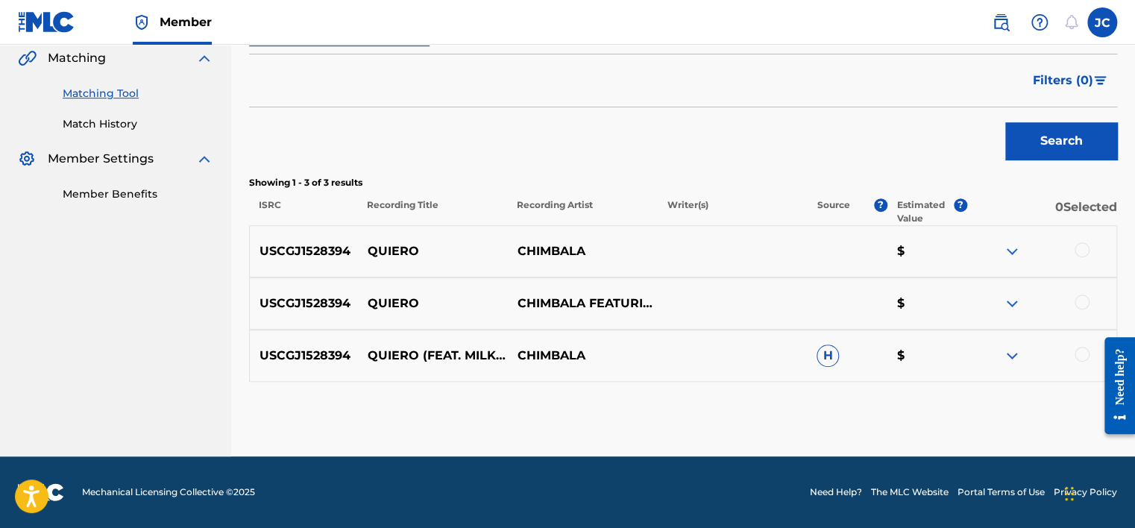
click at [1083, 358] on div at bounding box center [1082, 354] width 15 height 15
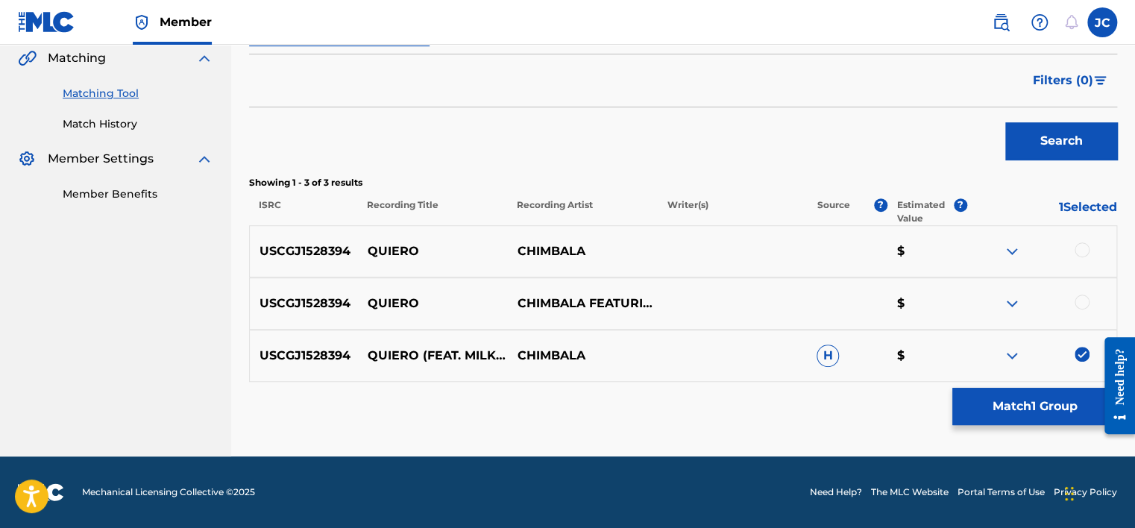
click at [1082, 306] on div at bounding box center [1082, 302] width 15 height 15
click at [1079, 244] on div at bounding box center [1082, 249] width 15 height 15
click at [1035, 407] on button "Match 3 Groups" at bounding box center [1035, 406] width 165 height 37
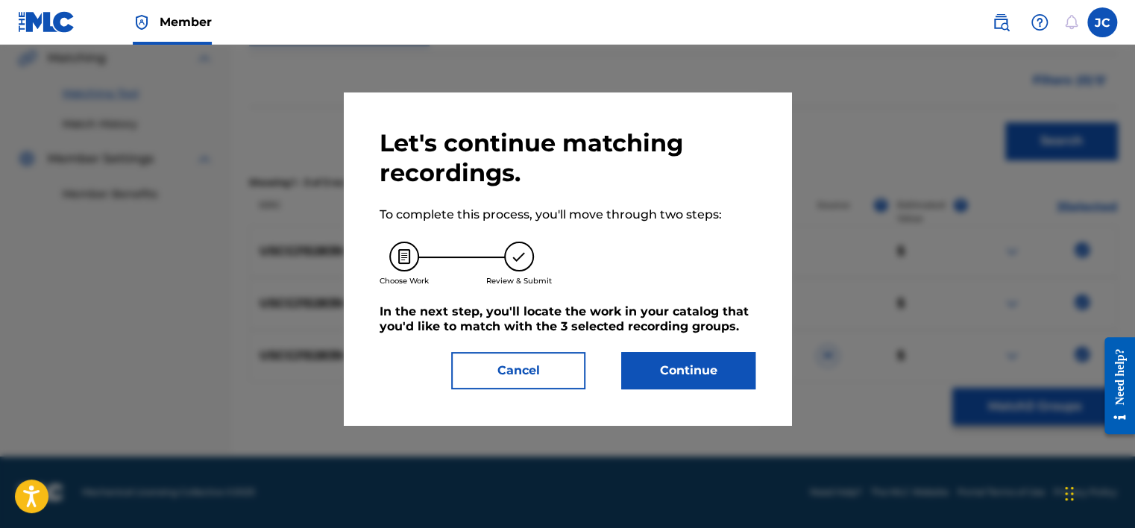
click at [728, 371] on button "Continue" at bounding box center [688, 370] width 134 height 37
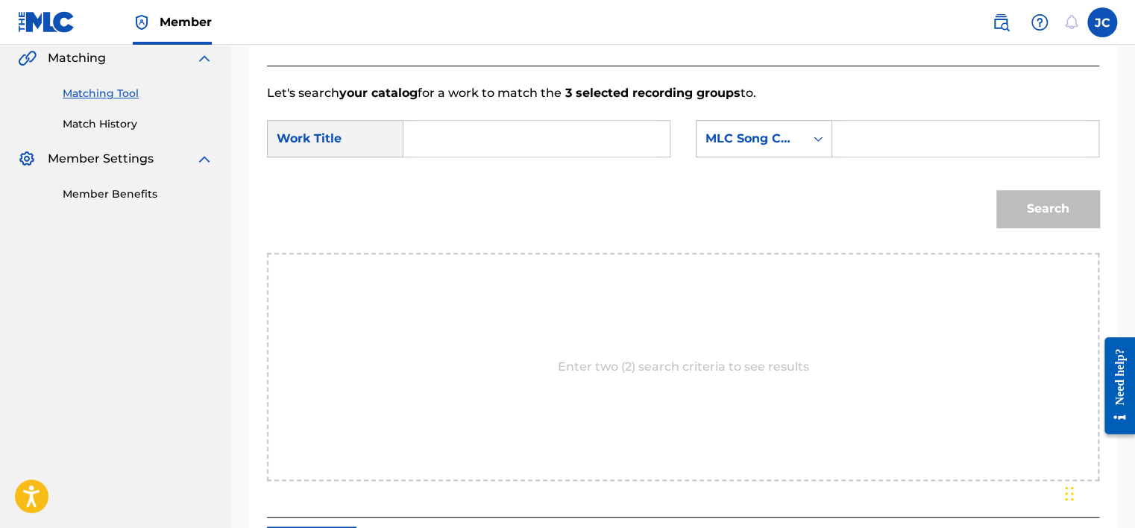
click at [727, 152] on div "MLC Song Code" at bounding box center [751, 139] width 108 height 28
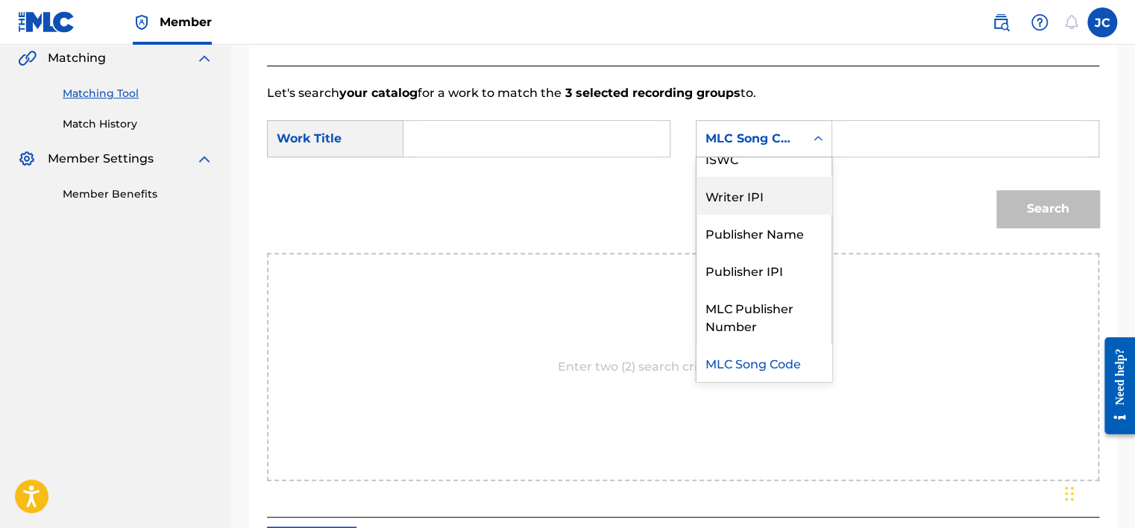
scroll to position [0, 0]
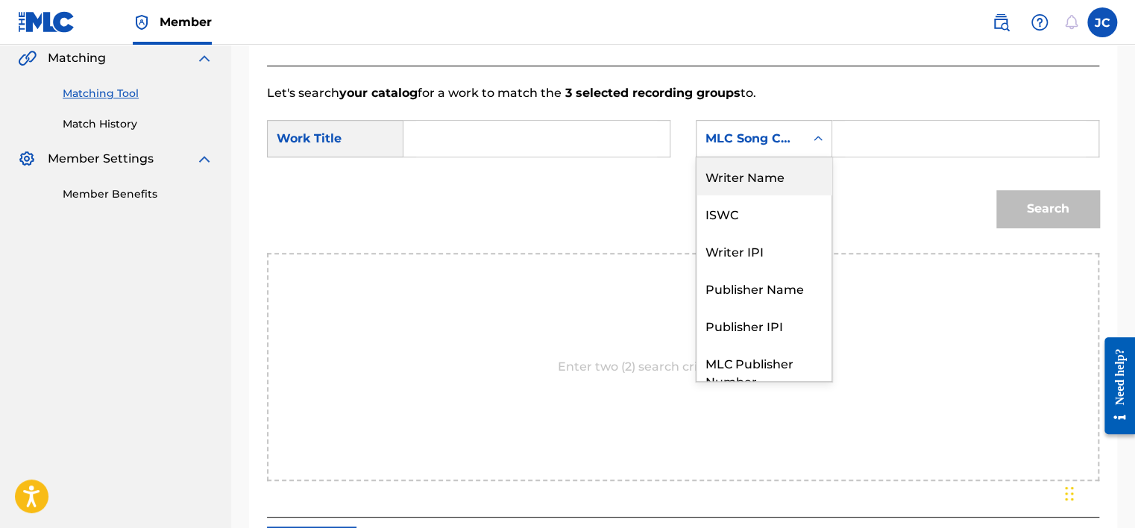
click at [753, 169] on div "Writer Name" at bounding box center [764, 175] width 135 height 37
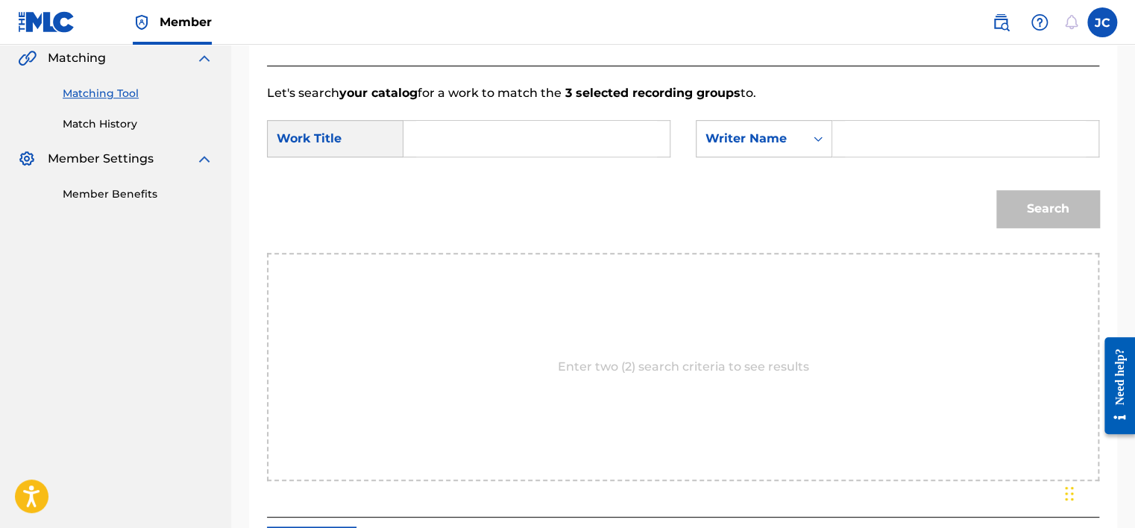
click at [528, 136] on input "Search Form" at bounding box center [536, 139] width 241 height 36
paste input "Quiero"
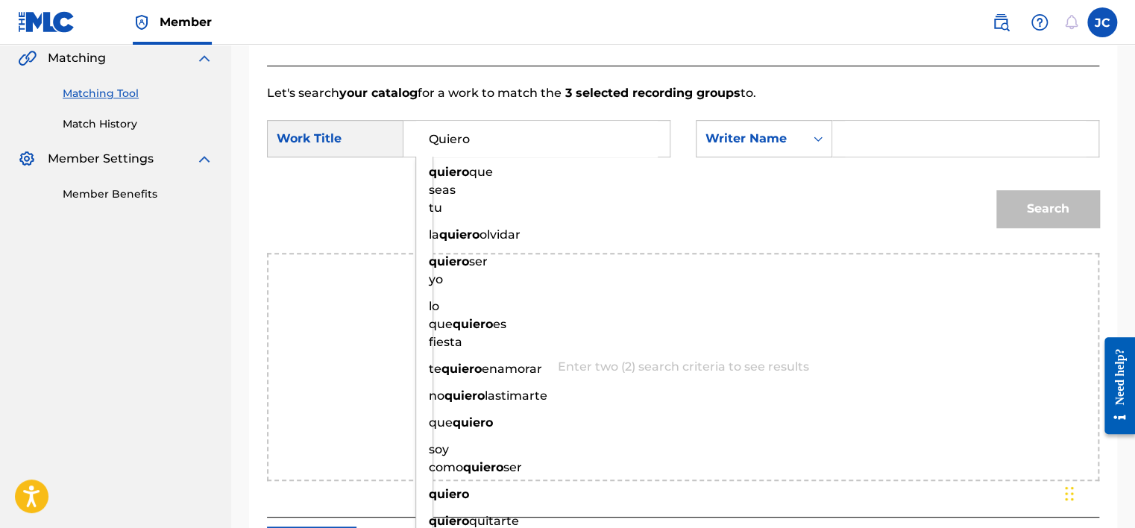
type input "Quiero"
click at [880, 136] on input "Search Form" at bounding box center [965, 139] width 241 height 36
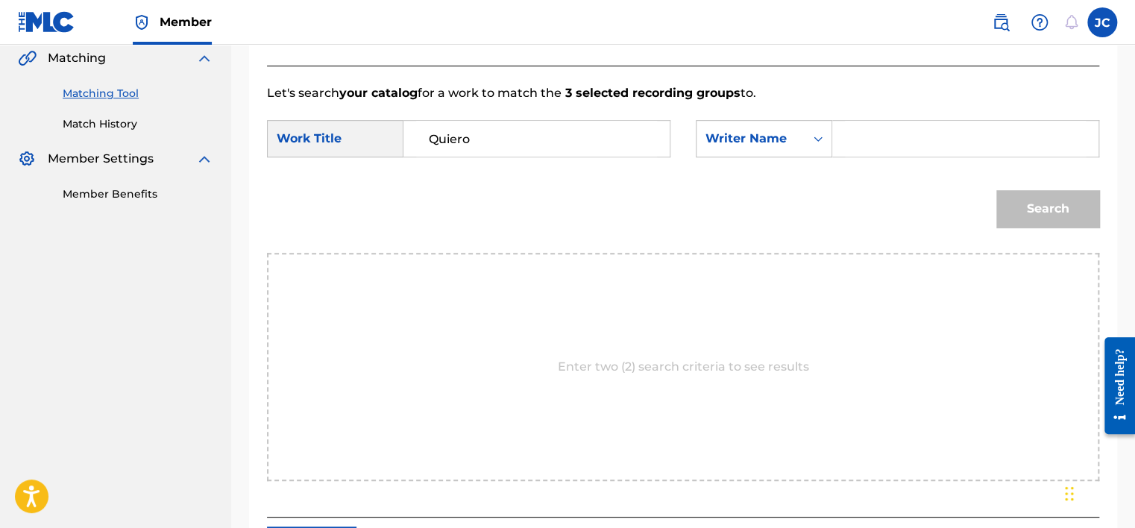
paste input "Tejeda"
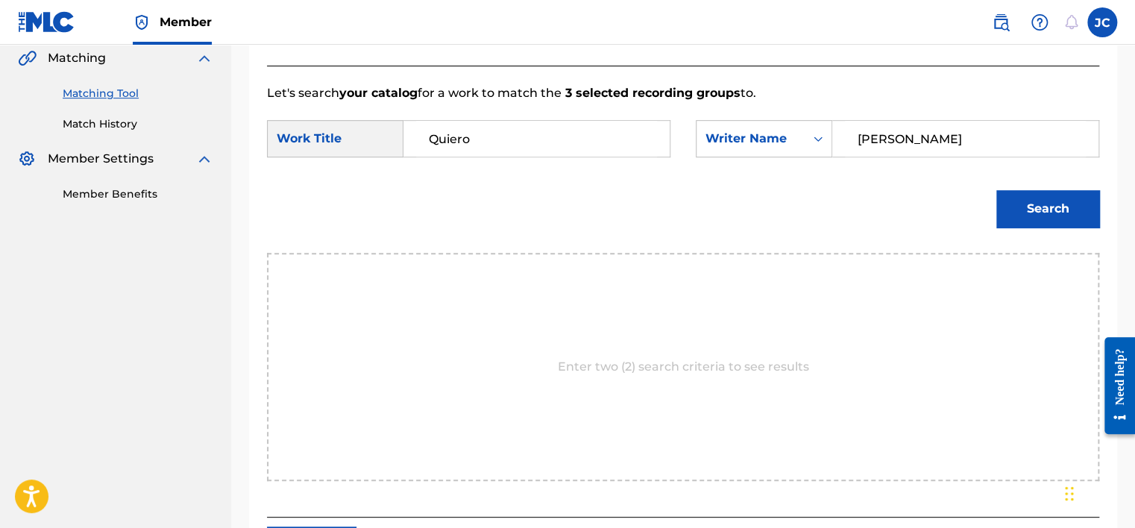
click at [862, 135] on input "Tejeda" at bounding box center [965, 139] width 241 height 36
click at [997, 190] on button "Search" at bounding box center [1048, 208] width 103 height 37
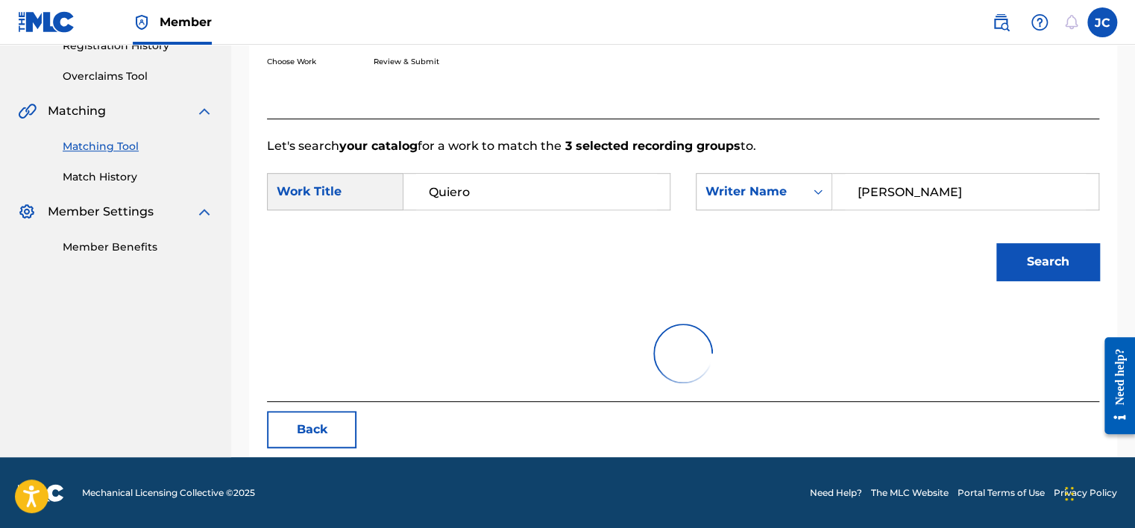
scroll to position [349, 0]
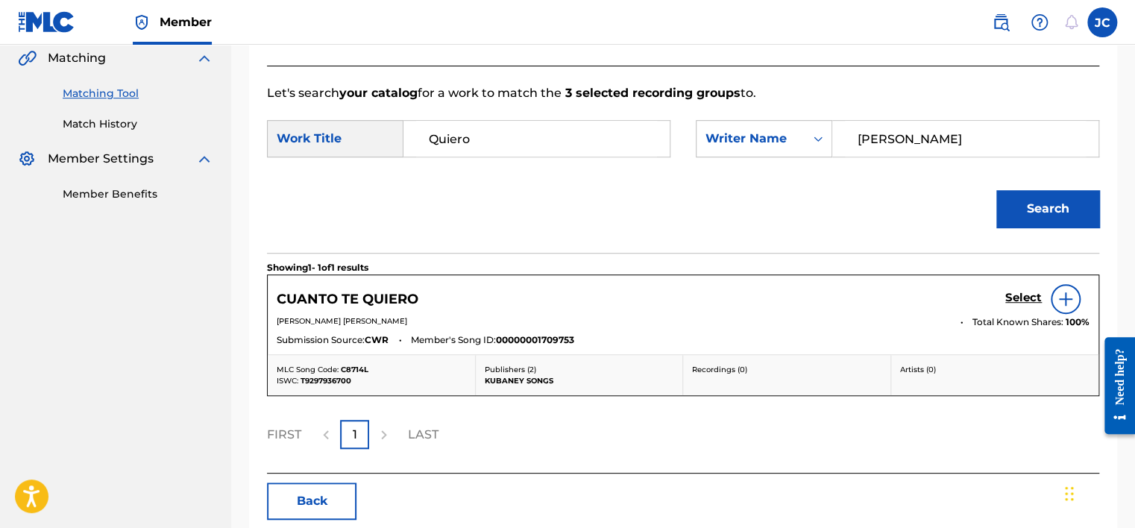
click at [930, 142] on input "Tejeda" at bounding box center [965, 139] width 241 height 36
paste input "Mas Dur"
type input "Mas Dura"
click at [997, 190] on button "Search" at bounding box center [1048, 208] width 103 height 37
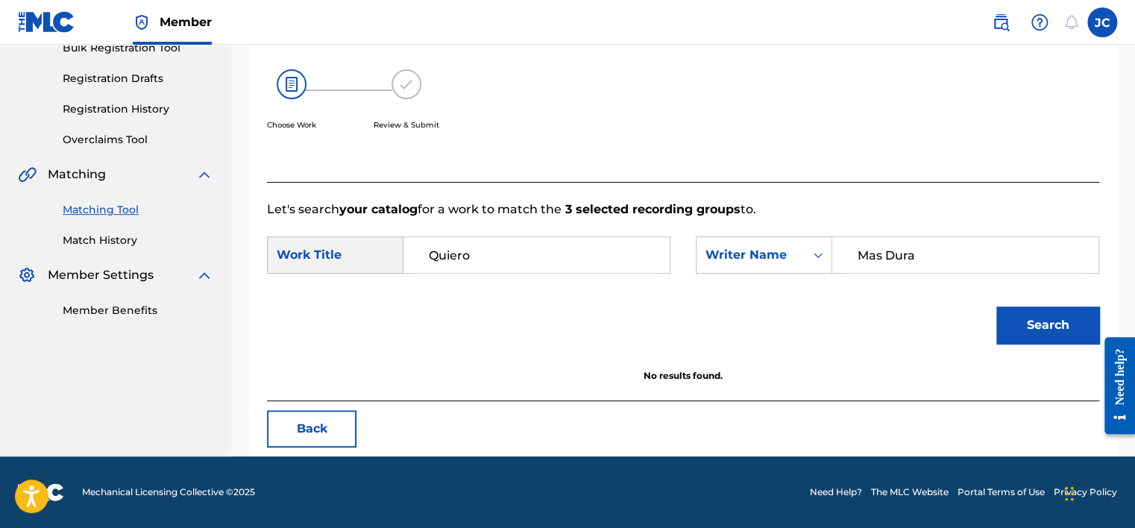
scroll to position [233, 0]
click at [334, 417] on button "Back" at bounding box center [312, 428] width 90 height 37
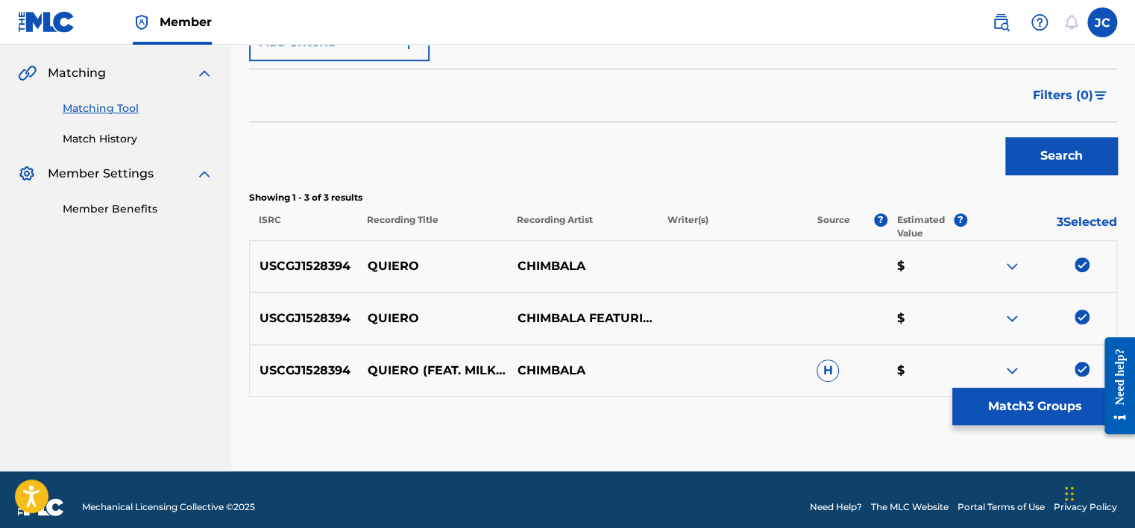
scroll to position [349, 0]
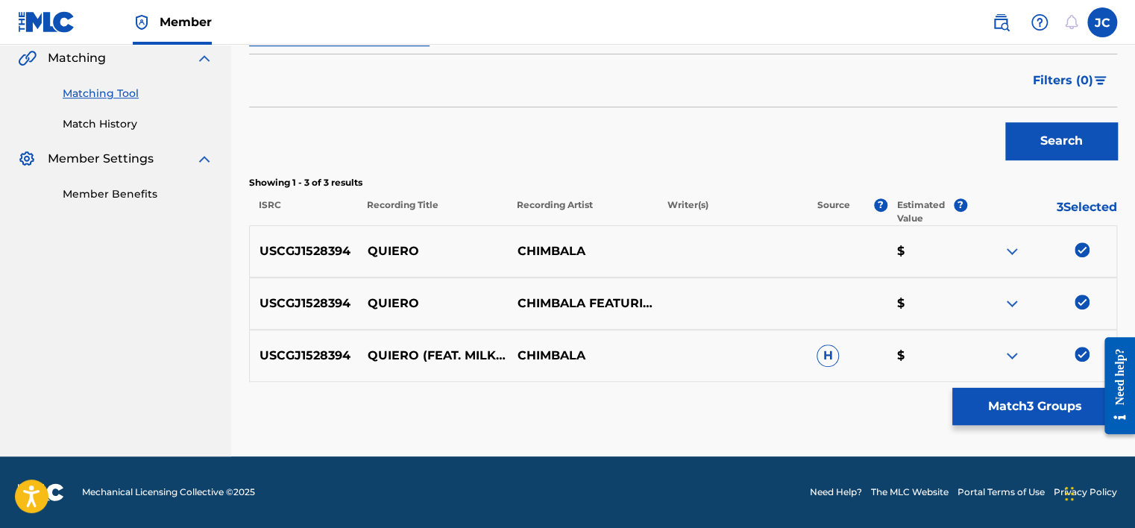
click at [1082, 355] on img at bounding box center [1082, 354] width 15 height 15
click at [1085, 303] on img at bounding box center [1082, 302] width 15 height 15
click at [1081, 243] on img at bounding box center [1082, 249] width 15 height 15
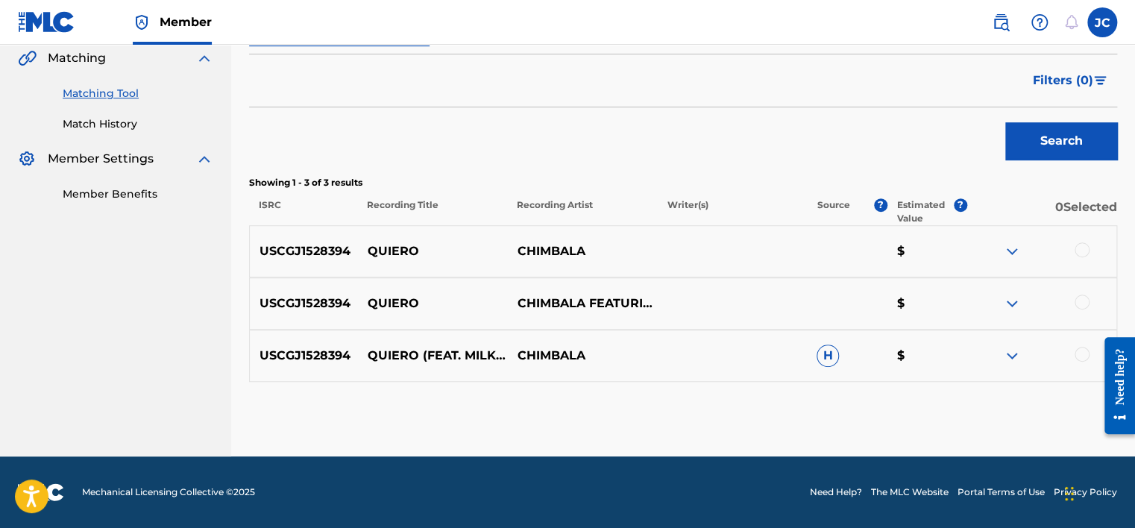
scroll to position [218, 0]
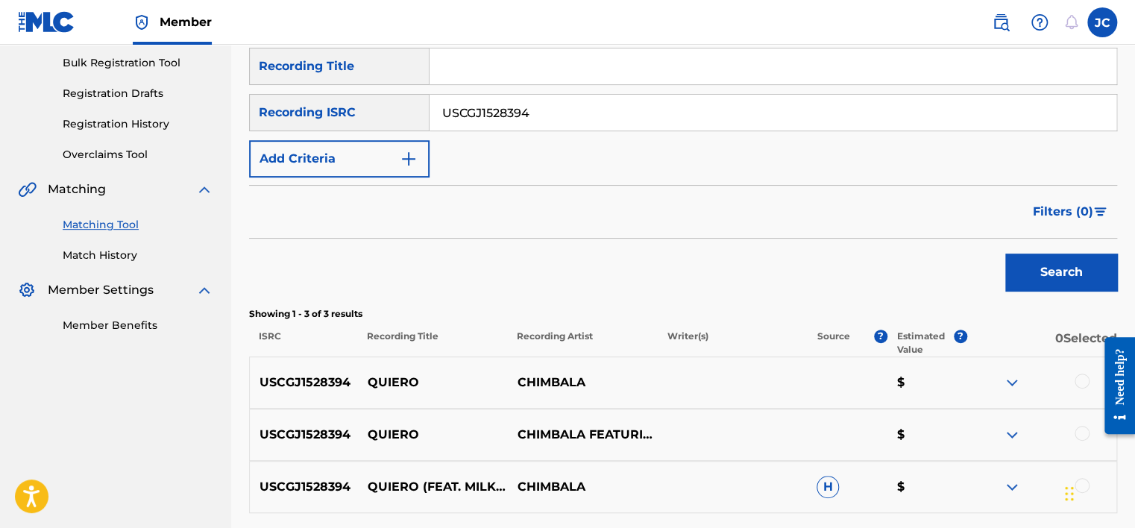
click at [832, 110] on input "USCGJ1528394" at bounding box center [773, 113] width 687 height 36
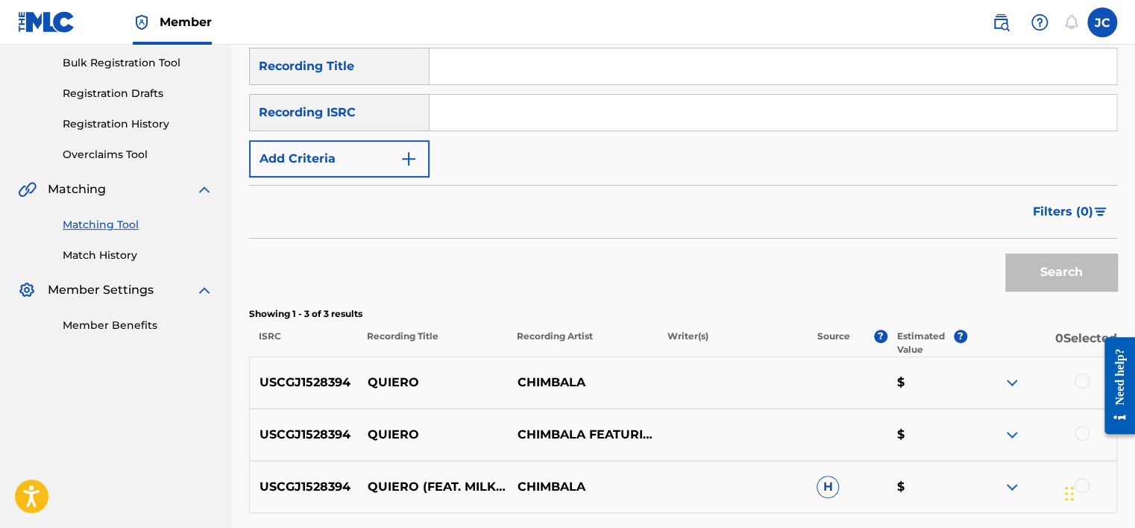
paste input "GBJAJ1900433"
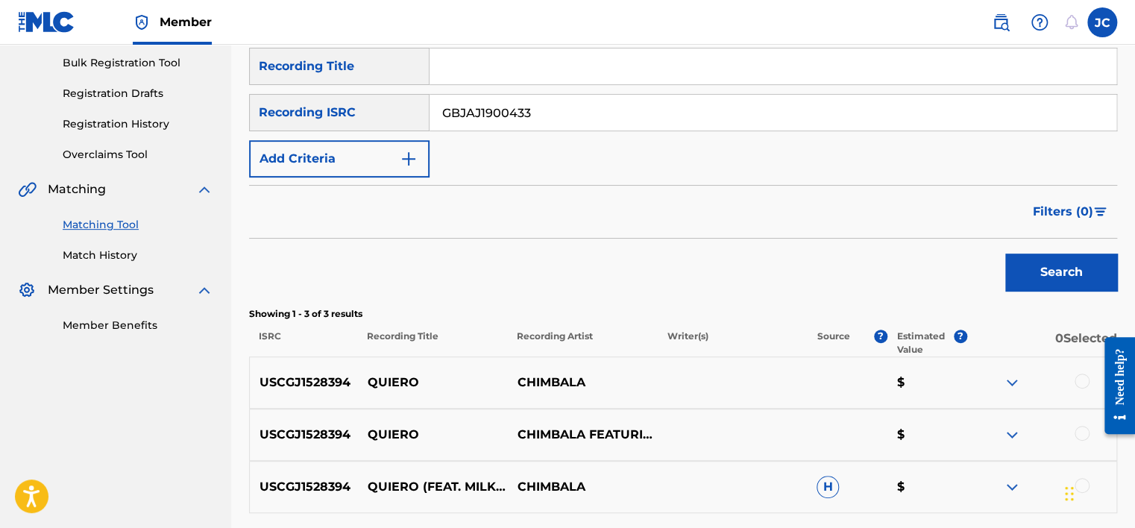
type input "GBJAJ1900433"
click at [1005, 254] on button "Search" at bounding box center [1061, 272] width 112 height 37
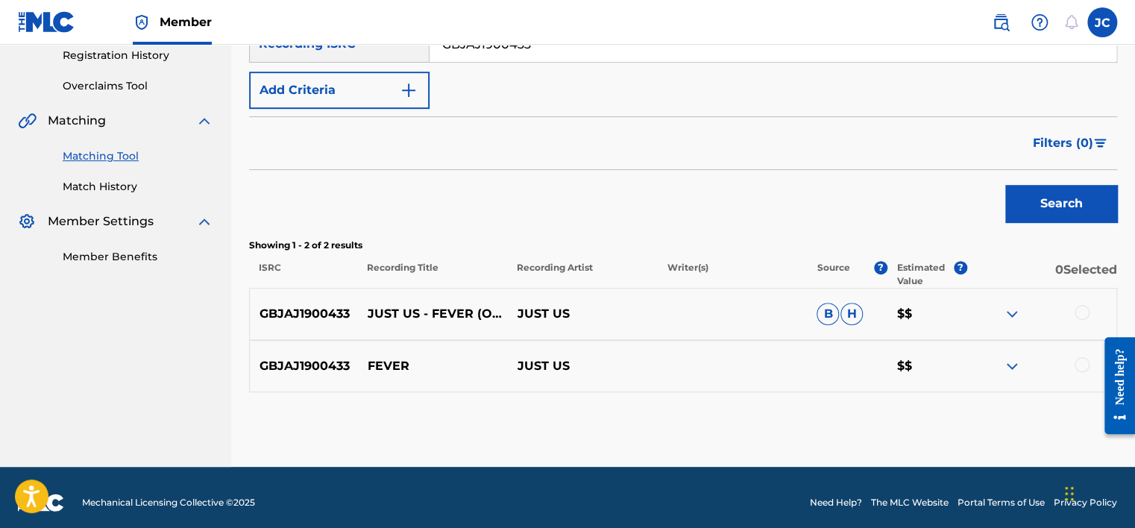
scroll to position [296, 0]
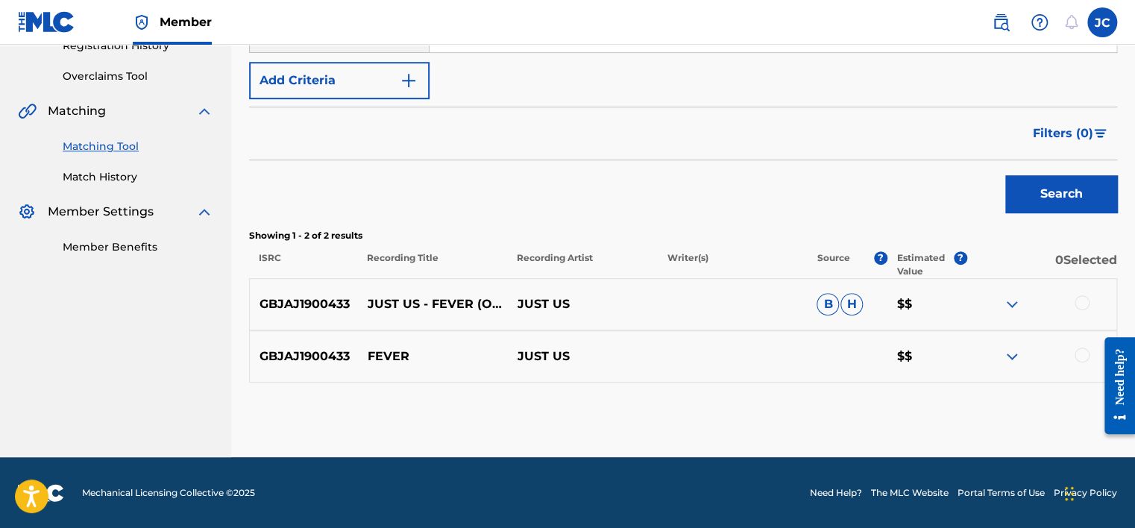
click at [1083, 352] on div at bounding box center [1082, 355] width 15 height 15
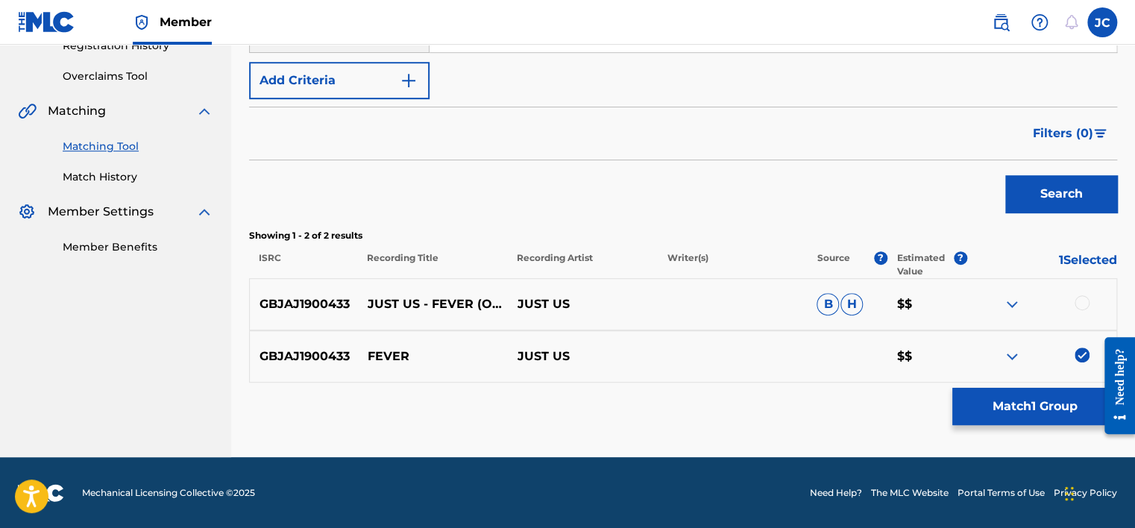
click at [1085, 300] on div at bounding box center [1082, 302] width 15 height 15
click at [1043, 405] on button "Match 2 Groups" at bounding box center [1035, 406] width 165 height 37
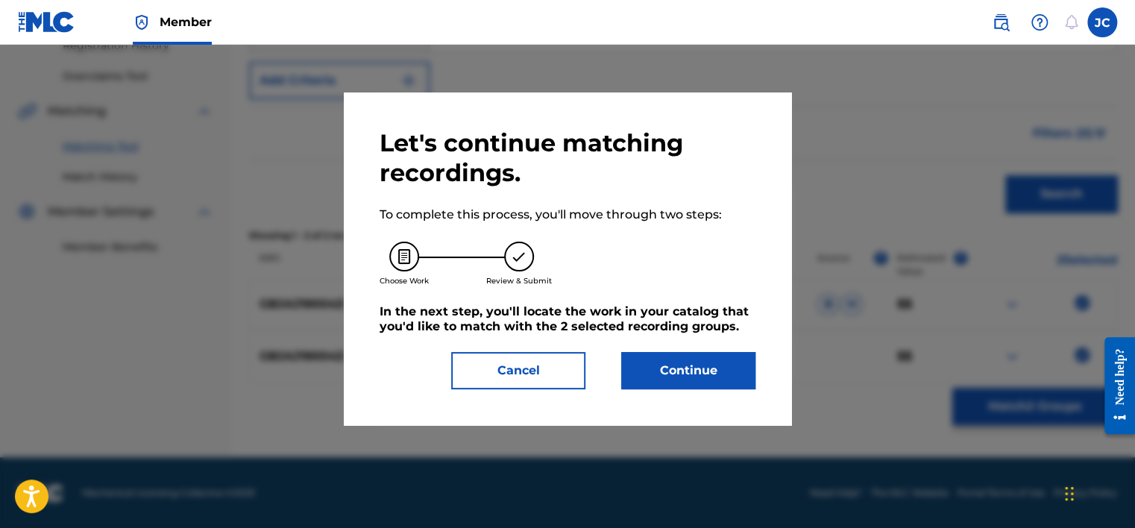
click at [731, 378] on button "Continue" at bounding box center [688, 370] width 134 height 37
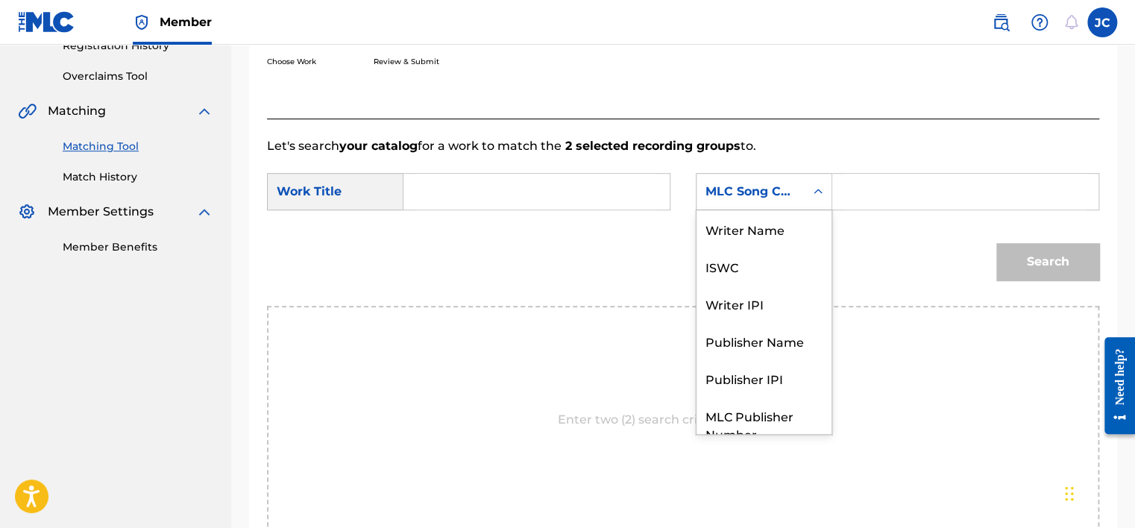
click at [766, 179] on div "MLC Song Code" at bounding box center [751, 192] width 108 height 28
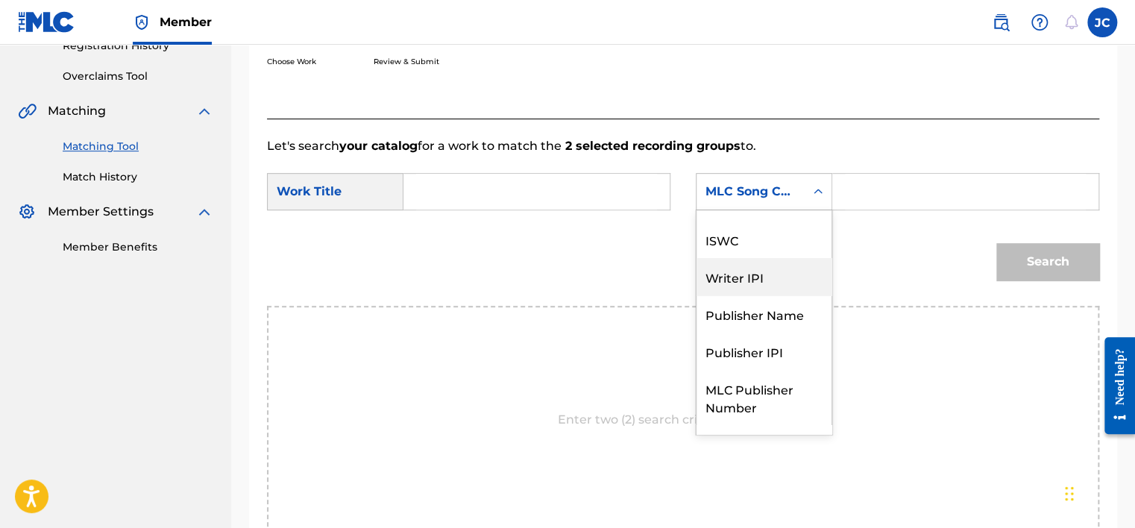
scroll to position [0, 0]
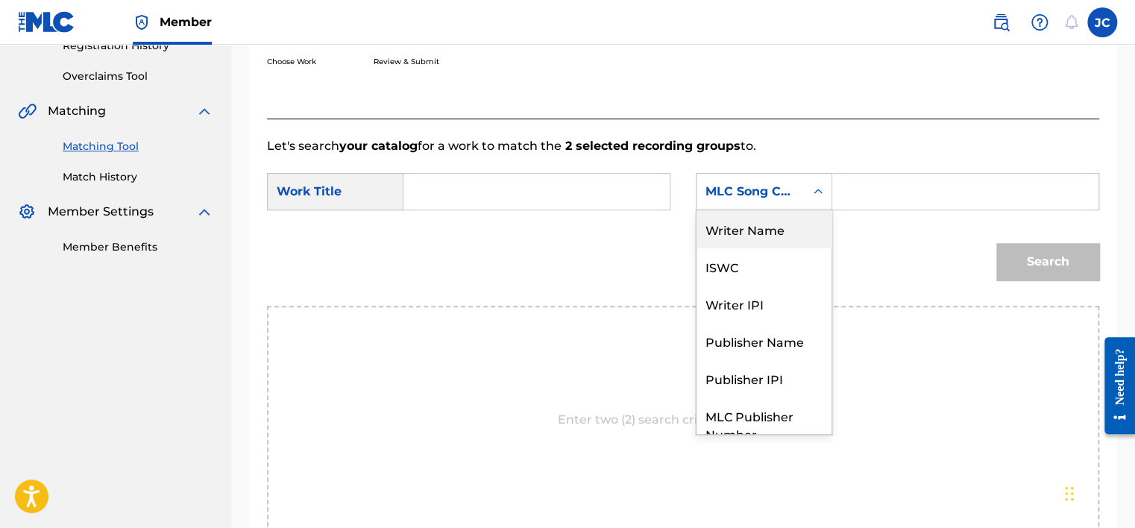
click at [779, 235] on div "Writer Name" at bounding box center [764, 228] width 135 height 37
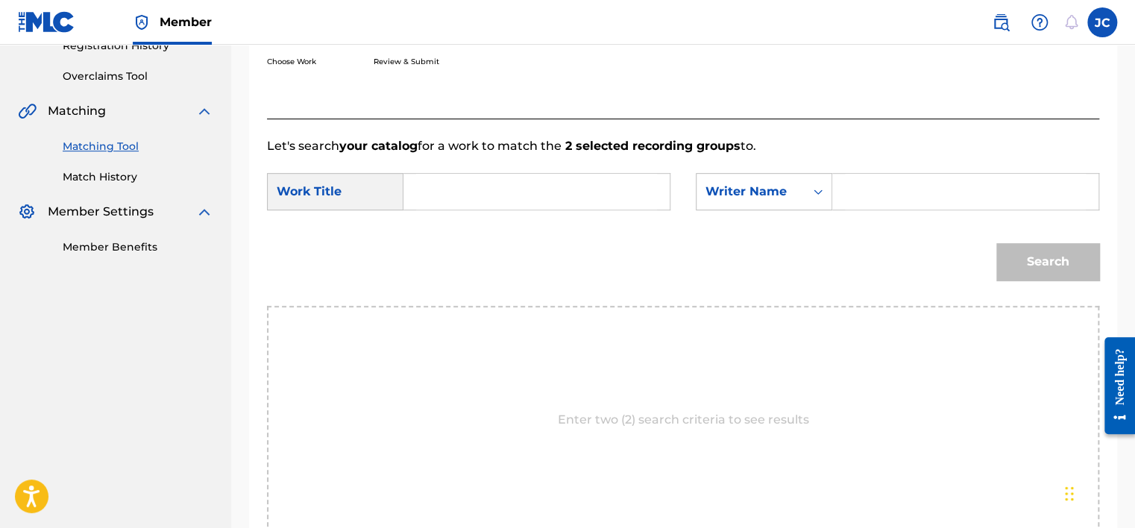
click at [618, 189] on input "Search Form" at bounding box center [536, 192] width 241 height 36
paste input "Fever"
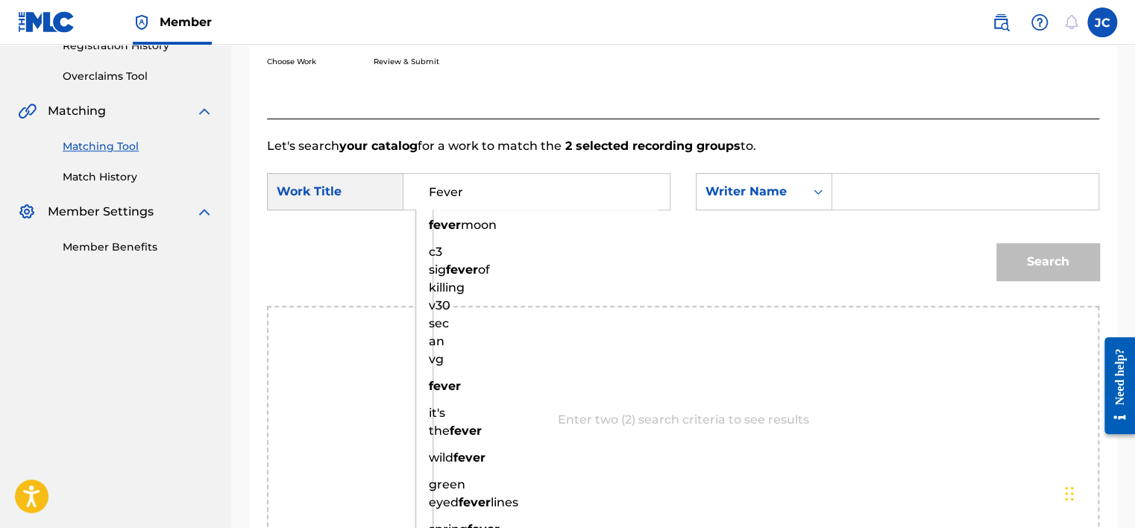
type input "Fever"
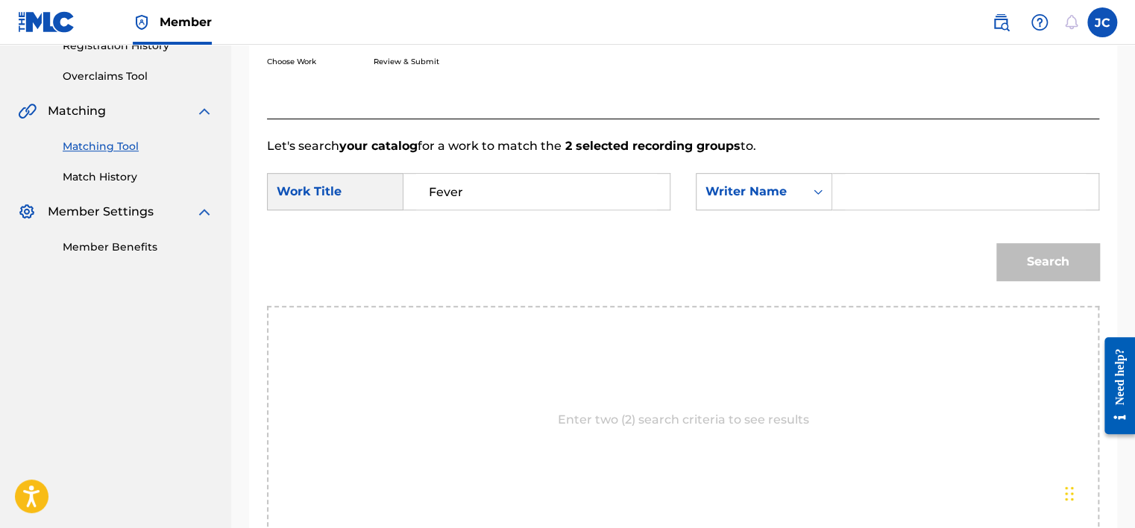
click at [594, 132] on div "Let's search your catalog for a work to match the 2 selected recording groups t…" at bounding box center [683, 345] width 832 height 452
click at [858, 201] on input "Search Form" at bounding box center [965, 192] width 241 height 36
paste input "Burn"
click at [997, 243] on button "Search" at bounding box center [1048, 261] width 103 height 37
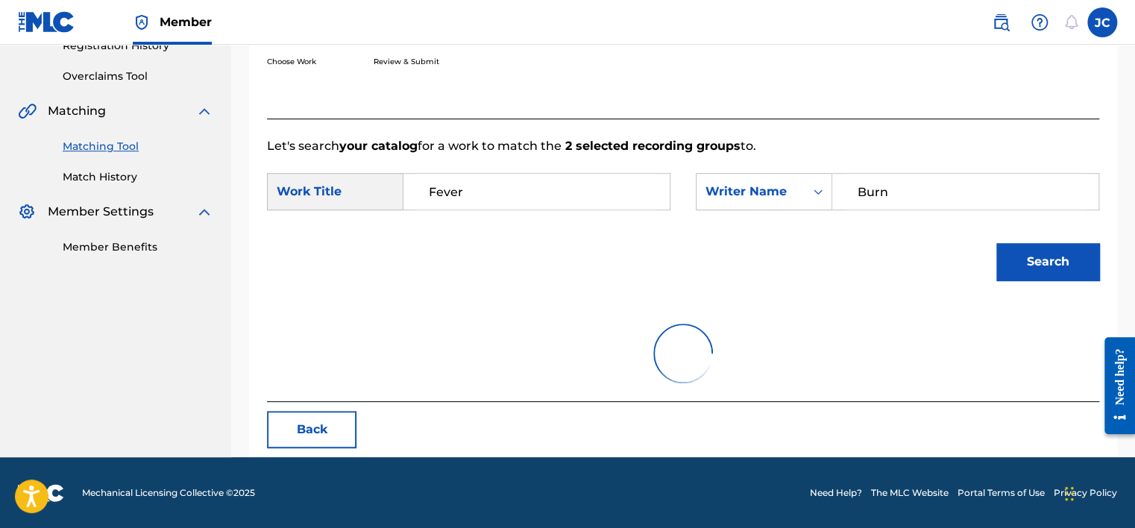
scroll to position [233, 0]
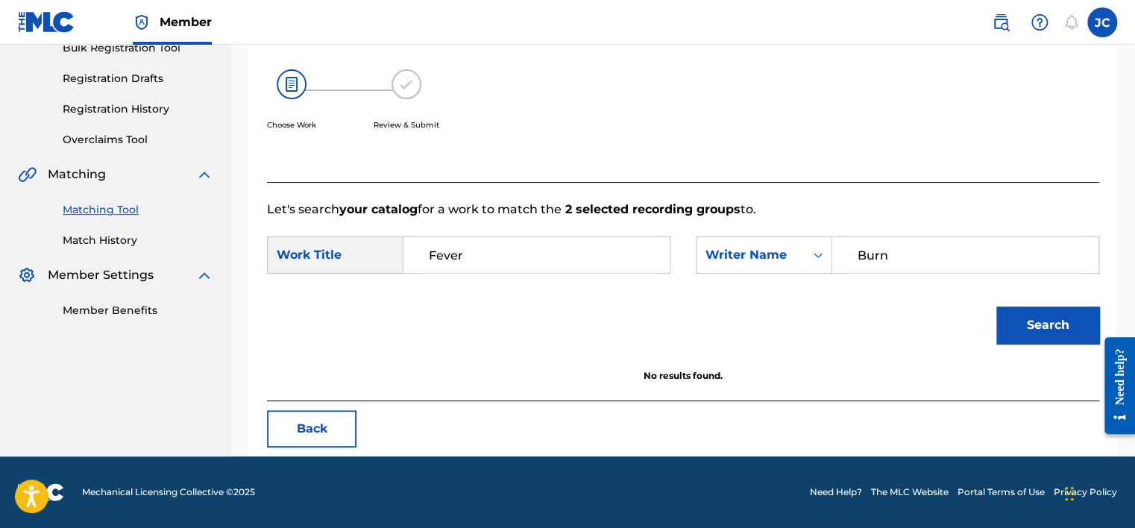
click at [918, 248] on input "Burn" at bounding box center [965, 255] width 241 height 36
paste input "Kennedy"
click at [1030, 324] on button "Search" at bounding box center [1048, 325] width 103 height 37
click at [885, 256] on input "Kennedy" at bounding box center [965, 255] width 241 height 36
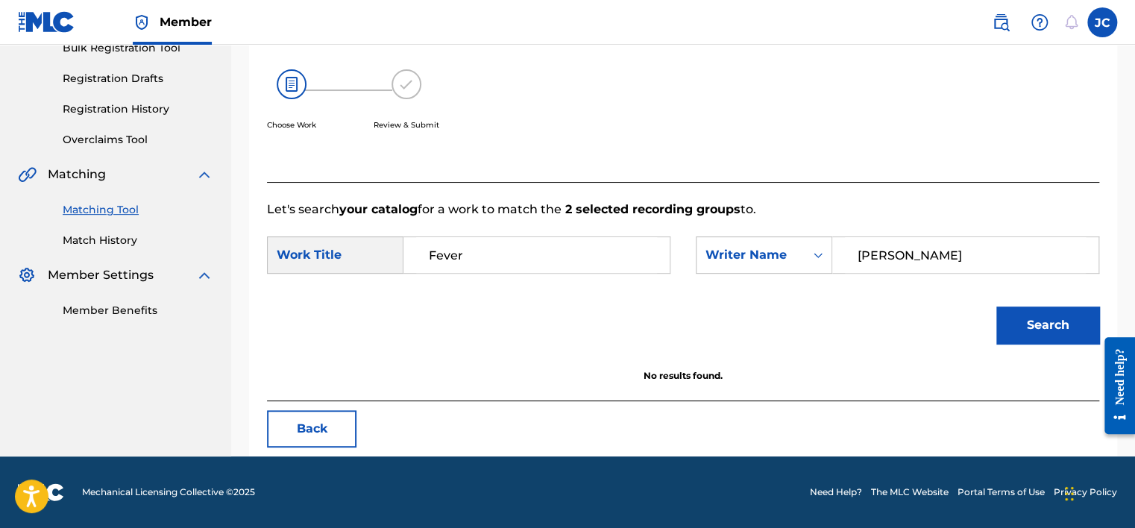
click at [885, 256] on input "Kennedy" at bounding box center [965, 255] width 241 height 36
paste input "Lee"
type input "Lee"
click at [997, 307] on button "Search" at bounding box center [1048, 325] width 103 height 37
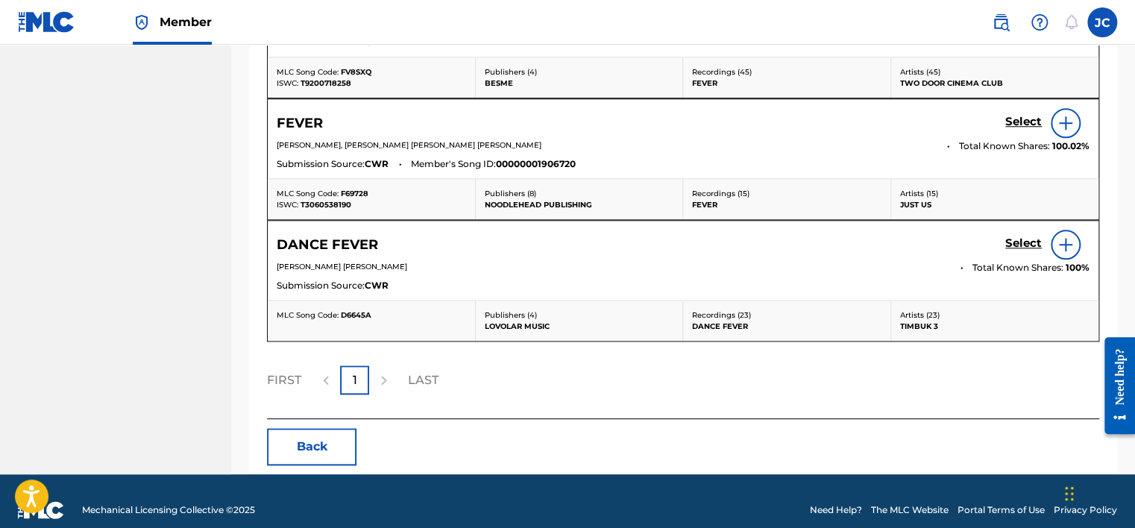
drag, startPoint x: 1137, startPoint y: 192, endPoint x: 31, endPoint y: 52, distance: 1115.0
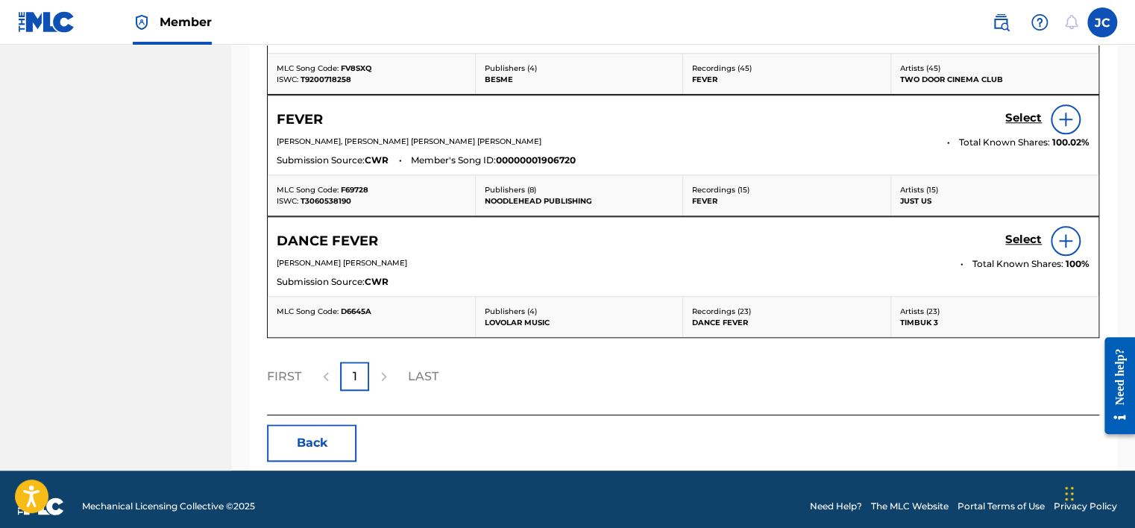
click at [310, 439] on button "Back" at bounding box center [312, 442] width 90 height 37
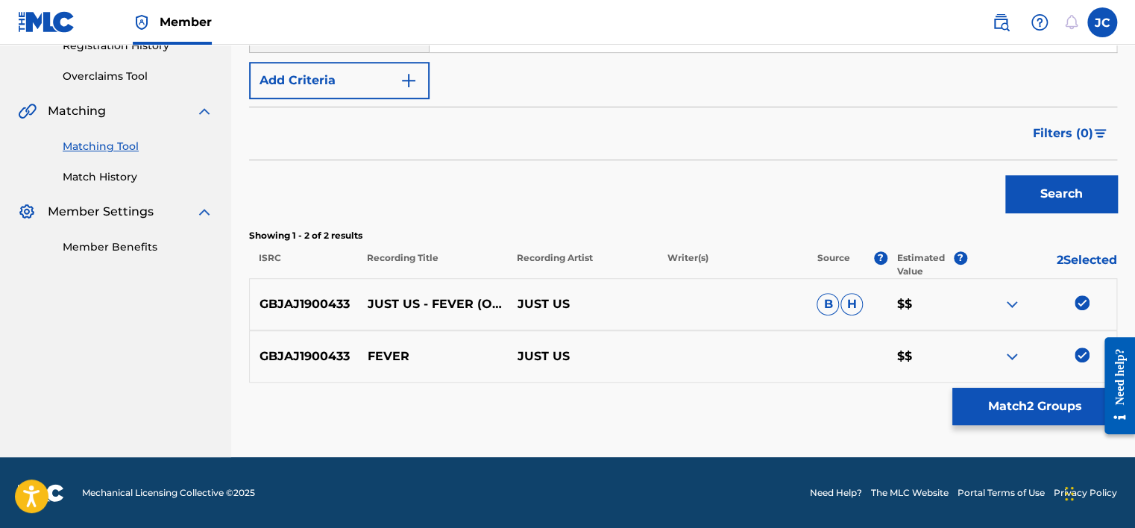
click at [1078, 355] on img at bounding box center [1082, 355] width 15 height 15
click at [1081, 295] on img at bounding box center [1082, 302] width 15 height 15
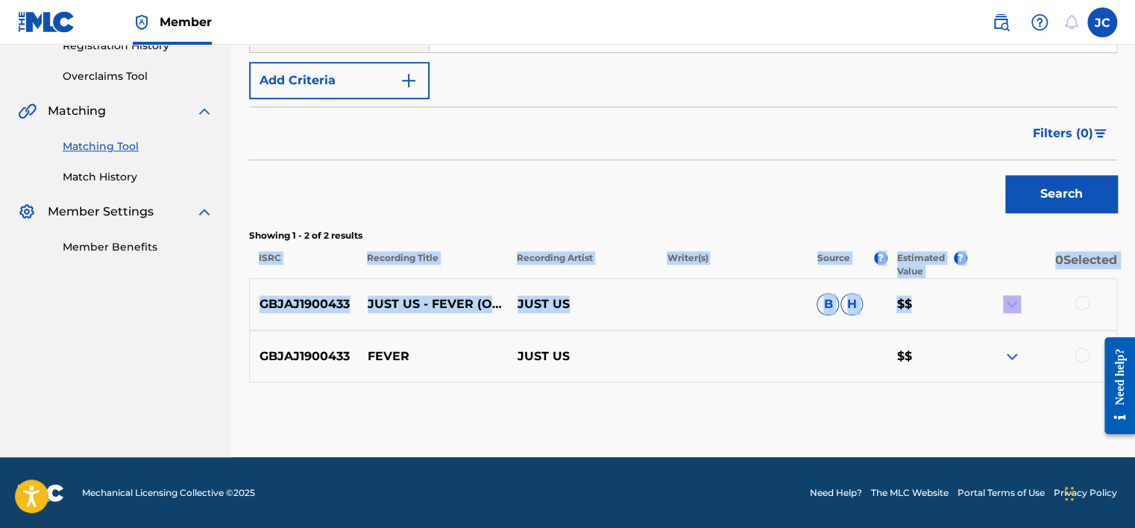
drag, startPoint x: 1134, startPoint y: 283, endPoint x: 1142, endPoint y: 239, distance: 44.8
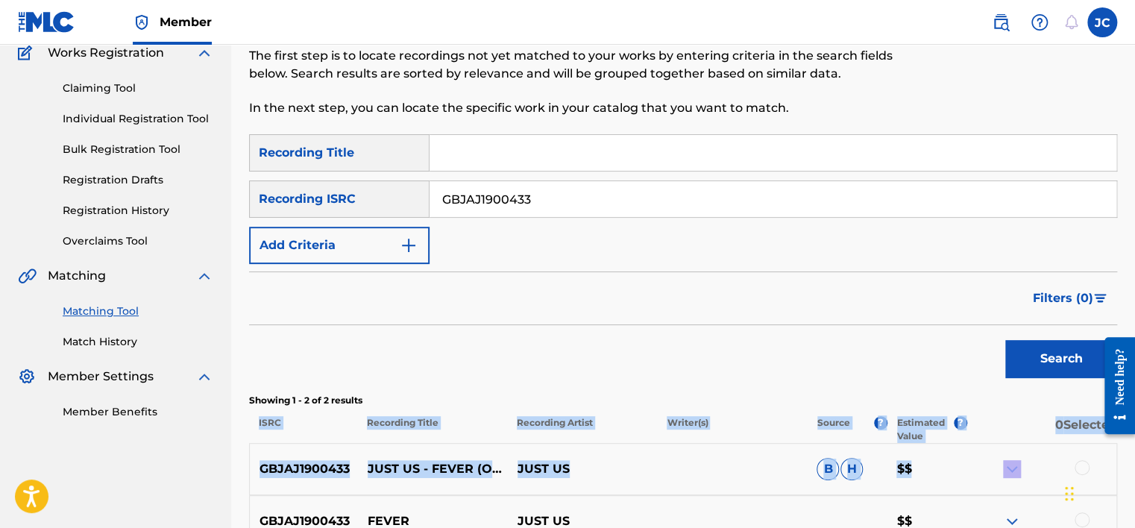
scroll to position [129, 0]
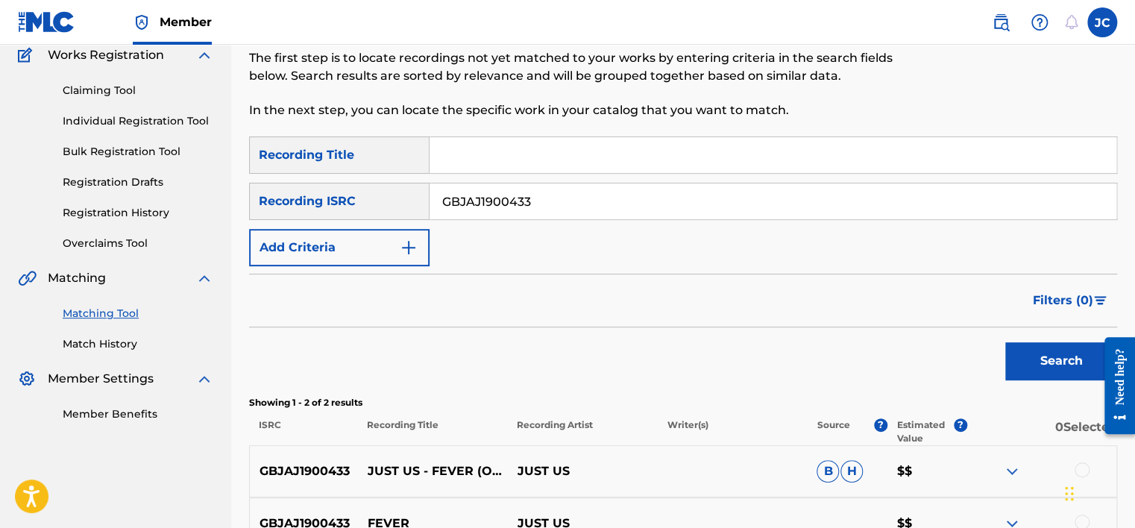
click at [917, 205] on input "GBJAJ1900433" at bounding box center [773, 201] width 687 height 36
